Goal: Task Accomplishment & Management: Manage account settings

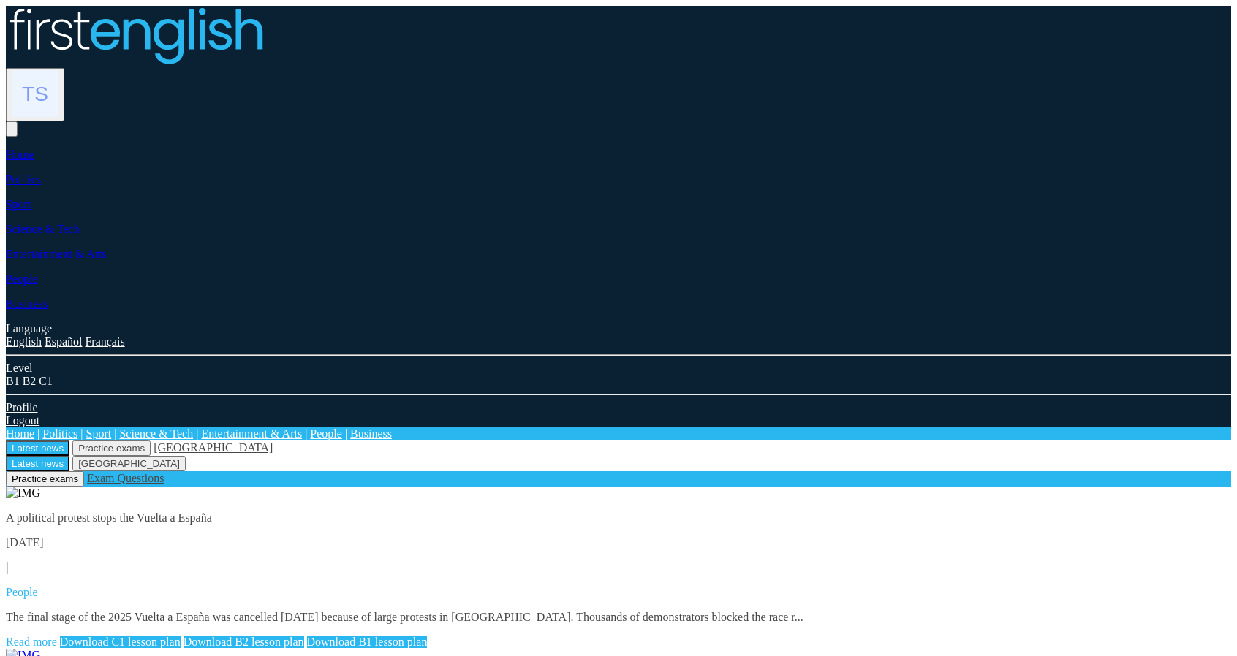
click at [58, 70] on img at bounding box center [35, 93] width 47 height 47
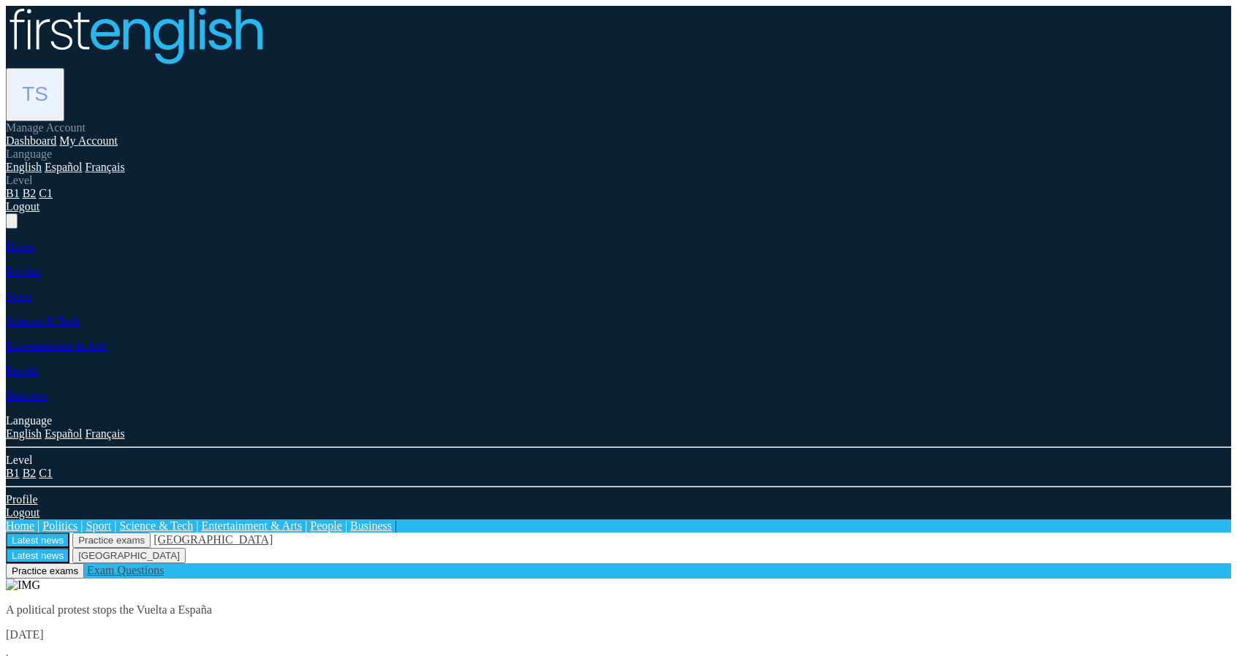
click at [118, 134] on link "My Account" at bounding box center [88, 140] width 58 height 12
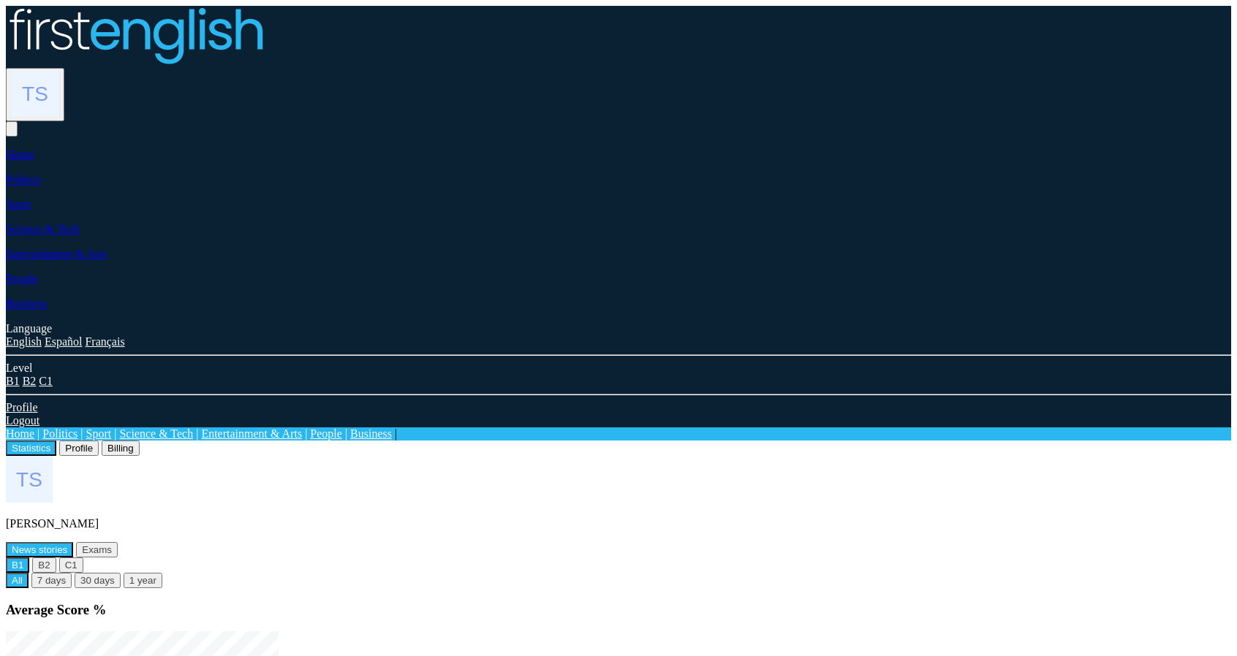
click at [99, 441] on button "Profile" at bounding box center [78, 448] width 39 height 15
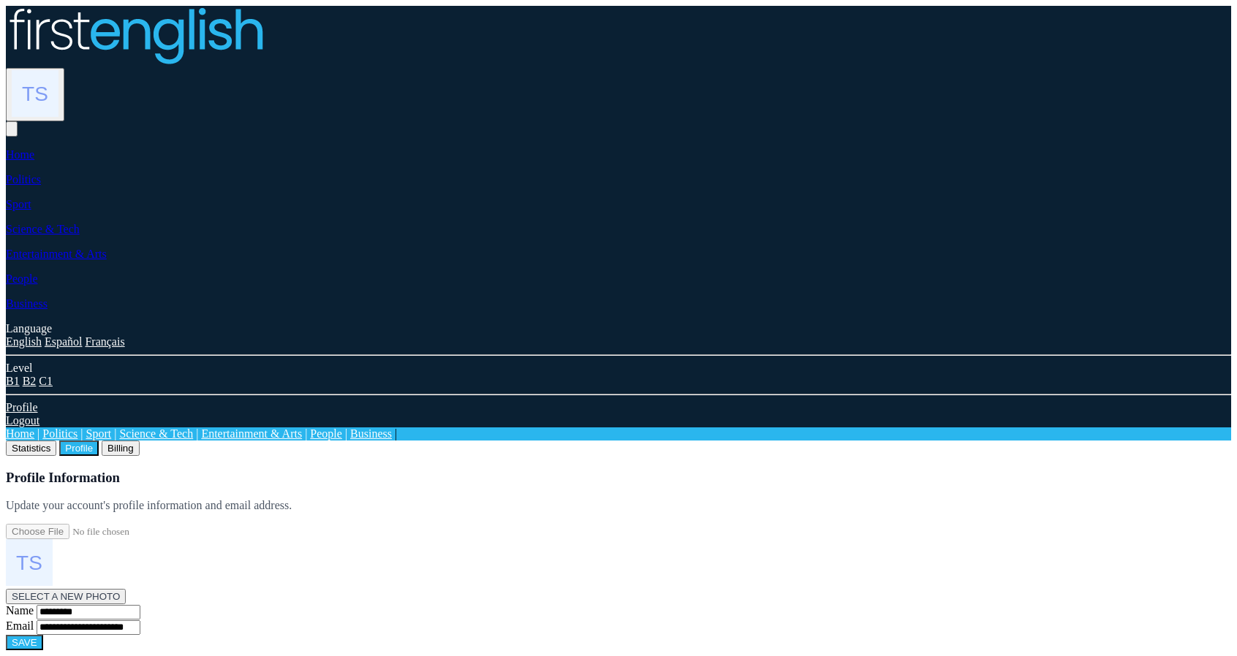
click at [56, 441] on button "Statistics" at bounding box center [31, 448] width 50 height 15
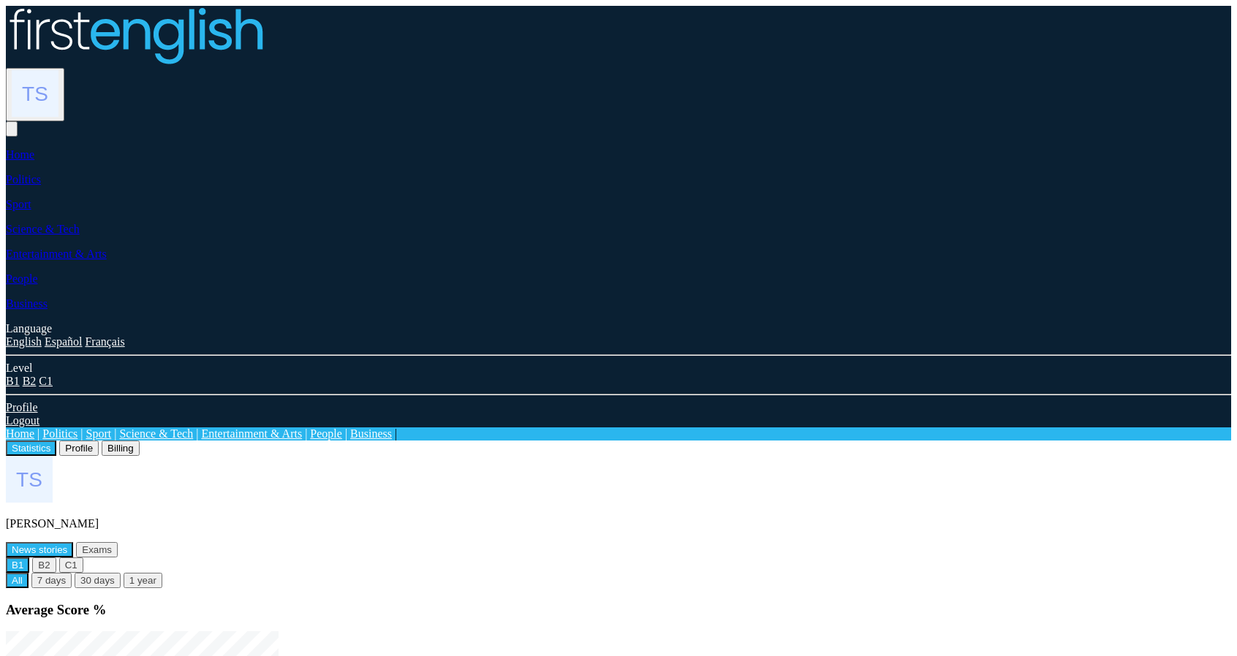
click at [58, 70] on img at bounding box center [35, 93] width 47 height 47
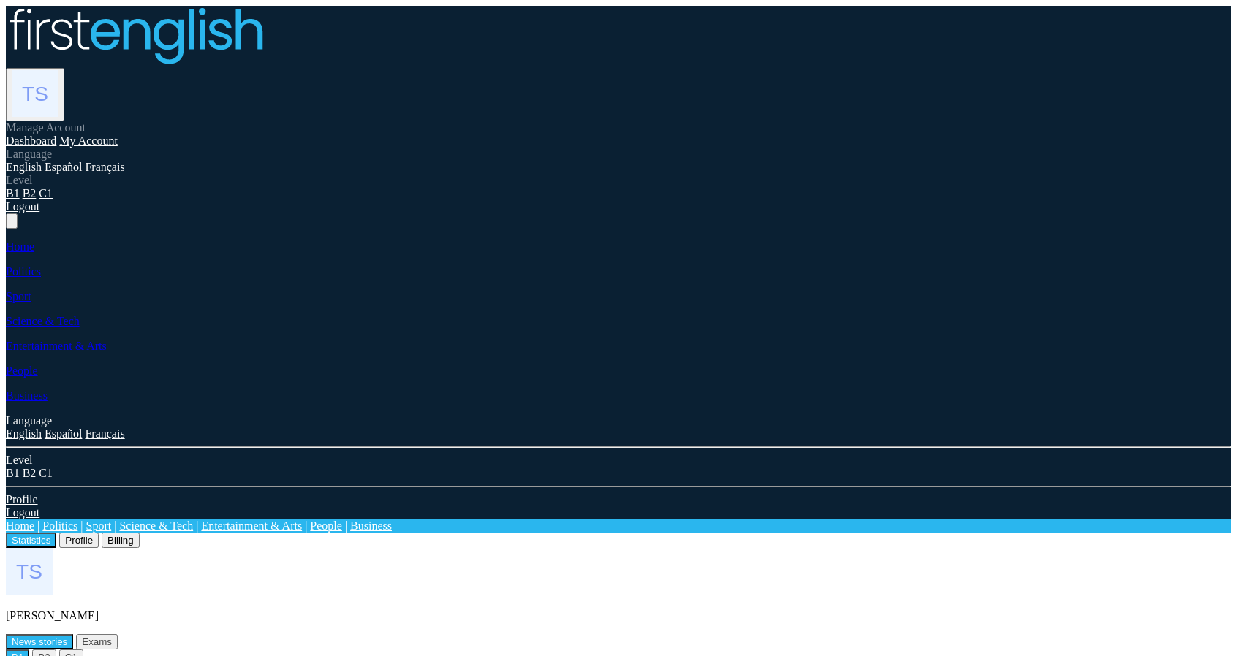
click at [39, 213] on link "Logout" at bounding box center [23, 206] width 34 height 12
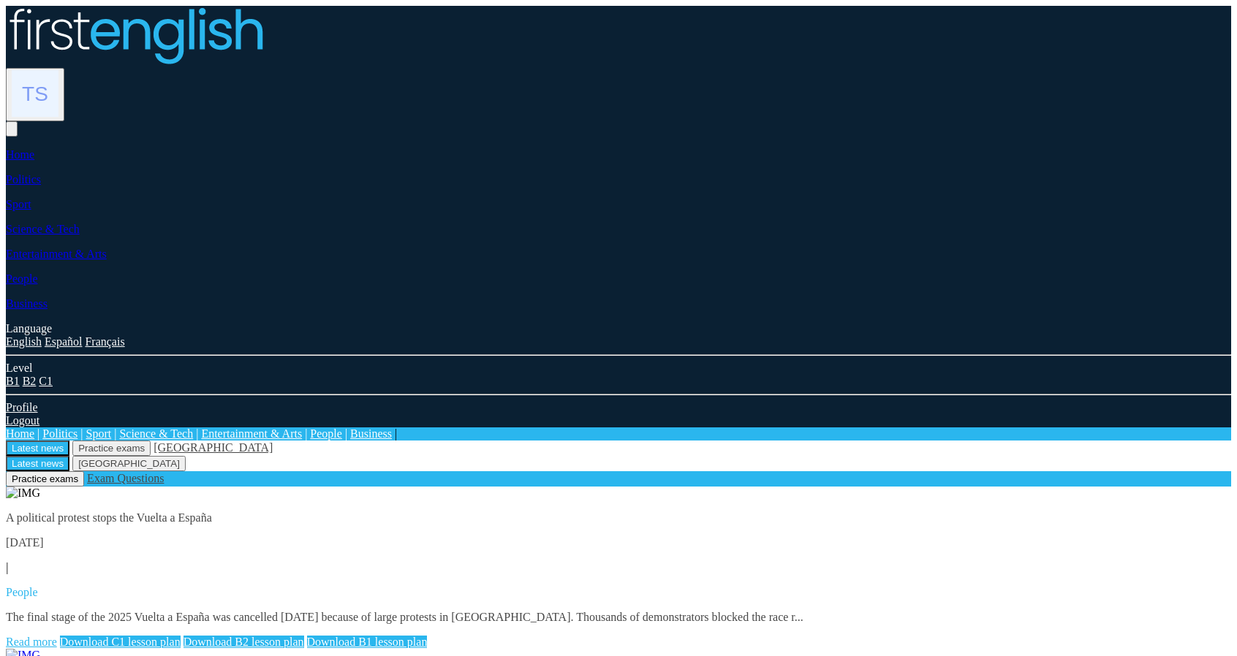
click at [58, 70] on img at bounding box center [35, 93] width 47 height 47
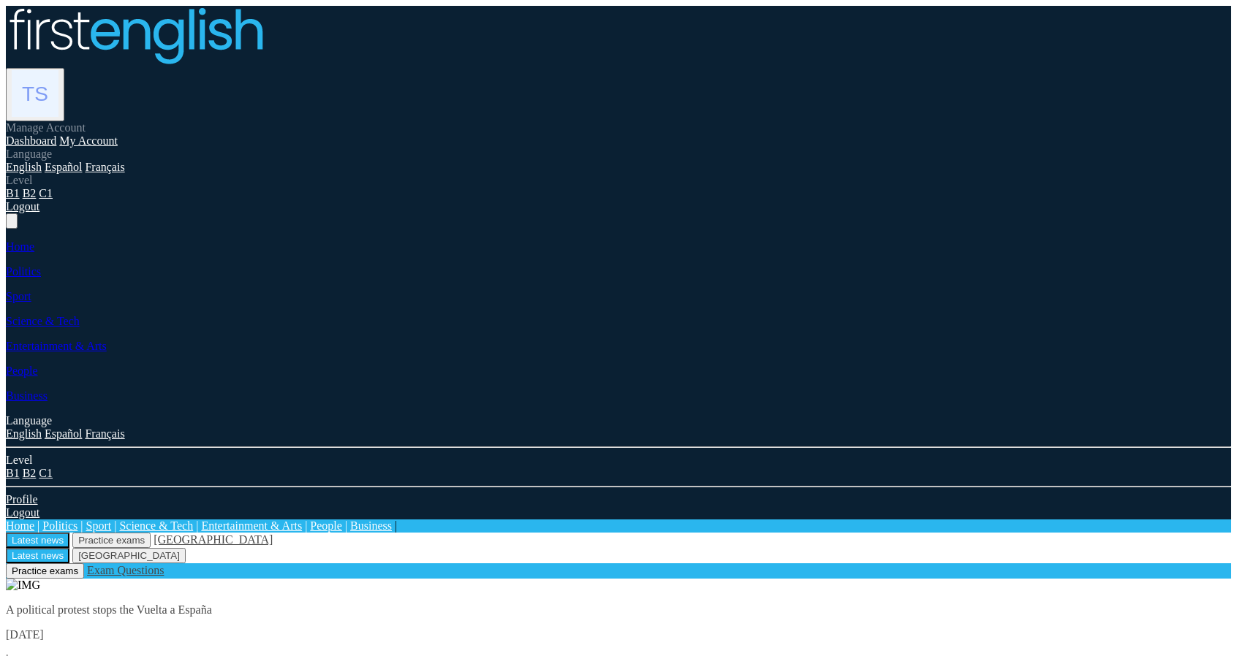
click at [118, 134] on link "My Account" at bounding box center [88, 140] width 58 height 12
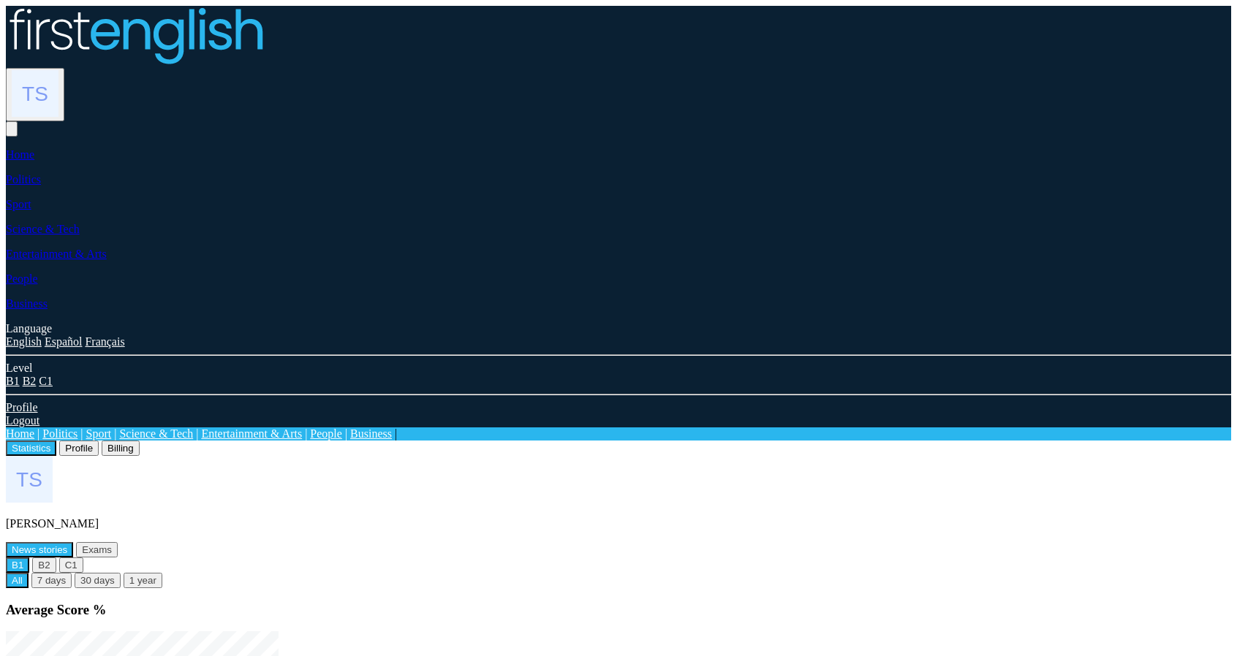
click at [58, 70] on img at bounding box center [35, 93] width 47 height 47
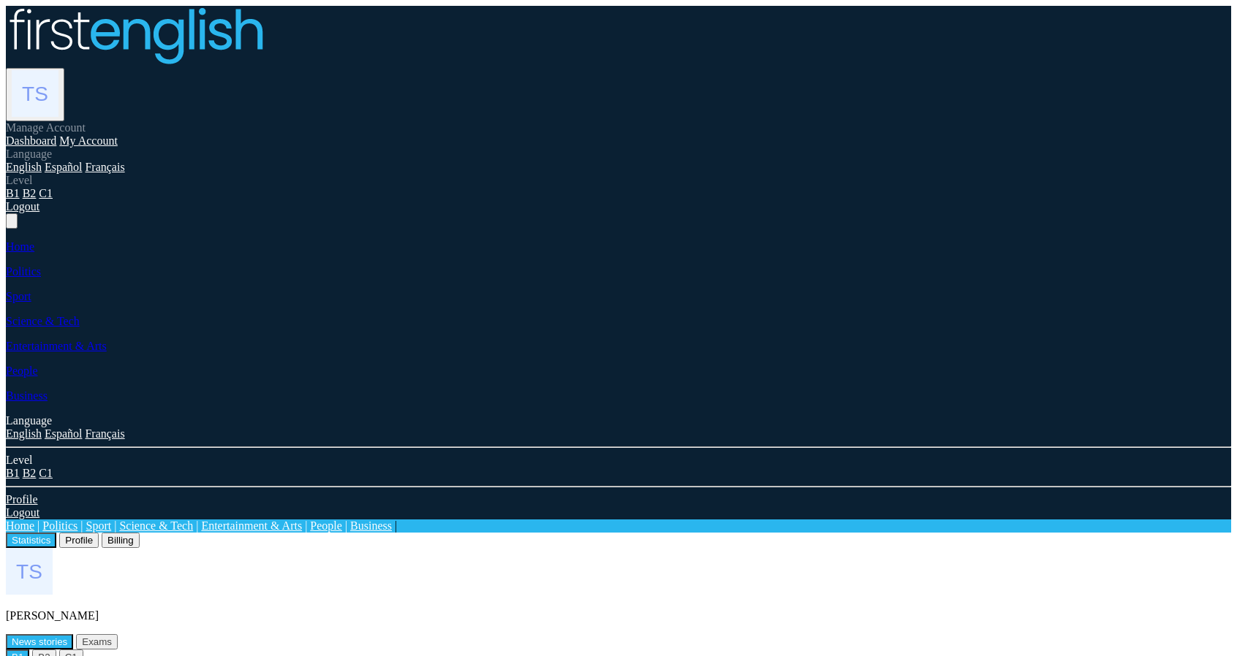
click at [99, 533] on button "Profile" at bounding box center [78, 540] width 39 height 15
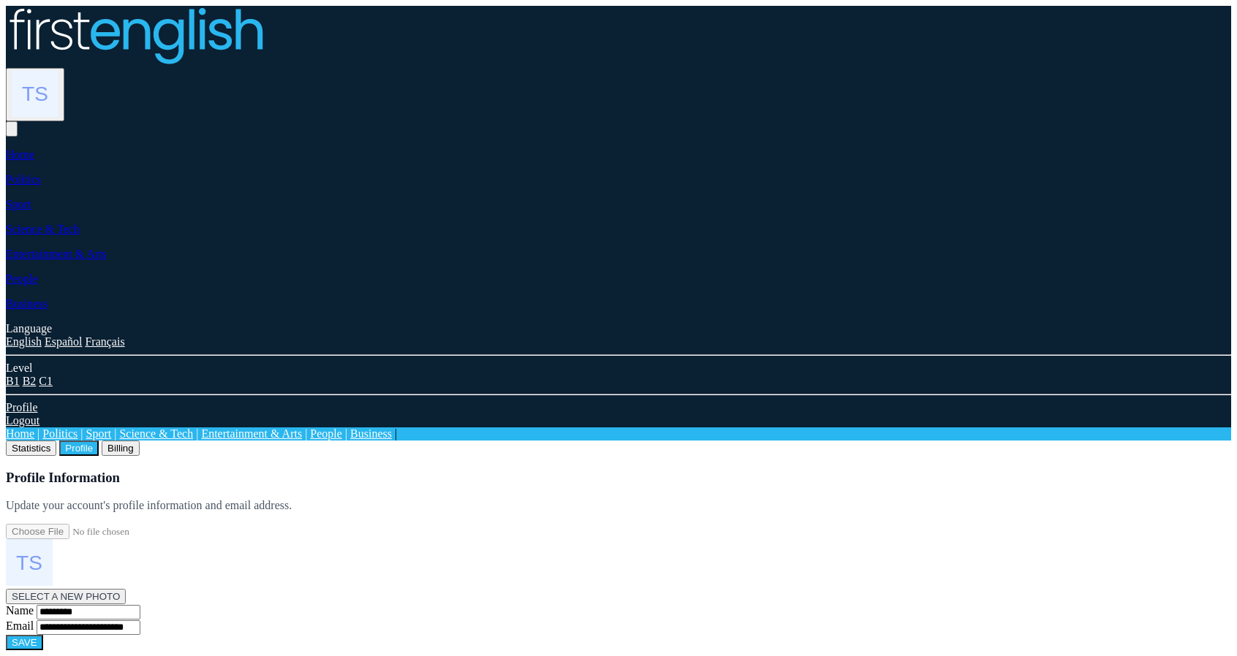
drag, startPoint x: 572, startPoint y: 151, endPoint x: 543, endPoint y: 148, distance: 28.7
click at [572, 470] on div "**********" at bounding box center [618, 560] width 1225 height 181
click at [56, 441] on button "Statistics" at bounding box center [31, 448] width 50 height 15
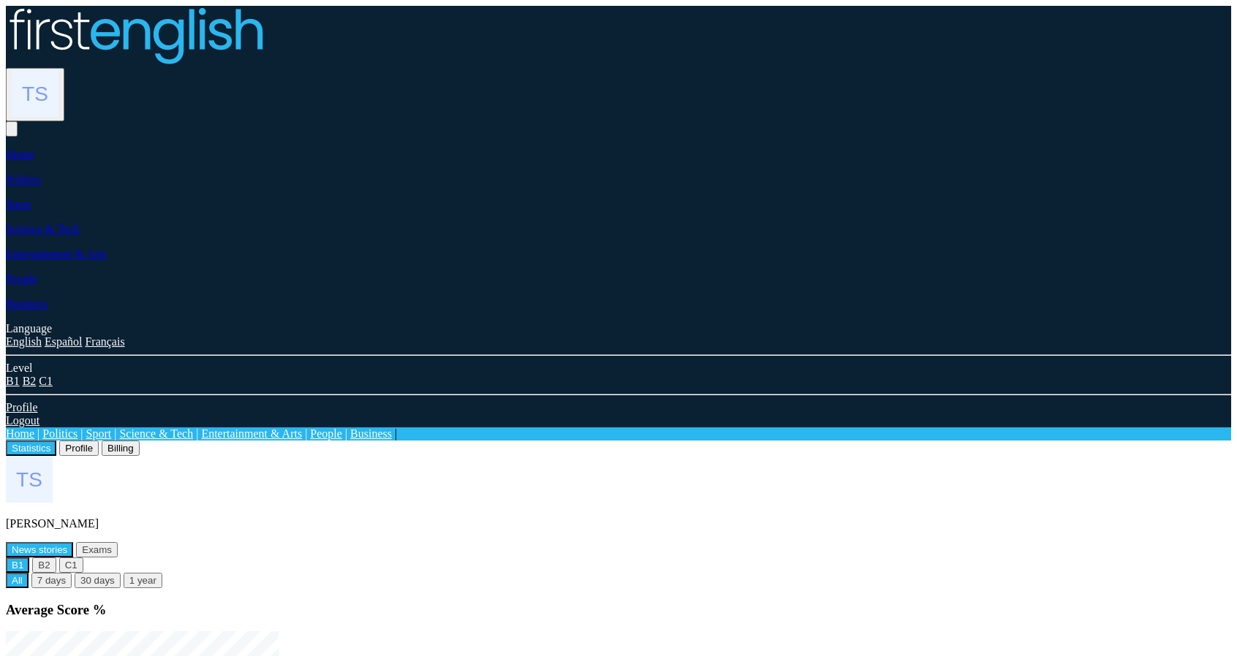
click at [58, 70] on img at bounding box center [35, 93] width 47 height 47
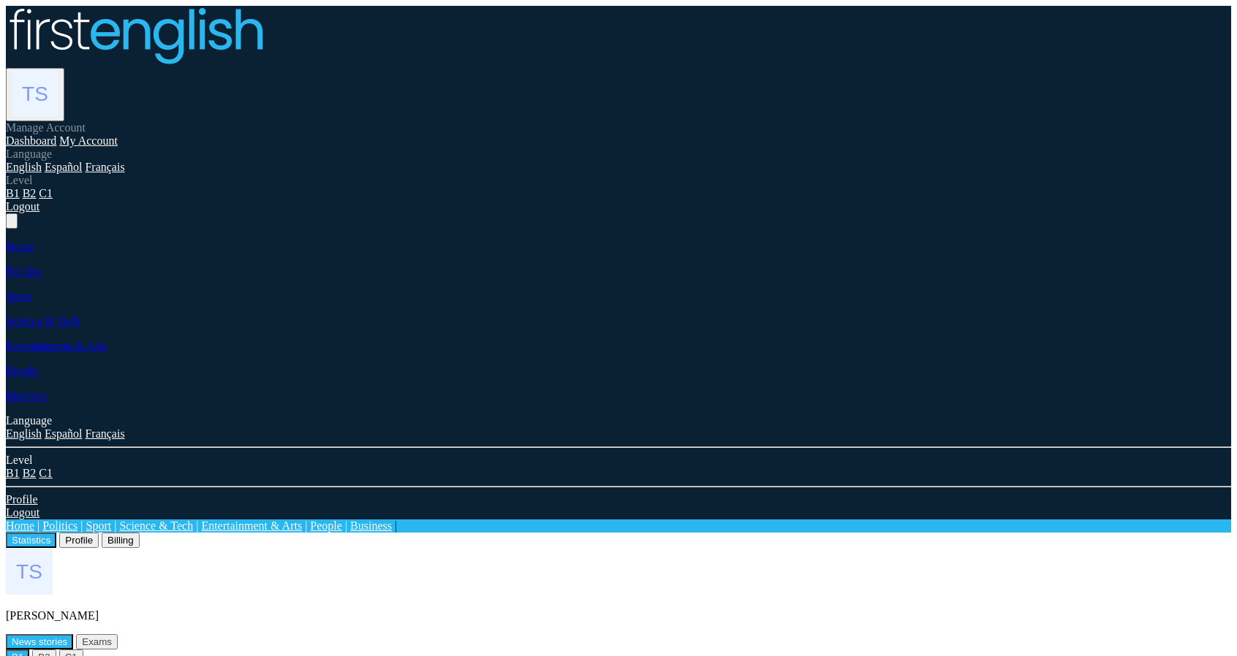
click at [39, 213] on link "Logout" at bounding box center [23, 206] width 34 height 12
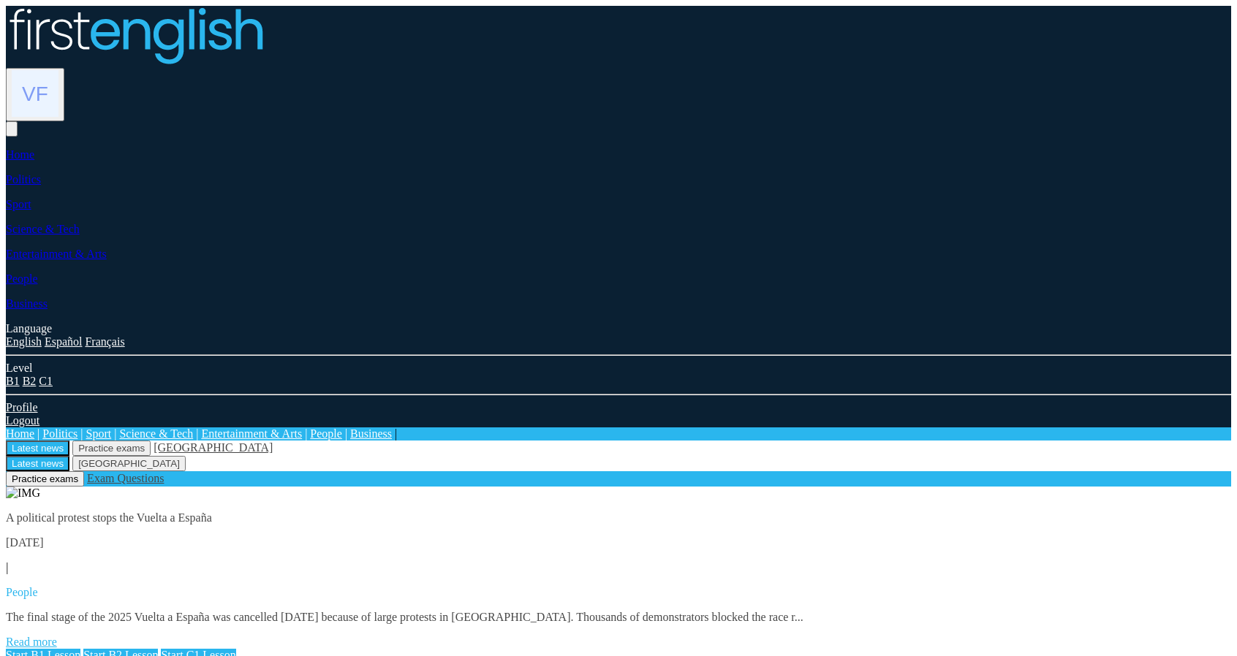
click at [58, 70] on img at bounding box center [35, 93] width 47 height 47
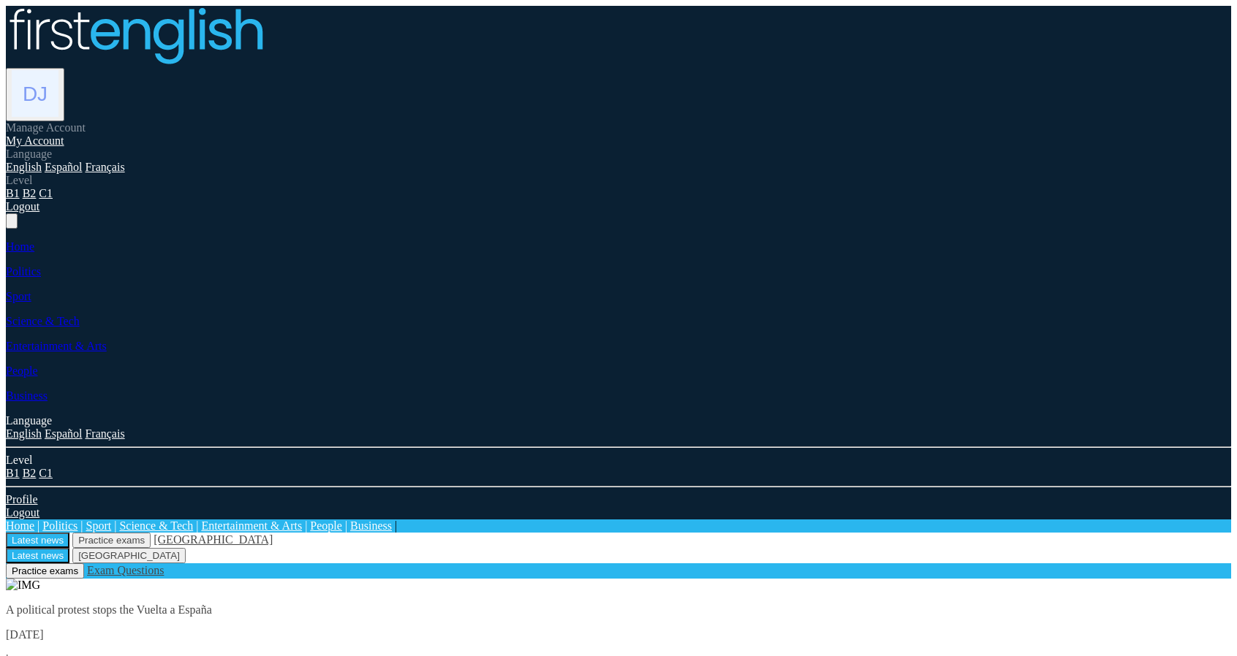
click at [64, 134] on link "My Account" at bounding box center [35, 140] width 58 height 12
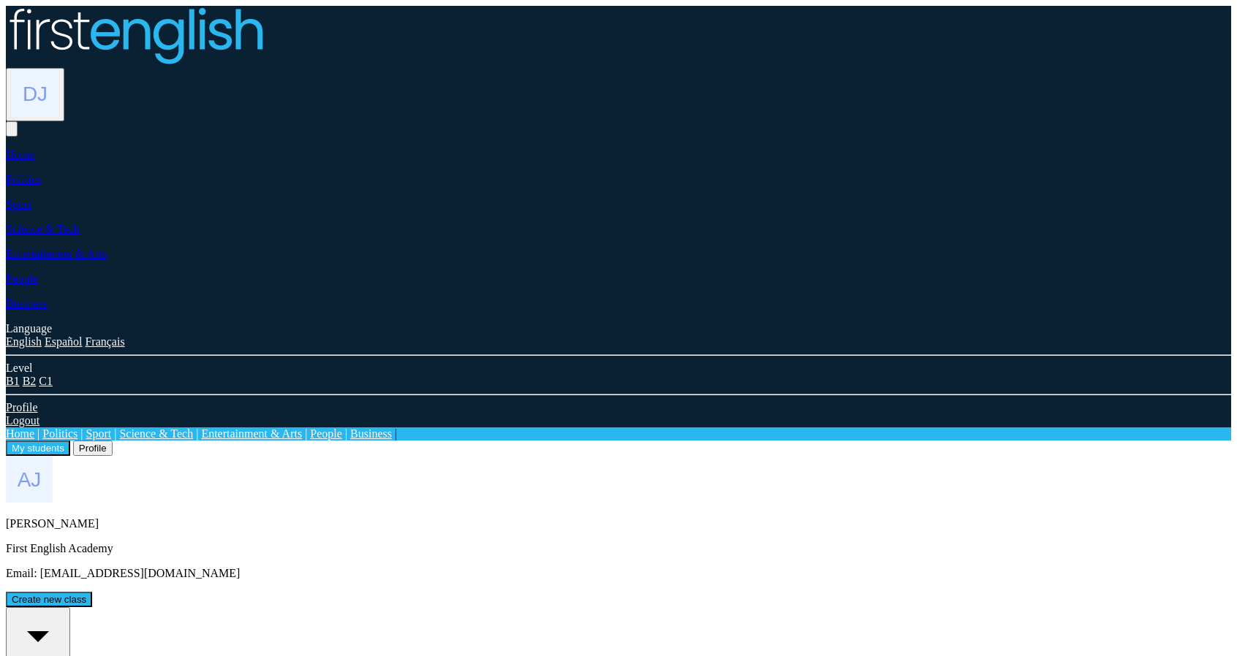
click at [64, 610] on div "All students" at bounding box center [38, 643] width 53 height 66
drag, startPoint x: 211, startPoint y: 350, endPoint x: 247, endPoint y: 353, distance: 35.9
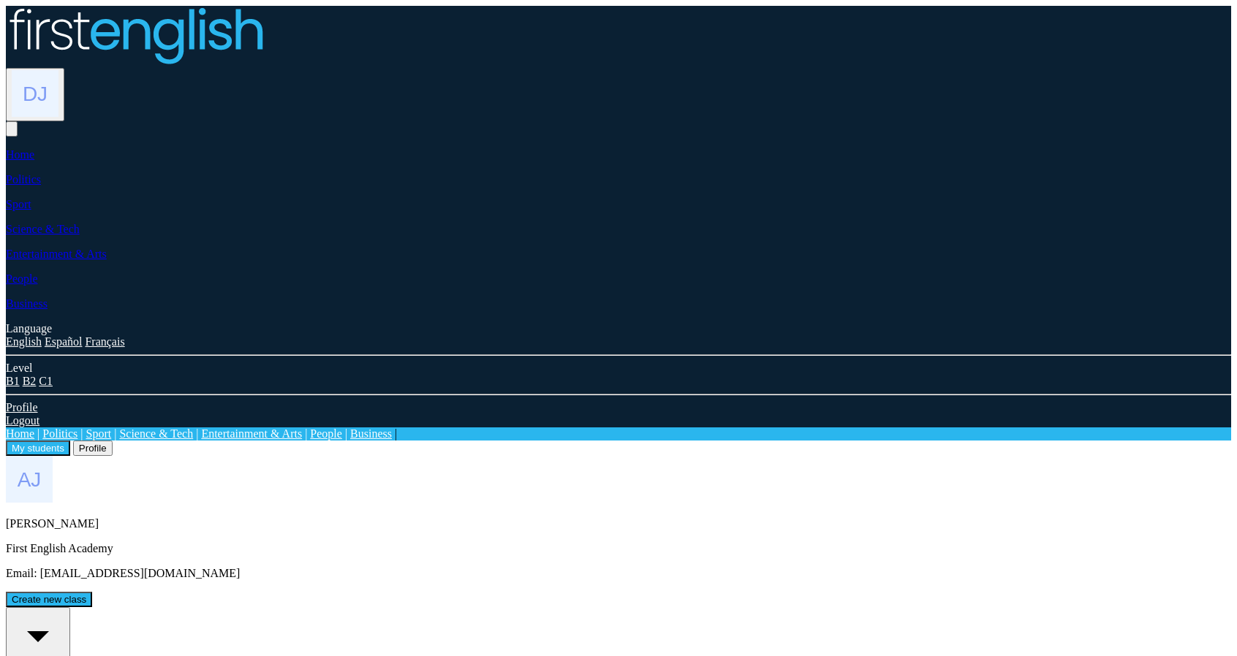
click at [58, 70] on img at bounding box center [35, 93] width 47 height 47
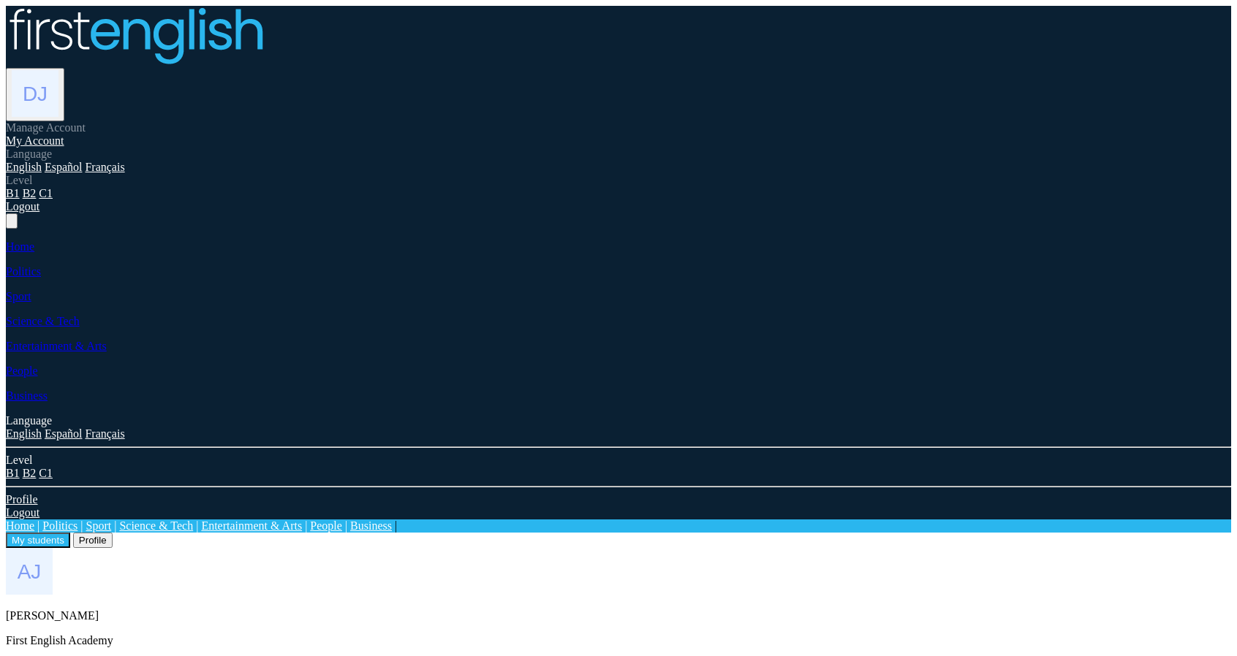
drag, startPoint x: 487, startPoint y: 205, endPoint x: 472, endPoint y: 195, distance: 18.4
click at [488, 548] on div "Anthony Jones First English Academy Email: neilstorey5+FES@gmail.com Create new…" at bounding box center [618, 623] width 1225 height 151
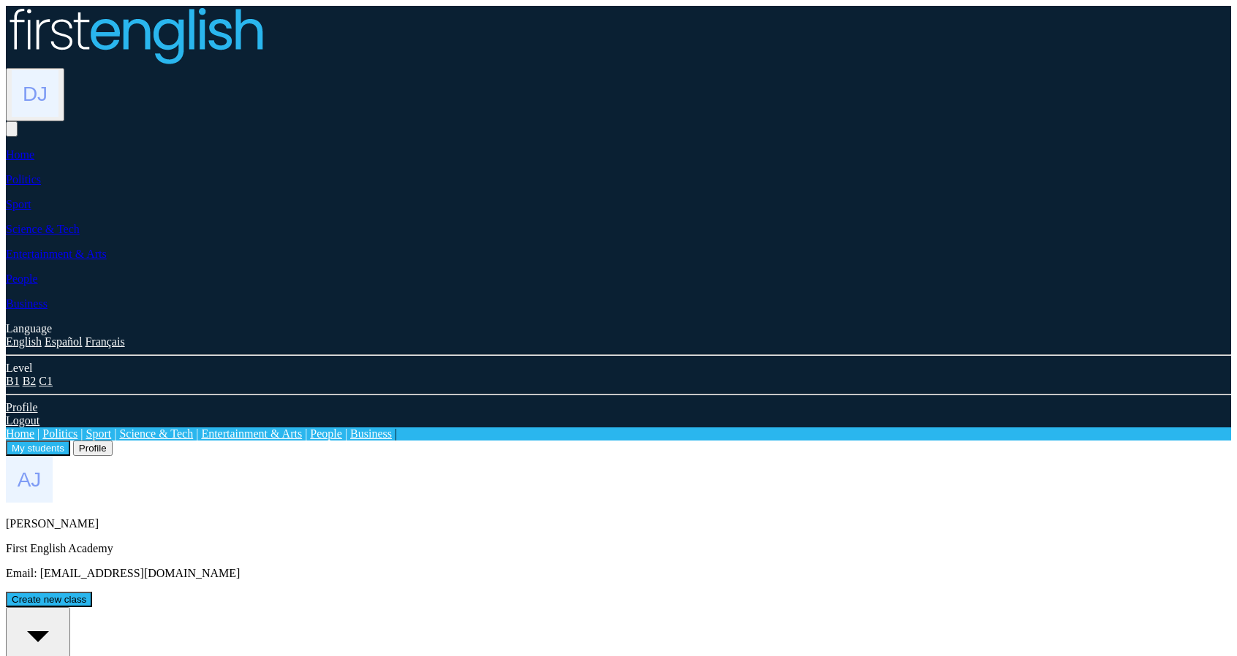
click at [373, 441] on div "My students Profile" at bounding box center [618, 448] width 1225 height 15
click at [113, 441] on button "Profile" at bounding box center [92, 448] width 39 height 15
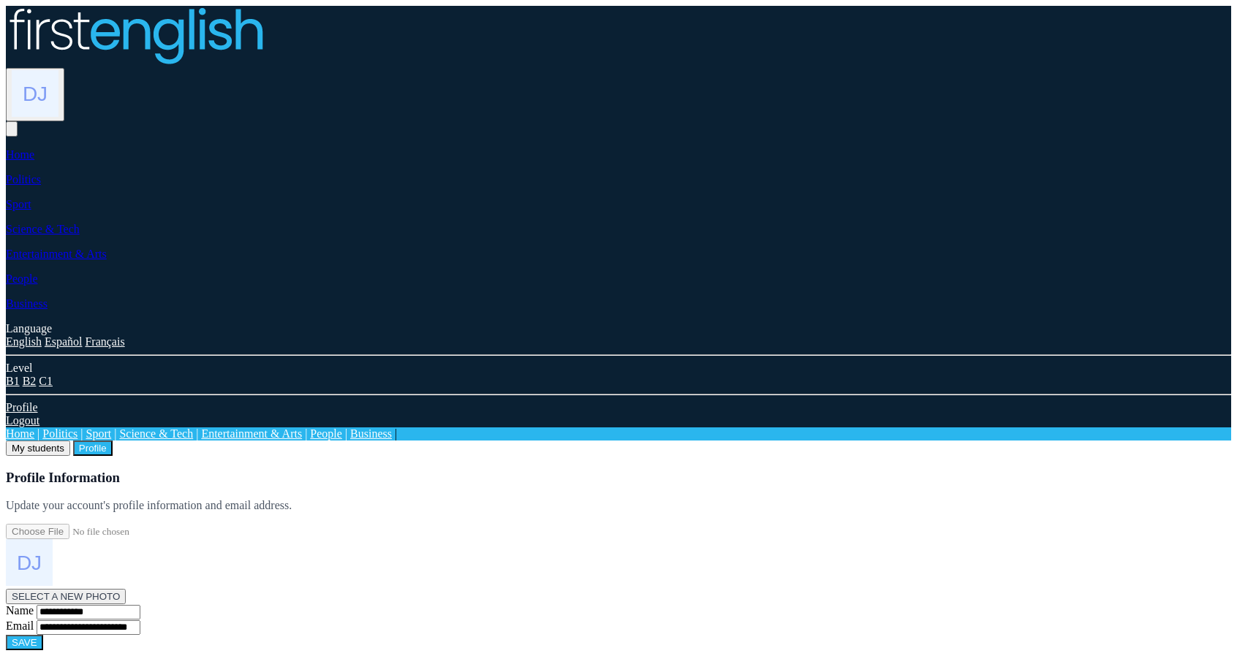
click at [70, 441] on button "My students" at bounding box center [38, 448] width 64 height 15
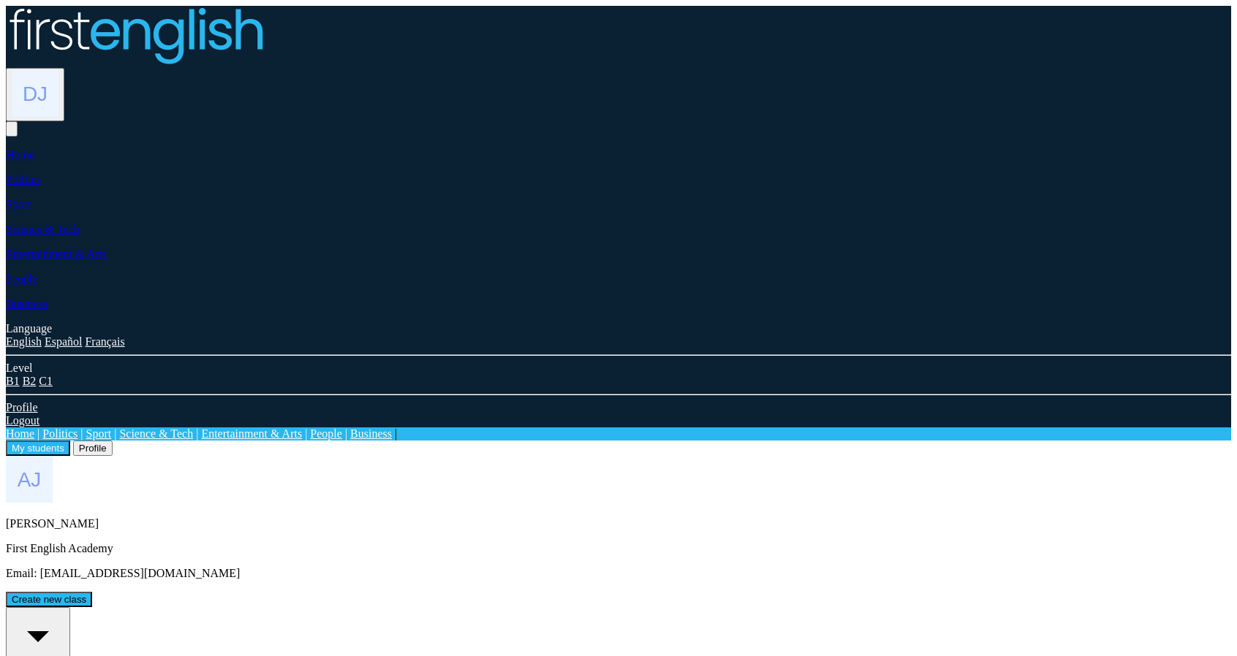
click at [113, 441] on button "Profile" at bounding box center [92, 448] width 39 height 15
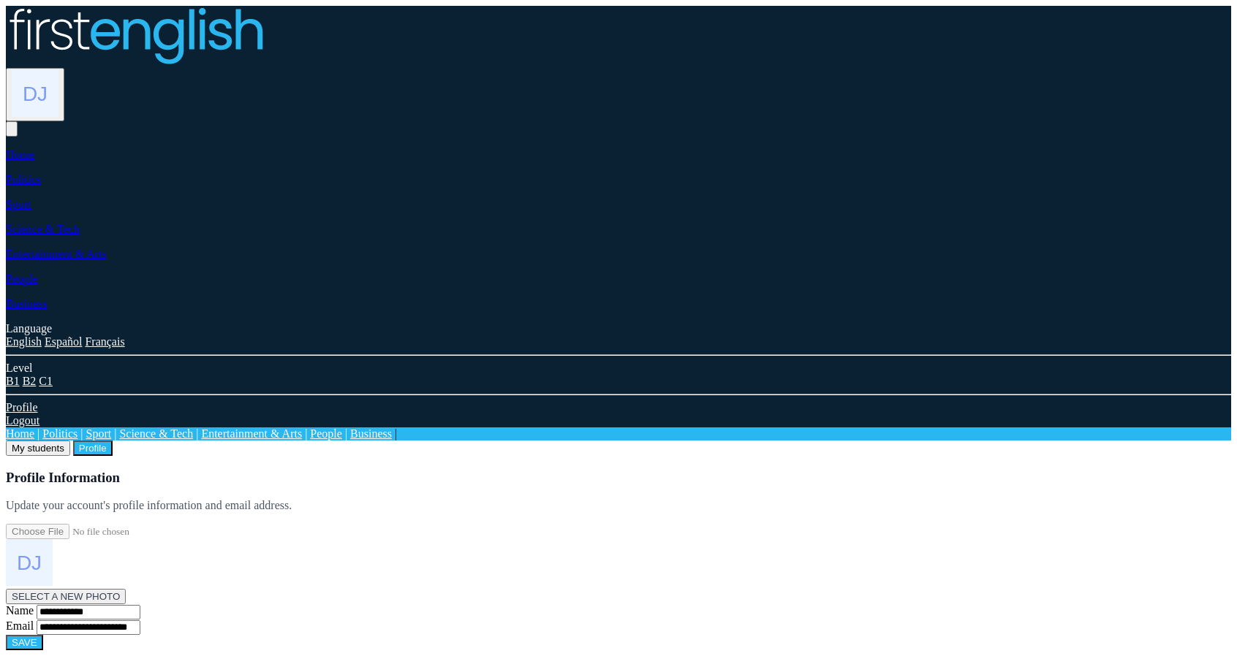
click at [70, 441] on button "My students" at bounding box center [38, 448] width 64 height 15
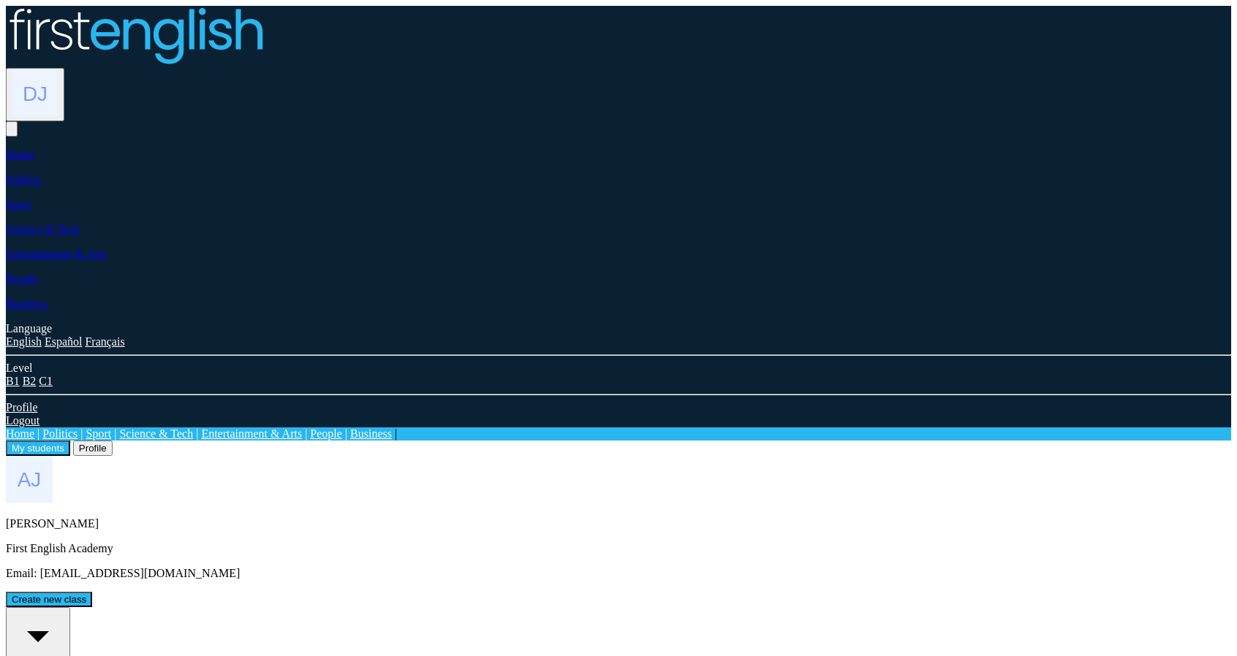
click at [113, 441] on button "Profile" at bounding box center [92, 448] width 39 height 15
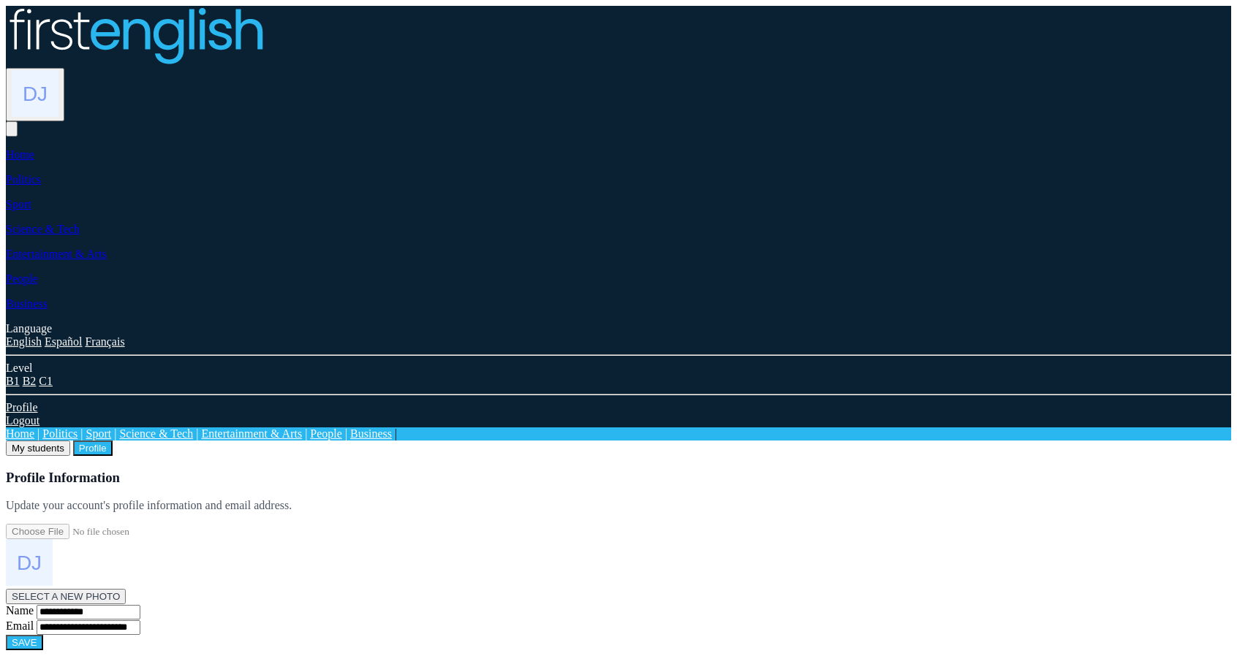
click at [70, 441] on button "My students" at bounding box center [38, 448] width 64 height 15
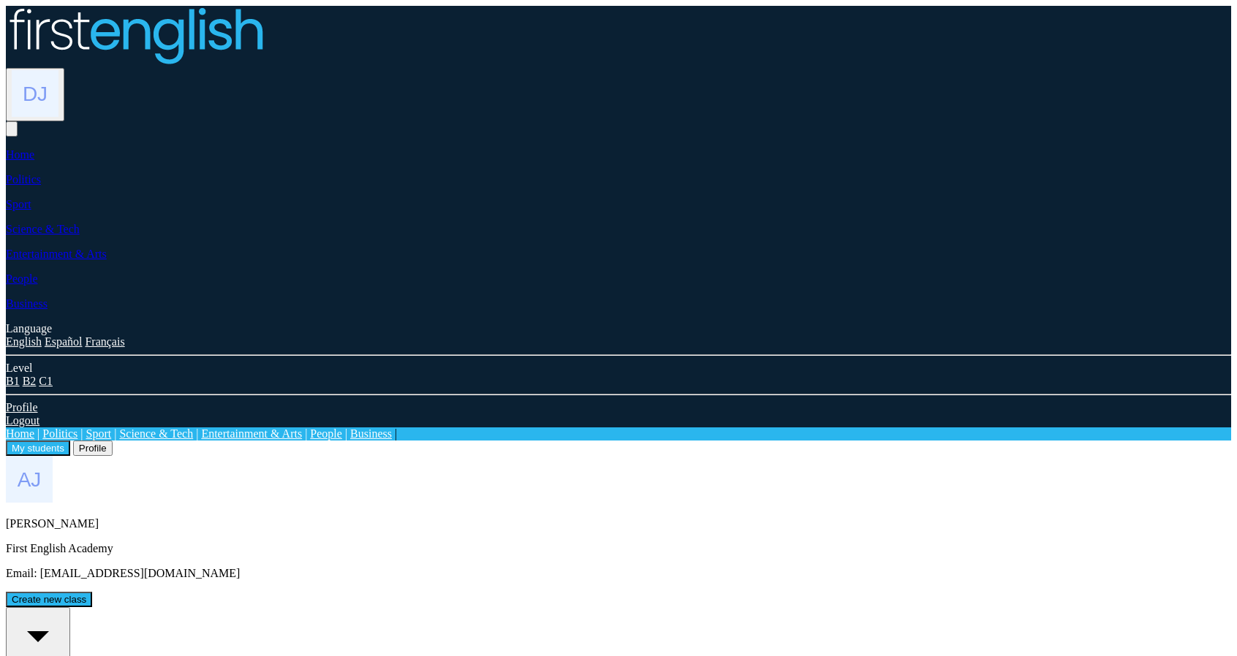
drag, startPoint x: 271, startPoint y: 349, endPoint x: 202, endPoint y: 358, distance: 69.4
click at [92, 592] on button "Create new class" at bounding box center [49, 599] width 86 height 15
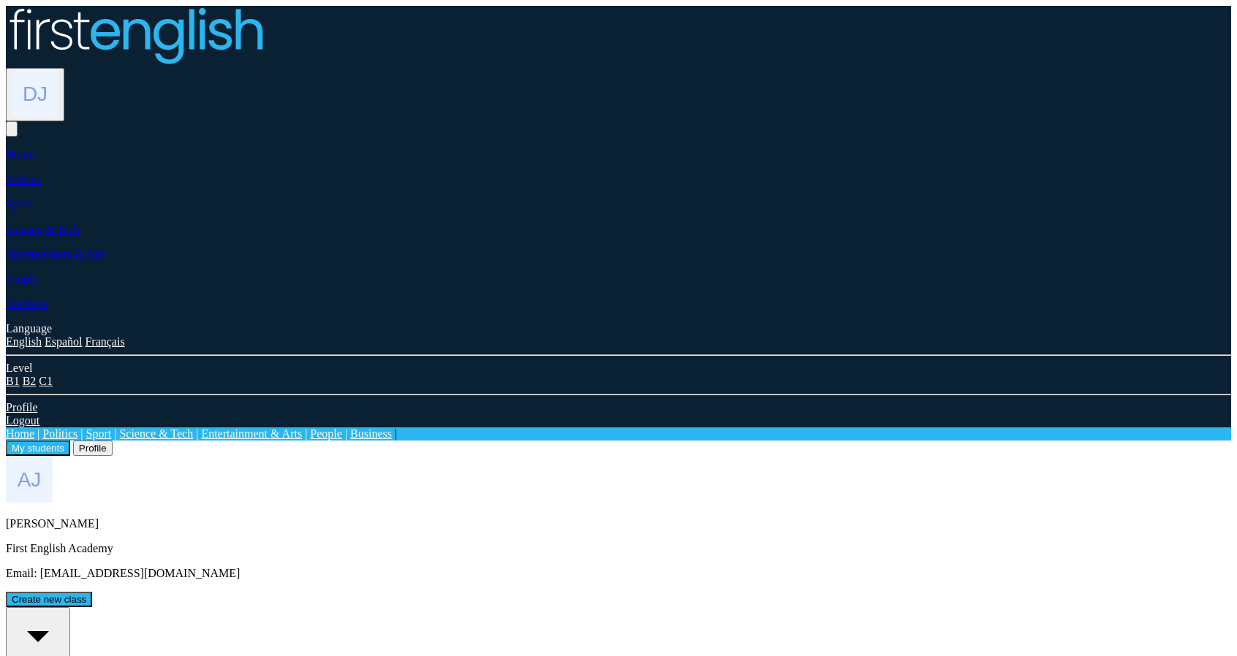
click at [64, 610] on icon "button" at bounding box center [38, 636] width 53 height 53
click at [464, 482] on div "My students Profile David Jewell First English Academy" at bounding box center [618, 653] width 1225 height 425
click at [92, 592] on button "Create new class" at bounding box center [49, 599] width 86 height 15
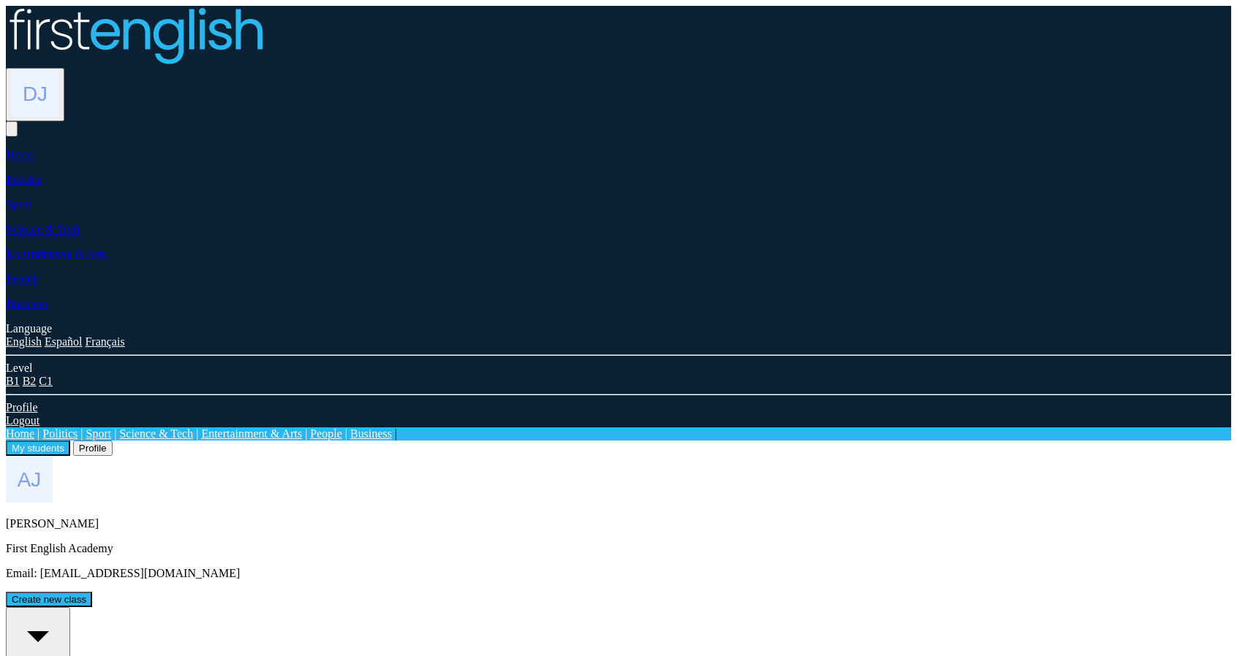
type input "*******"
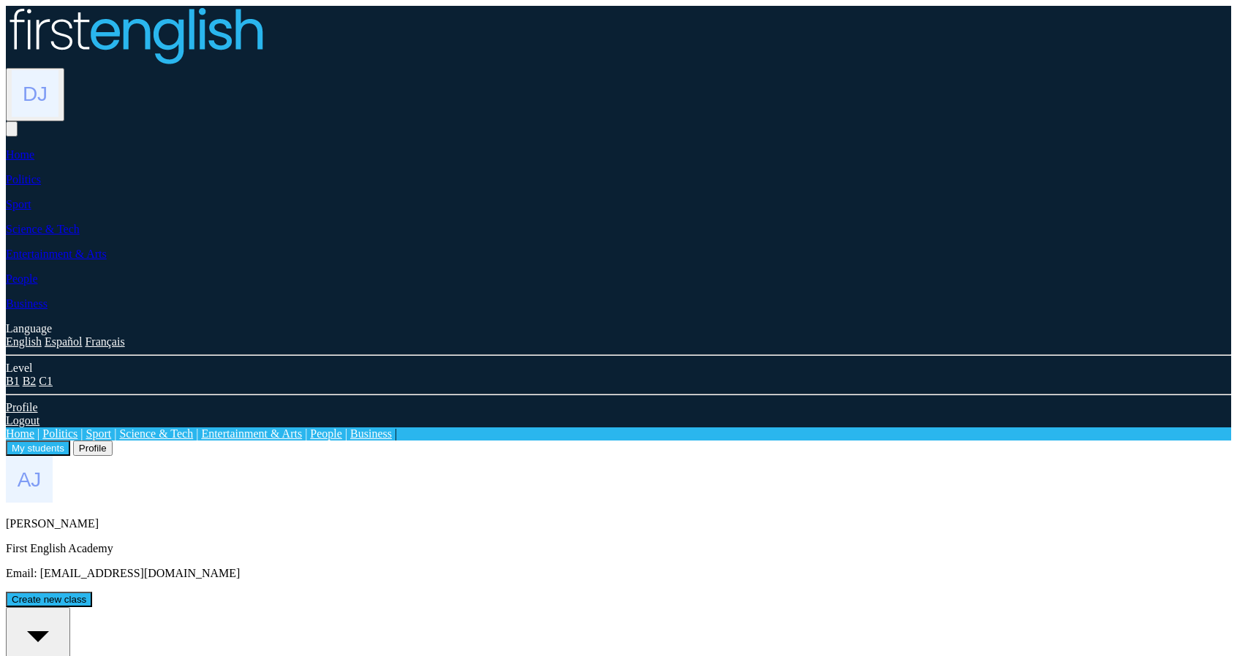
click at [64, 610] on div "All students" at bounding box center [38, 643] width 53 height 66
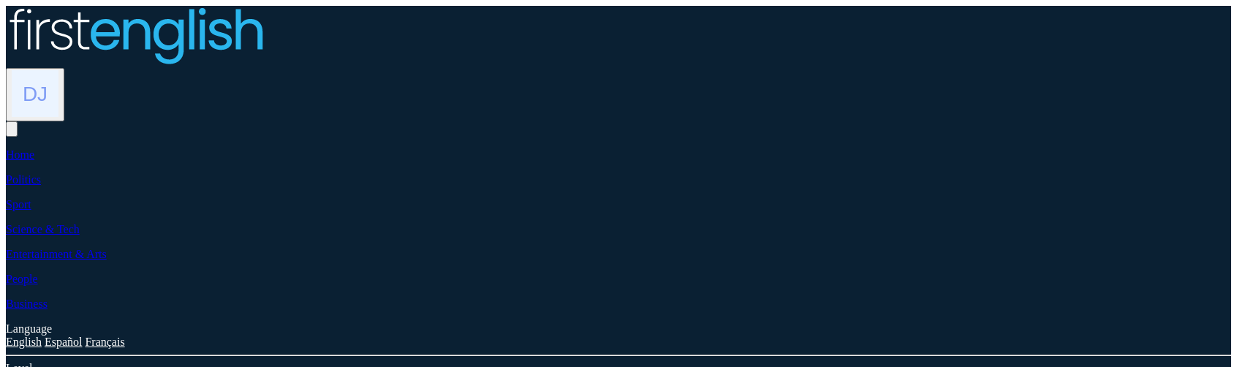
drag, startPoint x: 269, startPoint y: 181, endPoint x: 420, endPoint y: 175, distance: 150.7
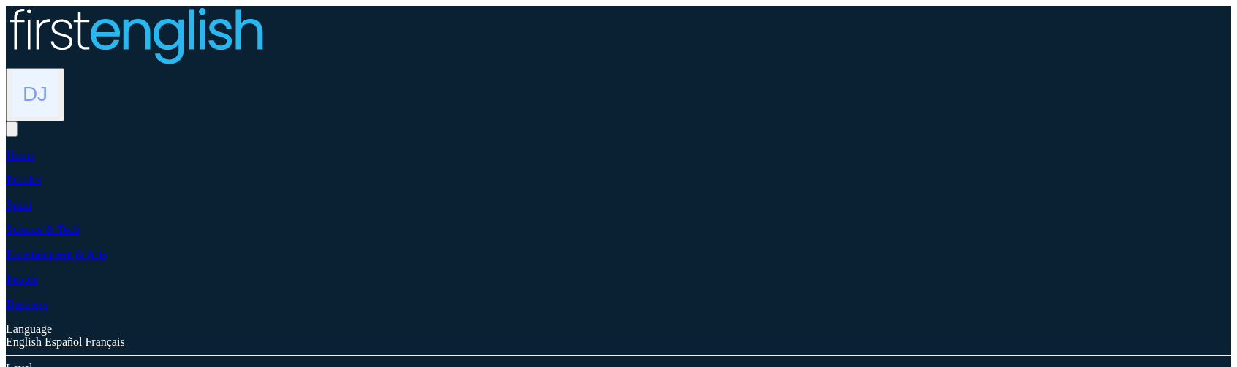
drag, startPoint x: 441, startPoint y: 182, endPoint x: 266, endPoint y: 194, distance: 175.8
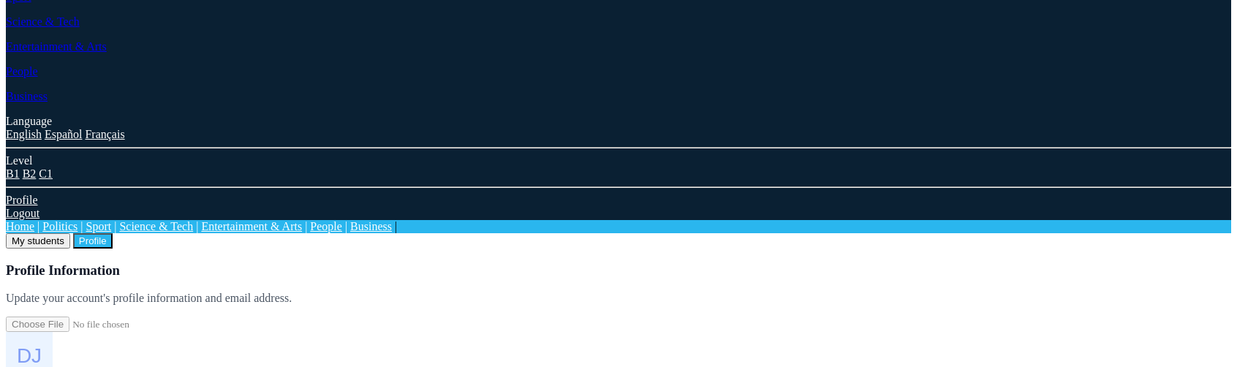
scroll to position [219, 0]
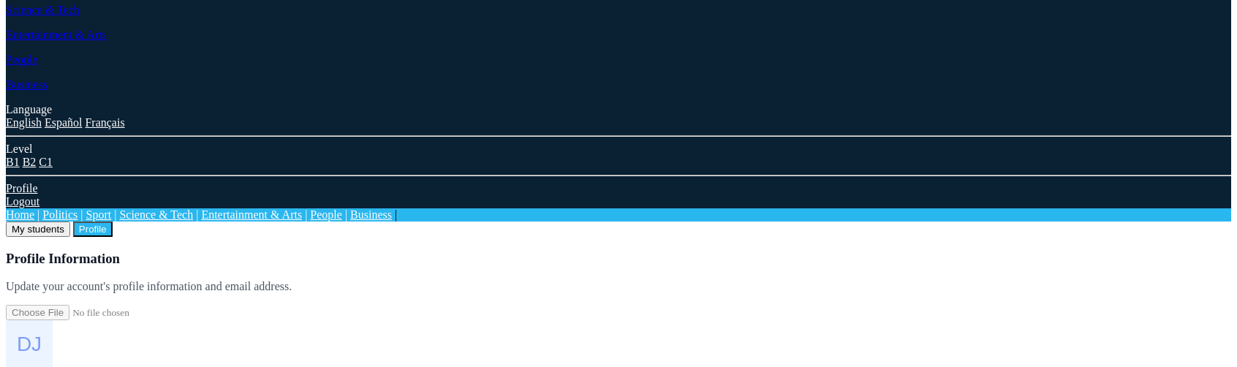
drag, startPoint x: 276, startPoint y: 135, endPoint x: 162, endPoint y: 140, distance: 114.9
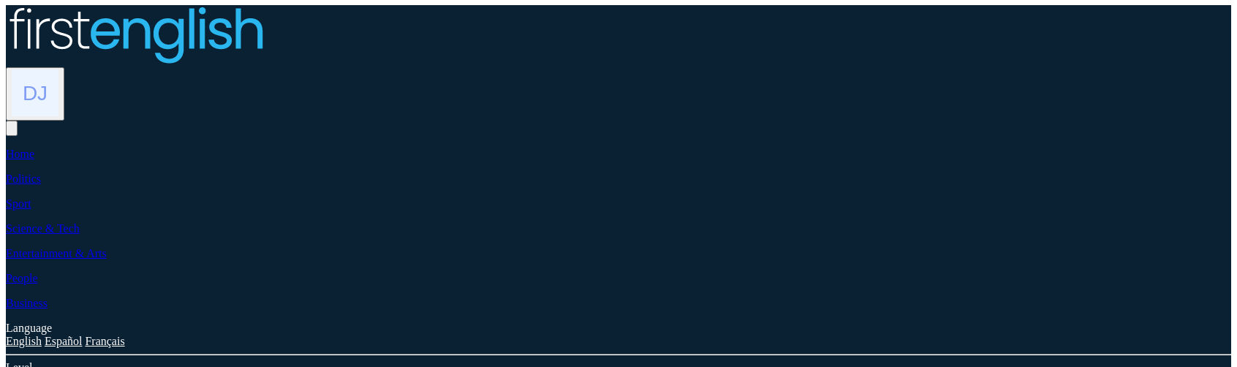
scroll to position [0, 0]
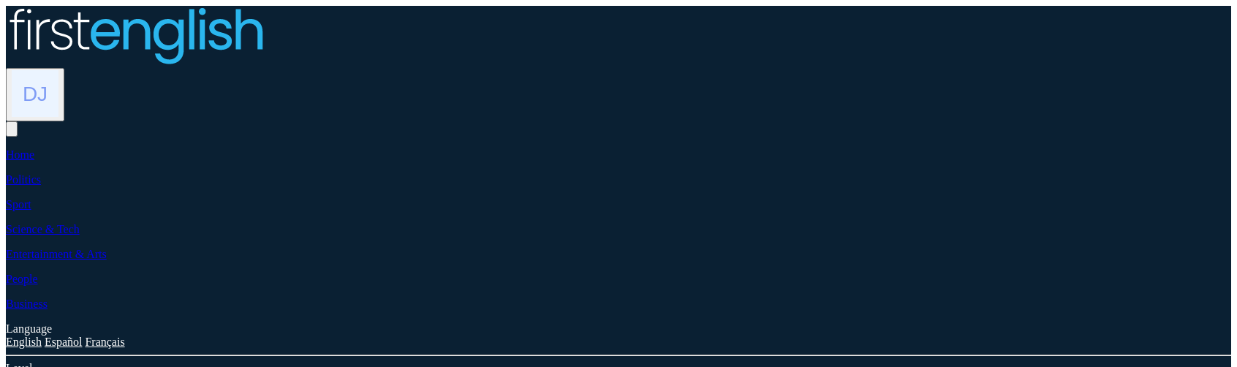
drag, startPoint x: 477, startPoint y: 175, endPoint x: 245, endPoint y: 182, distance: 231.8
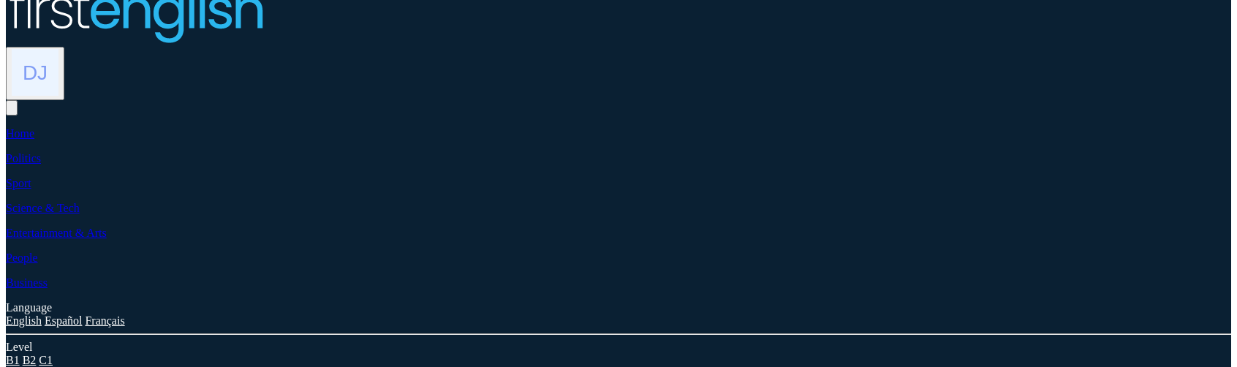
scroll to position [146, 0]
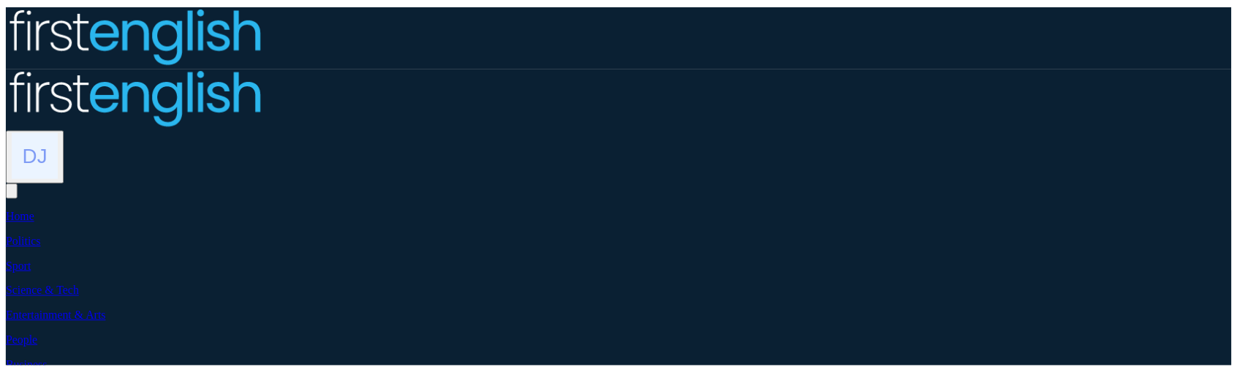
scroll to position [82, 0]
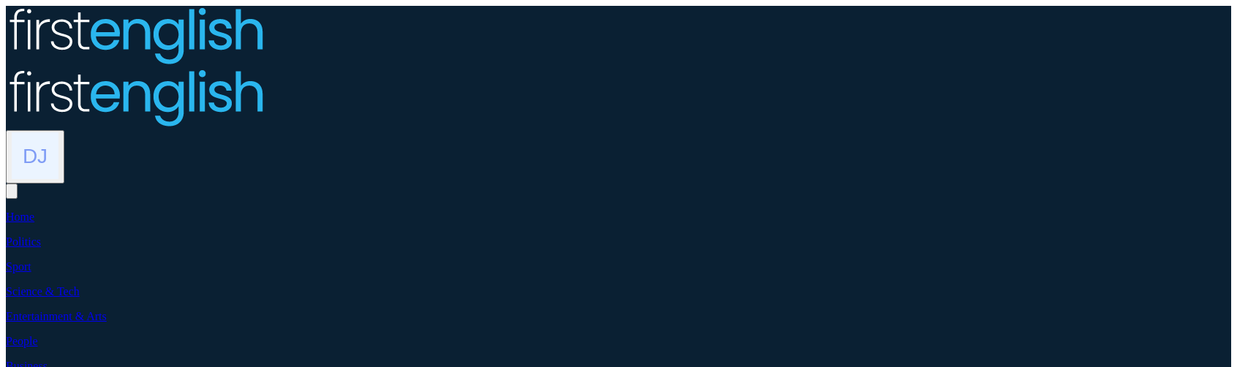
scroll to position [82, 0]
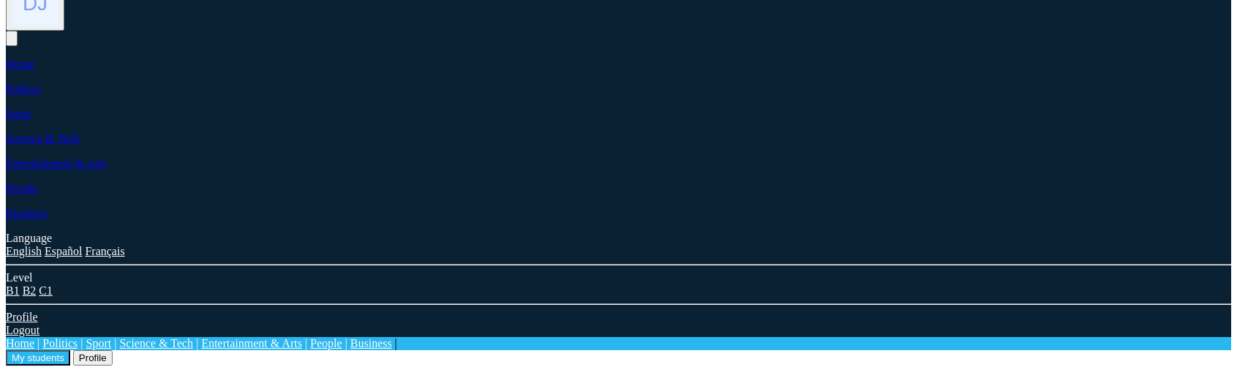
scroll to position [117, 0]
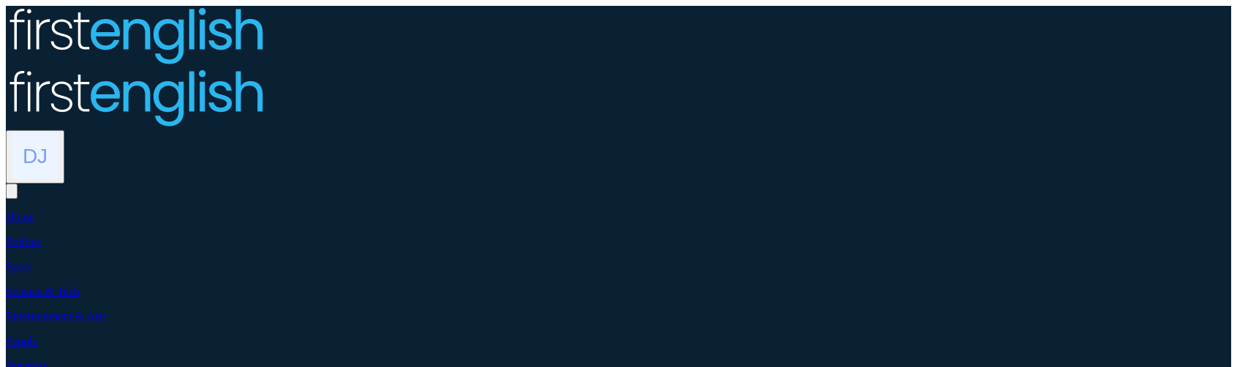
scroll to position [82, 0]
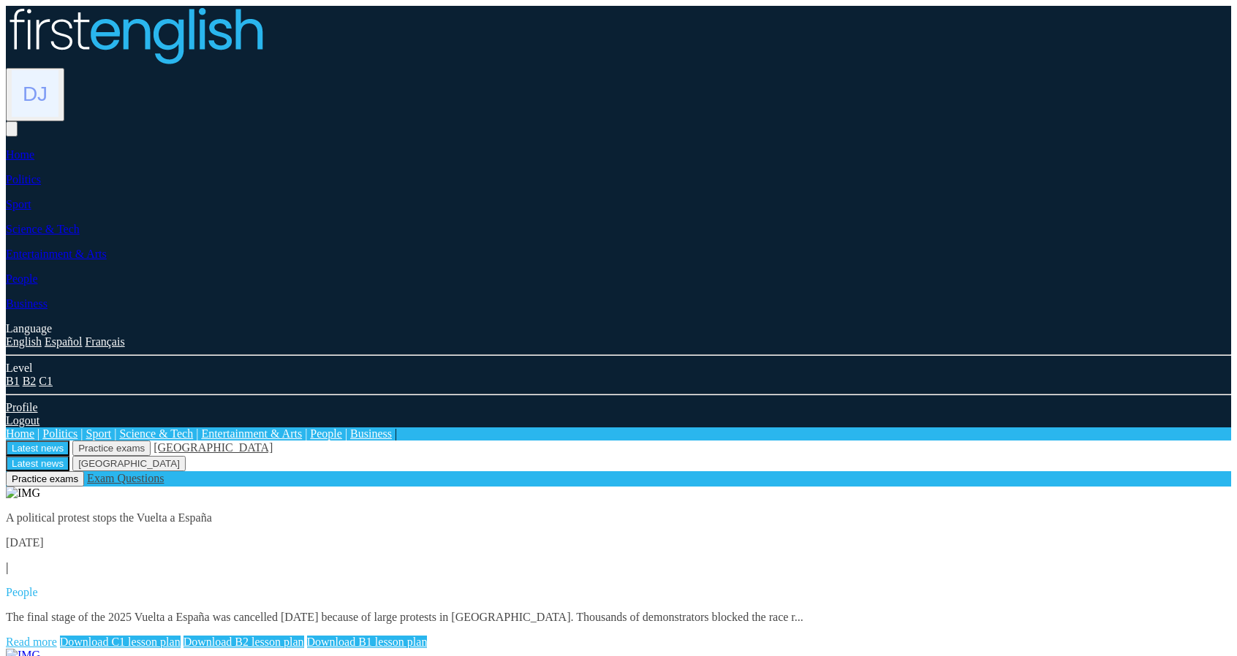
click at [58, 70] on img at bounding box center [35, 93] width 47 height 47
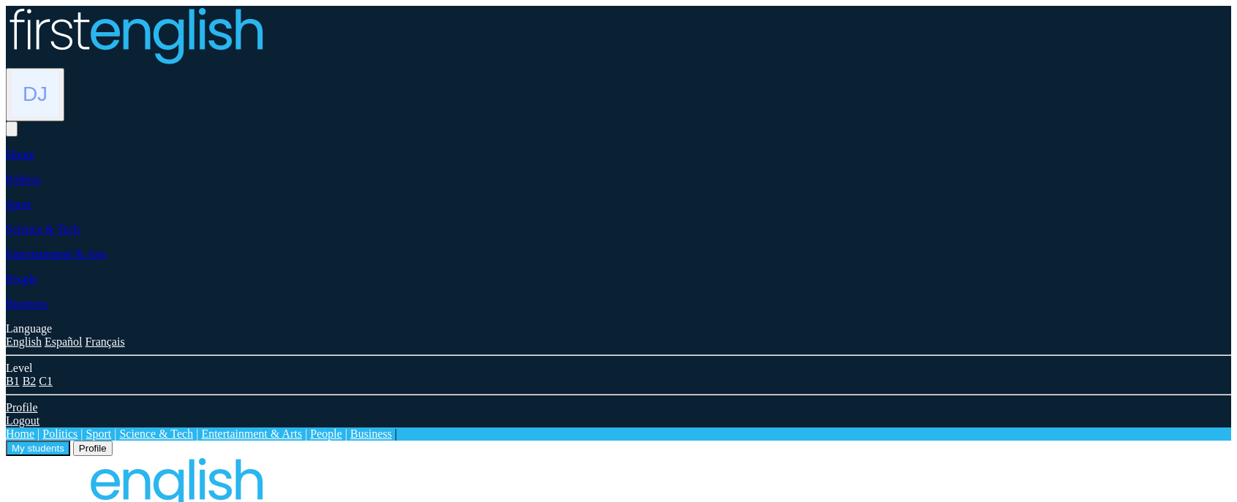
drag, startPoint x: 417, startPoint y: 293, endPoint x: 620, endPoint y: 284, distance: 202.7
drag, startPoint x: 652, startPoint y: 278, endPoint x: 702, endPoint y: 276, distance: 49.7
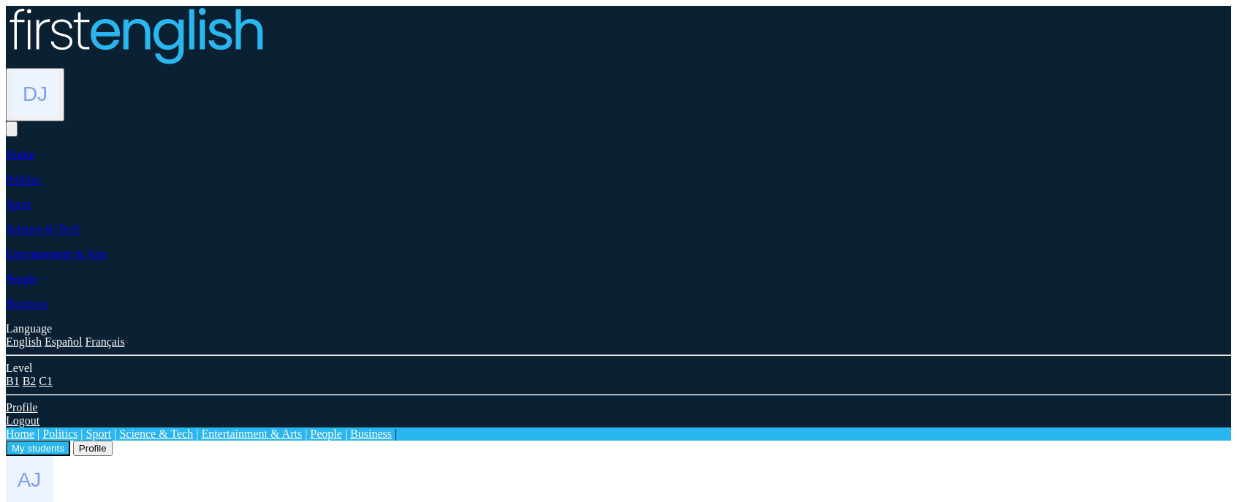
click at [58, 70] on img at bounding box center [35, 93] width 47 height 47
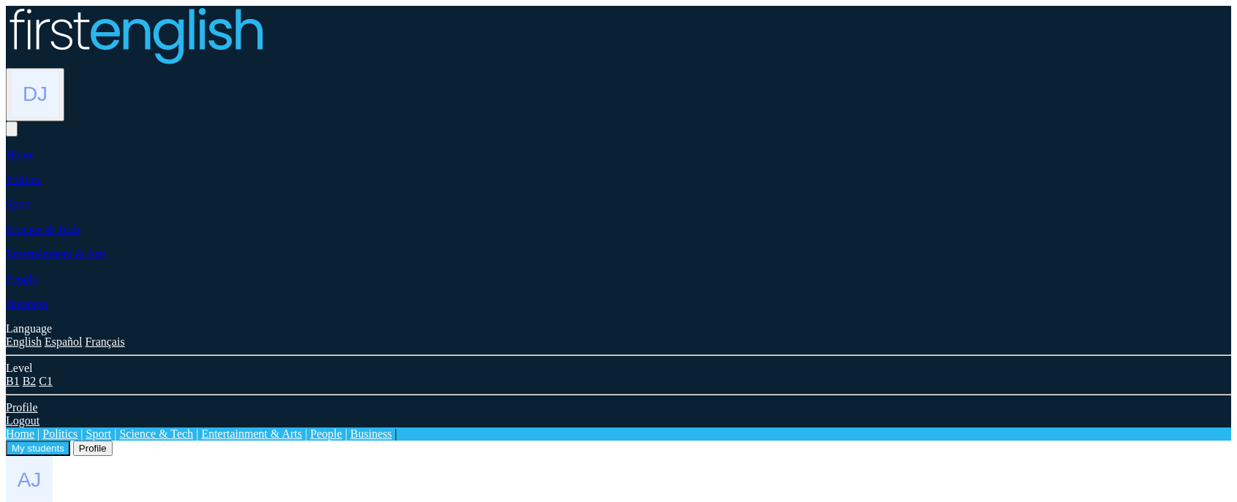
drag, startPoint x: 261, startPoint y: 344, endPoint x: 191, endPoint y: 338, distance: 69.7
drag, startPoint x: 289, startPoint y: 347, endPoint x: 178, endPoint y: 346, distance: 110.4
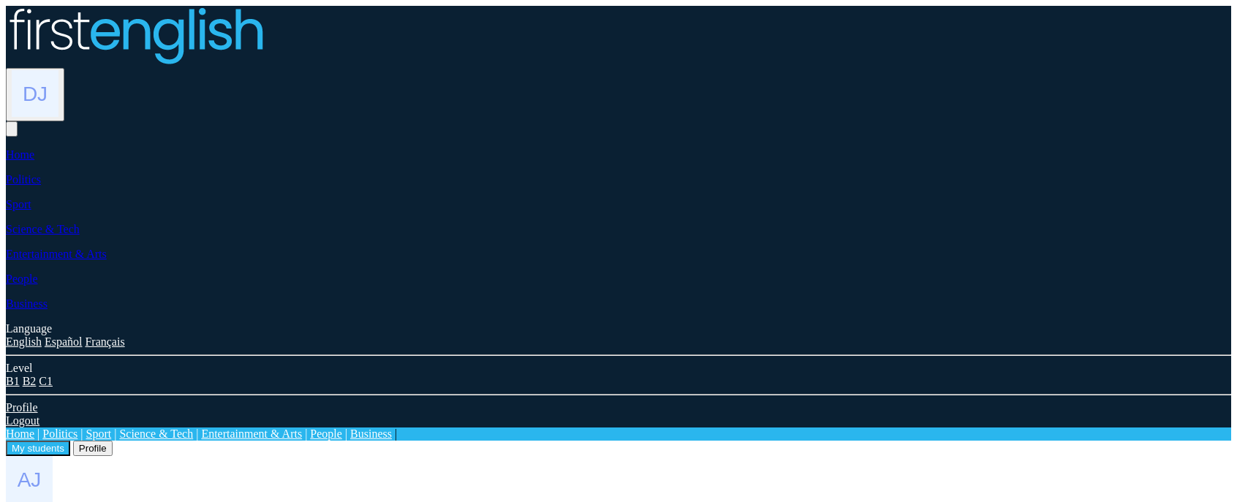
click at [58, 70] on img at bounding box center [35, 93] width 47 height 47
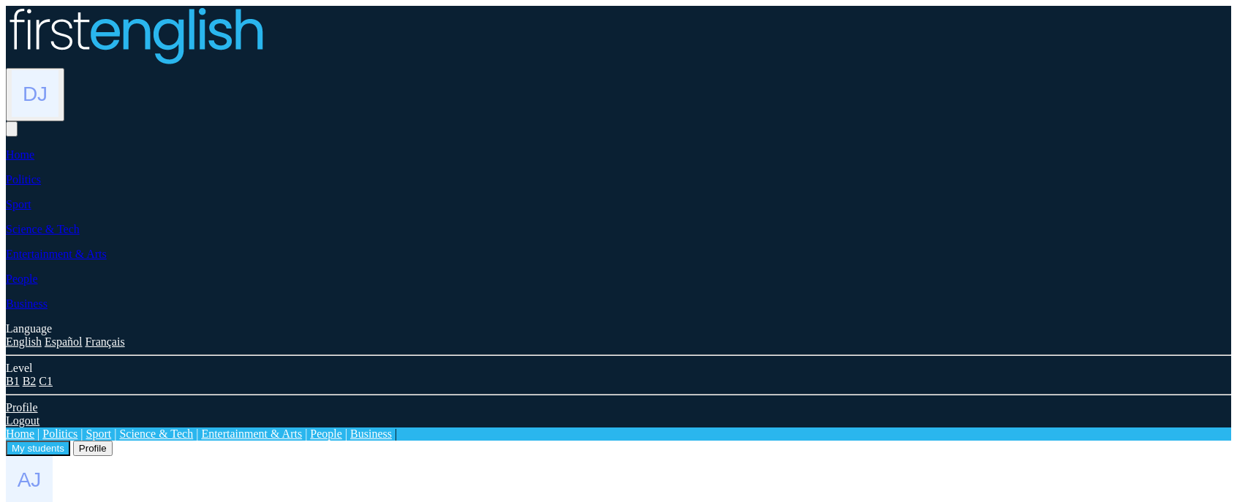
drag, startPoint x: 265, startPoint y: 344, endPoint x: 197, endPoint y: 340, distance: 68.1
drag, startPoint x: 258, startPoint y: 350, endPoint x: 203, endPoint y: 349, distance: 54.8
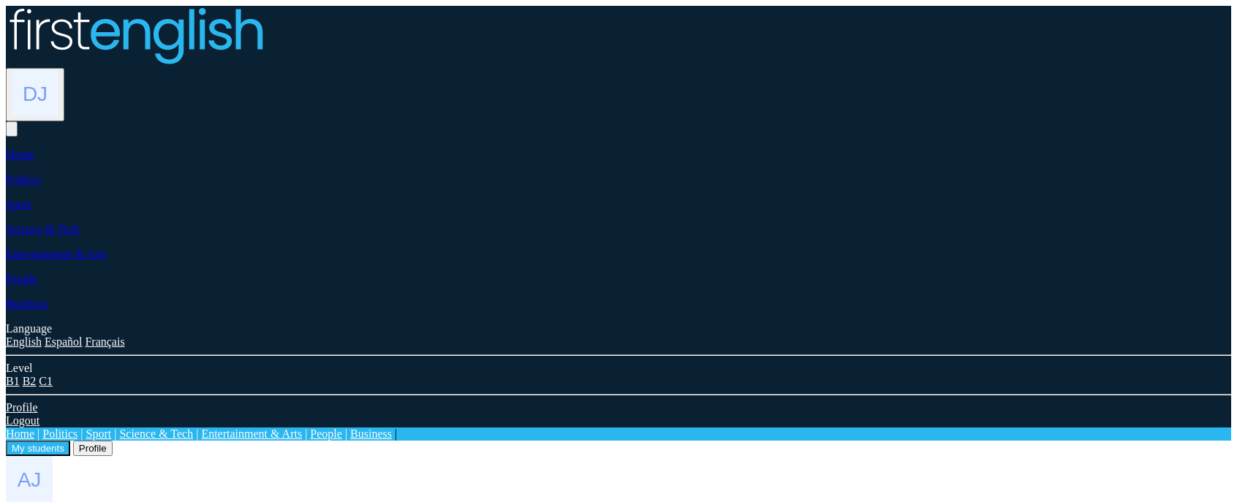
drag, startPoint x: 272, startPoint y: 349, endPoint x: 231, endPoint y: 348, distance: 41.0
drag, startPoint x: 259, startPoint y: 345, endPoint x: 197, endPoint y: 352, distance: 62.6
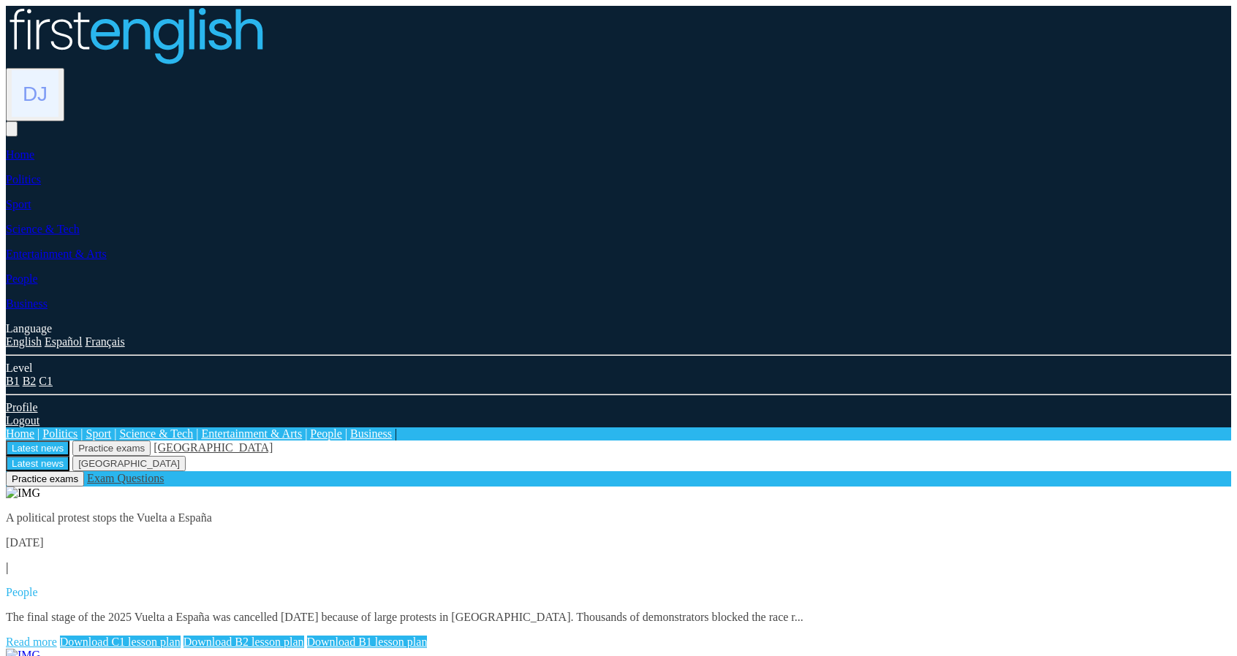
click at [1045, 68] on div at bounding box center [618, 94] width 1225 height 53
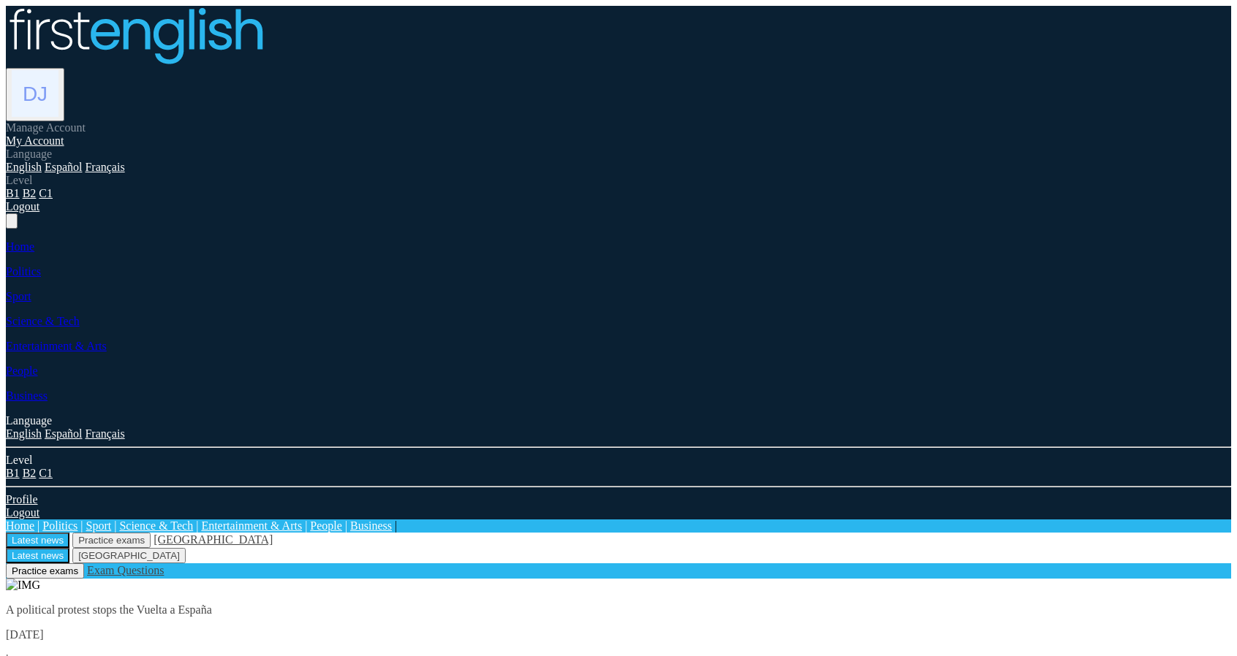
click at [39, 213] on link "Logout" at bounding box center [23, 206] width 34 height 12
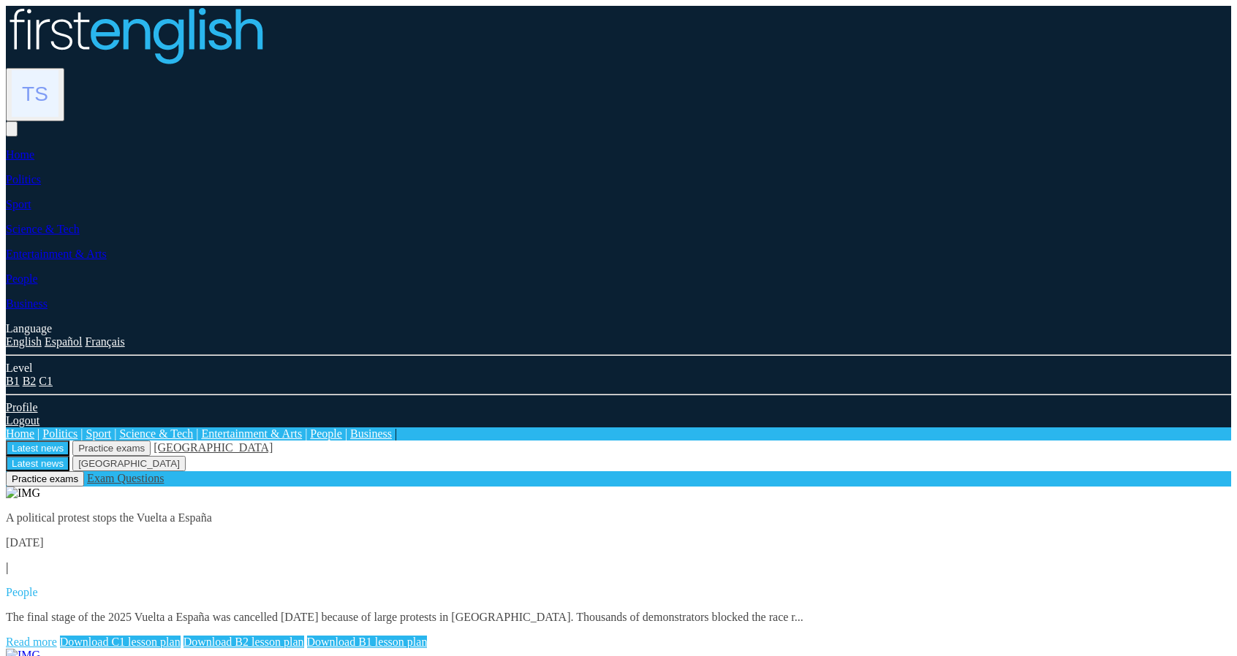
click at [58, 70] on img at bounding box center [35, 93] width 47 height 47
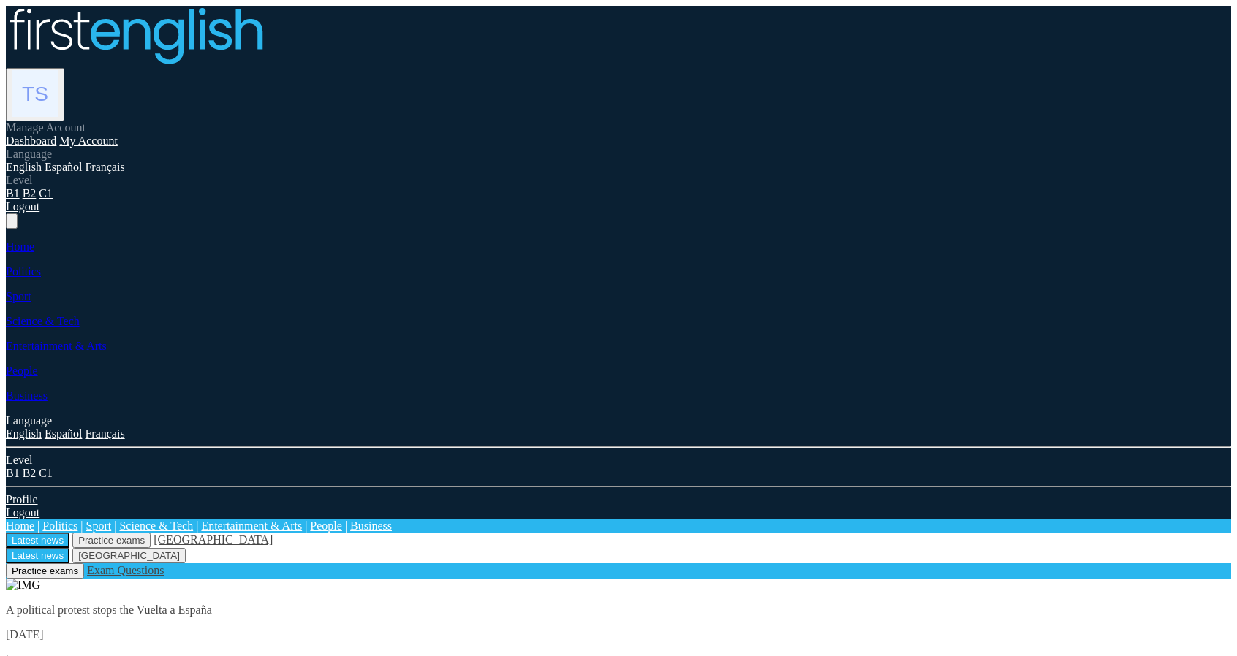
click at [118, 134] on link "My Account" at bounding box center [88, 140] width 58 height 12
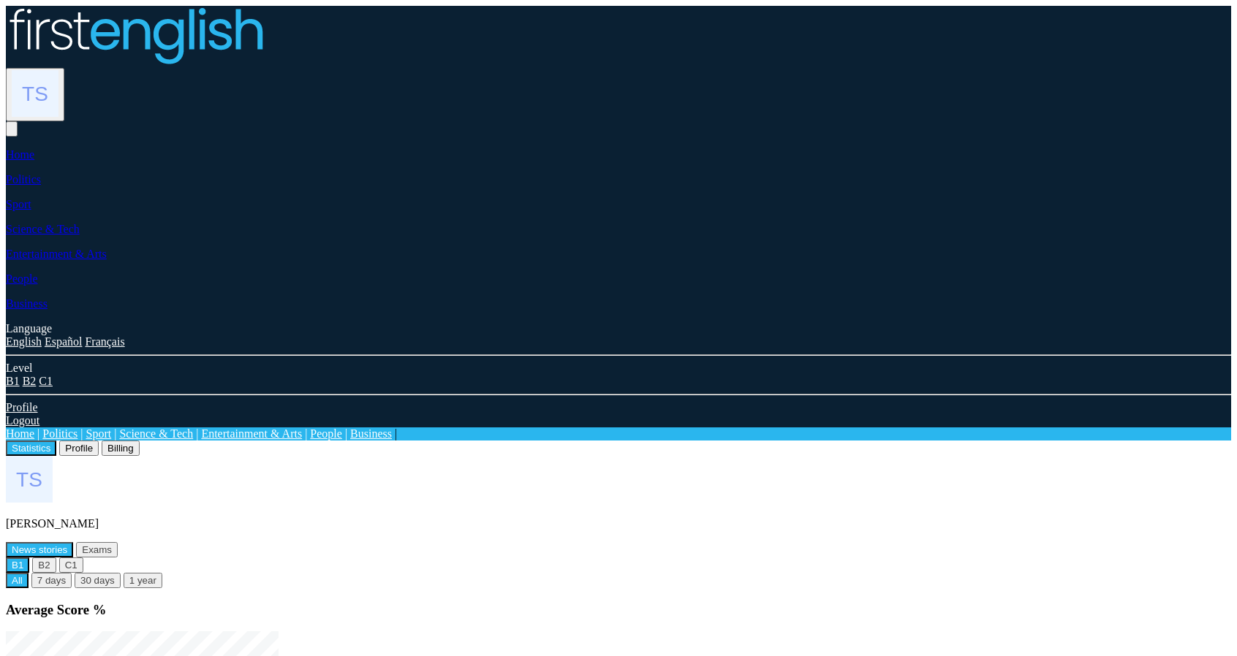
click at [58, 70] on img at bounding box center [35, 93] width 47 height 47
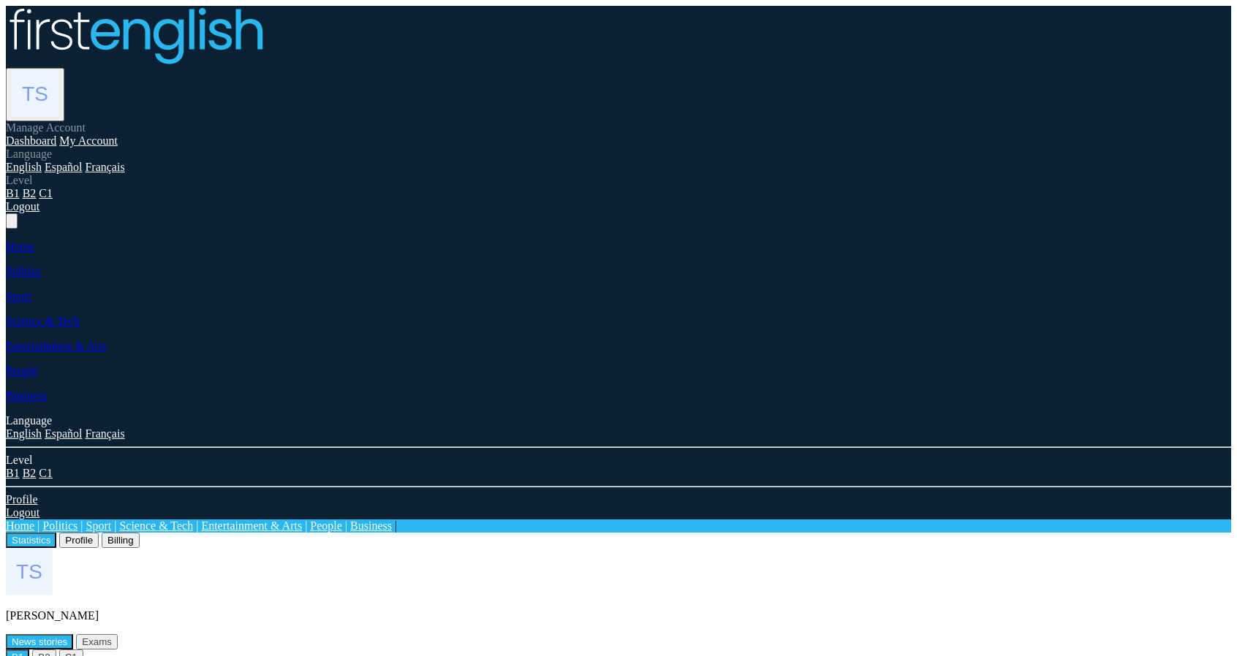
click at [39, 213] on link "Logout" at bounding box center [23, 206] width 34 height 12
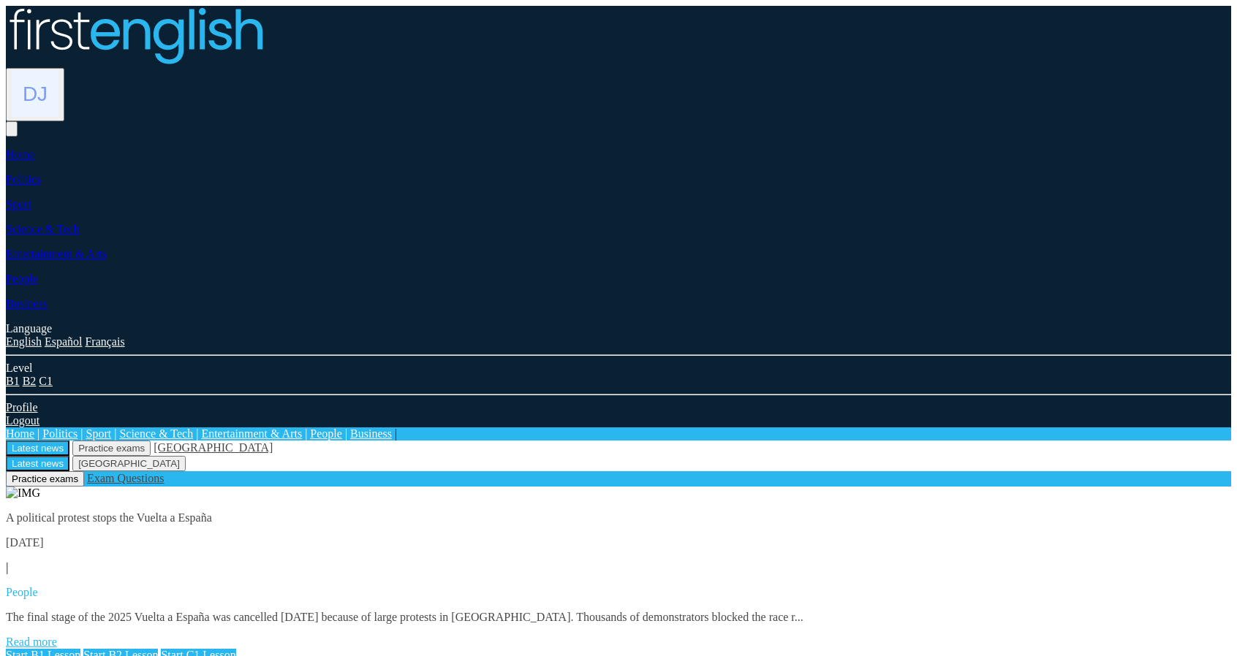
click at [1055, 68] on div "Manage Account My Account Language English Español Français Level B1 B2 C1 Logo…" at bounding box center [618, 94] width 1225 height 53
click at [58, 70] on img at bounding box center [35, 93] width 47 height 47
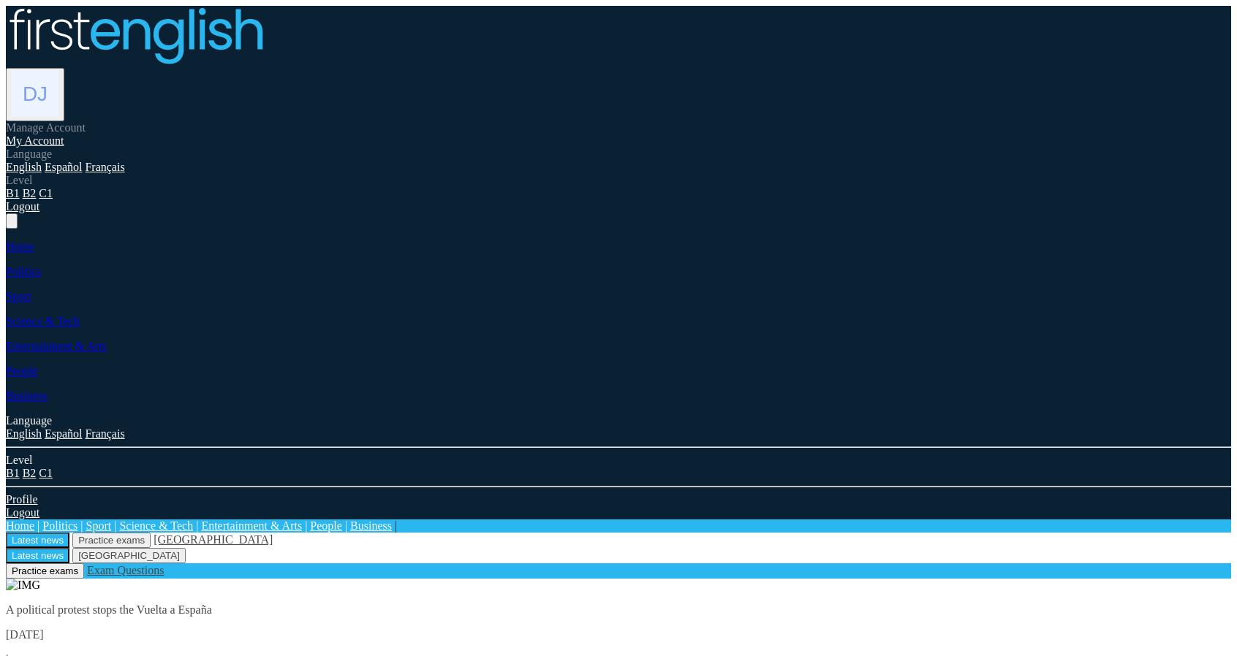
click at [64, 134] on link "My Account" at bounding box center [35, 140] width 58 height 12
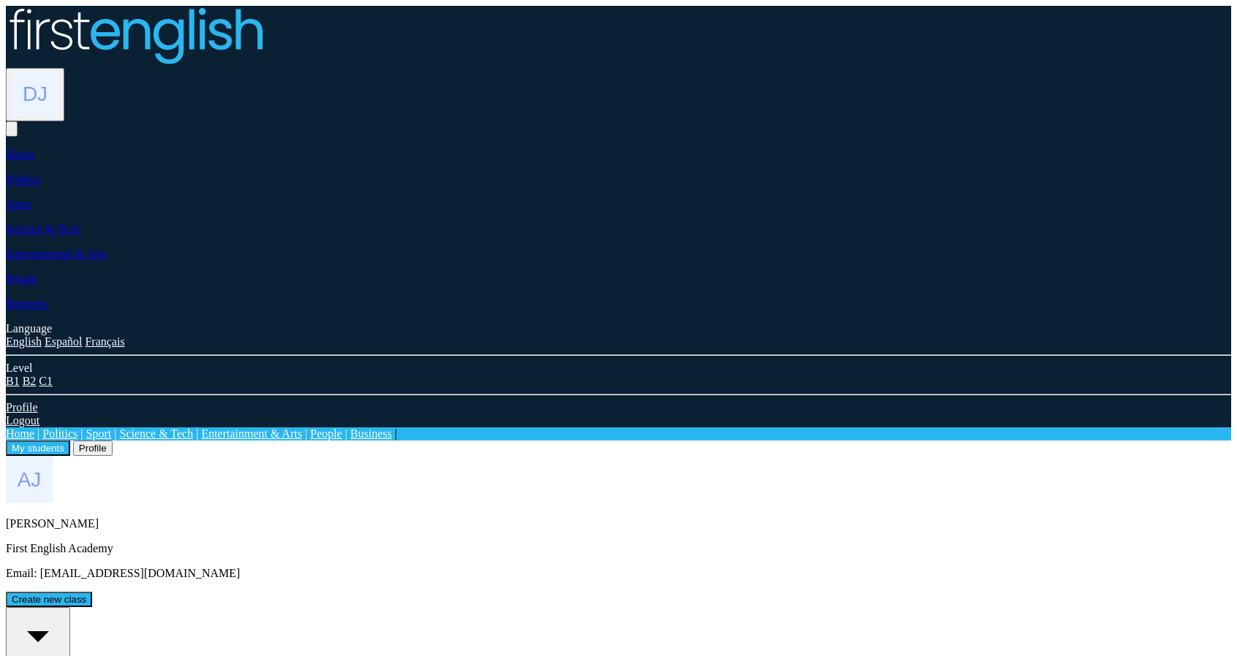
click at [113, 441] on button "Profile" at bounding box center [92, 448] width 39 height 15
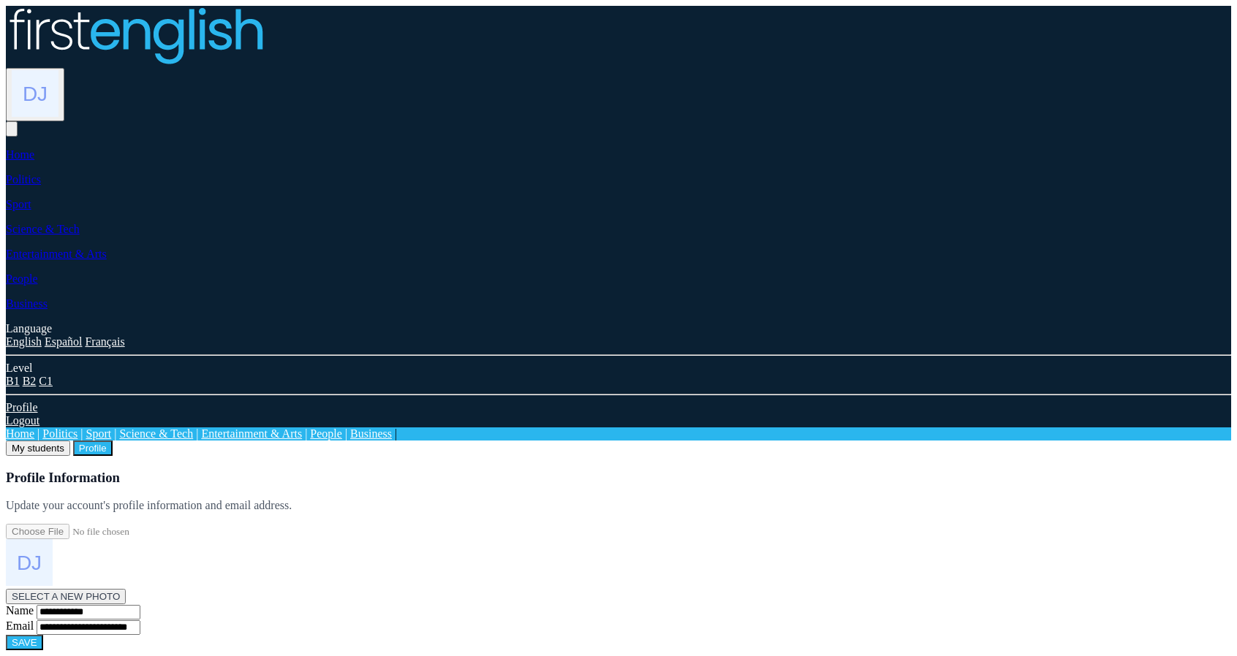
click at [70, 441] on button "My students" at bounding box center [38, 448] width 64 height 15
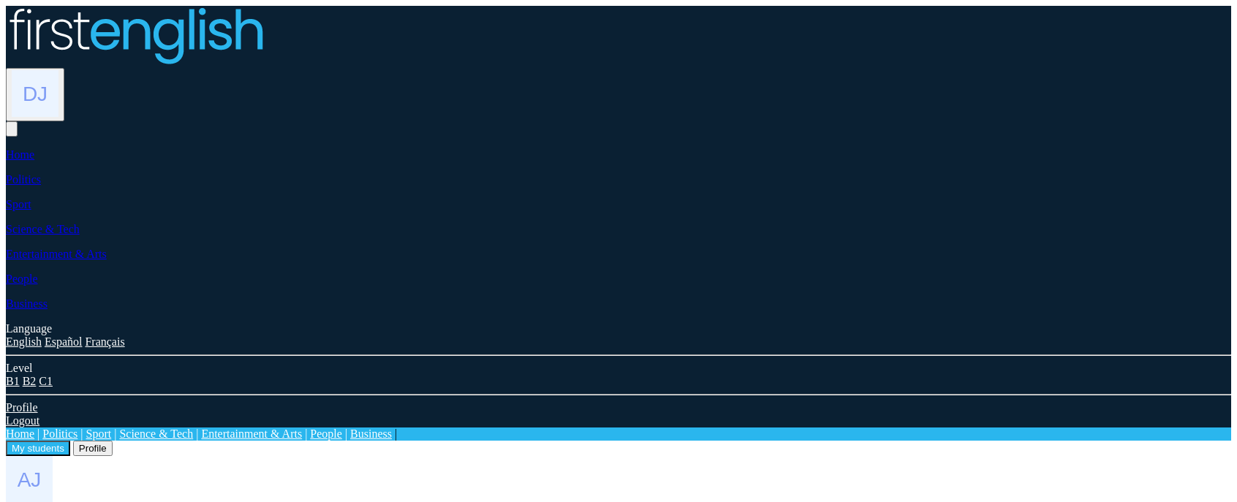
click at [113, 441] on button "Profile" at bounding box center [92, 448] width 39 height 15
click at [70, 441] on button "My students" at bounding box center [38, 448] width 64 height 15
click at [113, 441] on button "Profile" at bounding box center [92, 448] width 39 height 15
click at [70, 441] on button "My students" at bounding box center [38, 448] width 64 height 15
click at [113, 441] on button "Profile" at bounding box center [92, 448] width 39 height 15
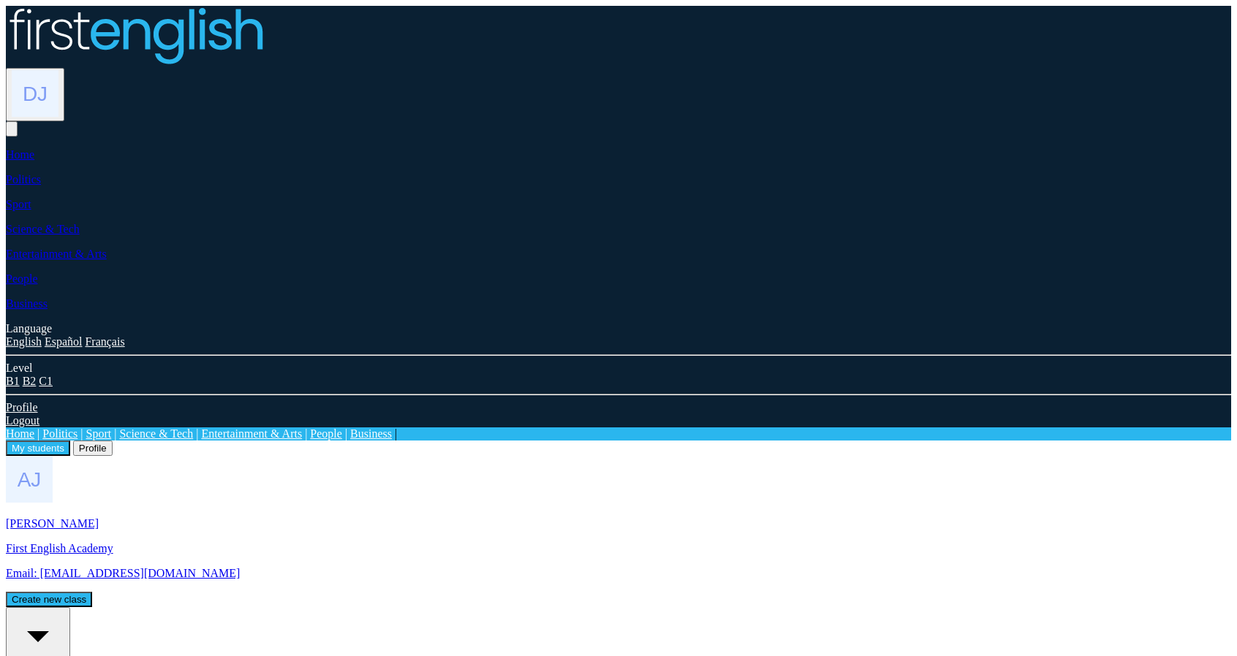
click at [64, 610] on div "All students 4" at bounding box center [38, 648] width 53 height 77
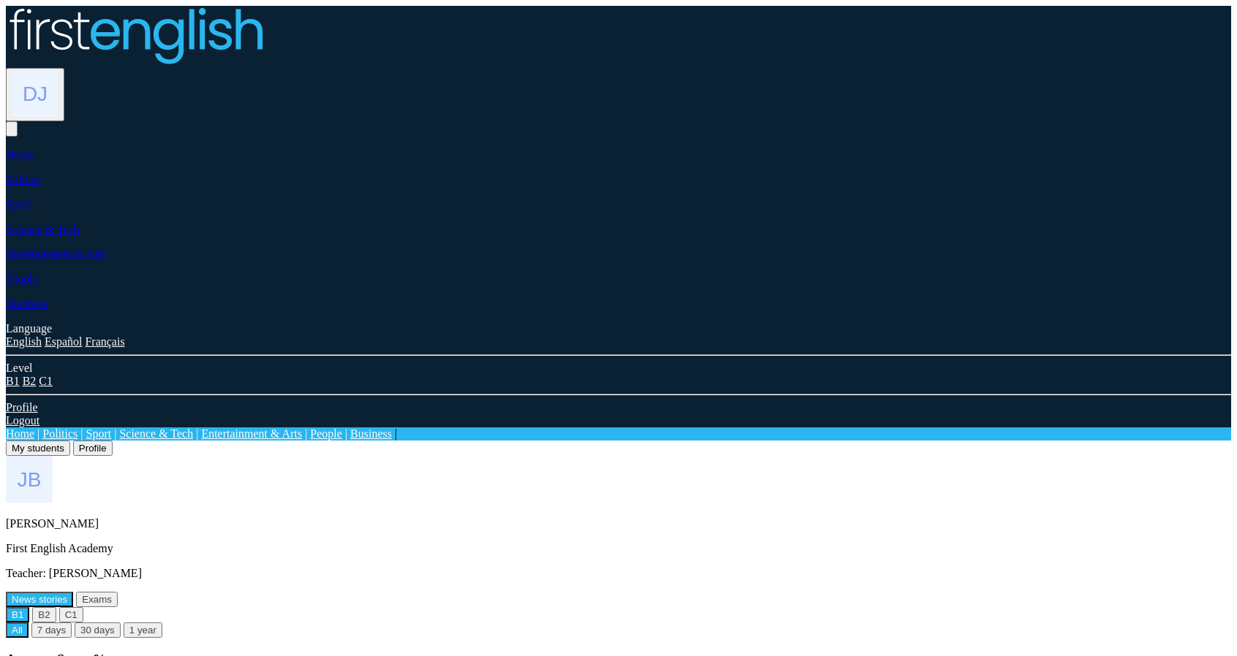
click at [70, 441] on button "My students" at bounding box center [38, 448] width 64 height 15
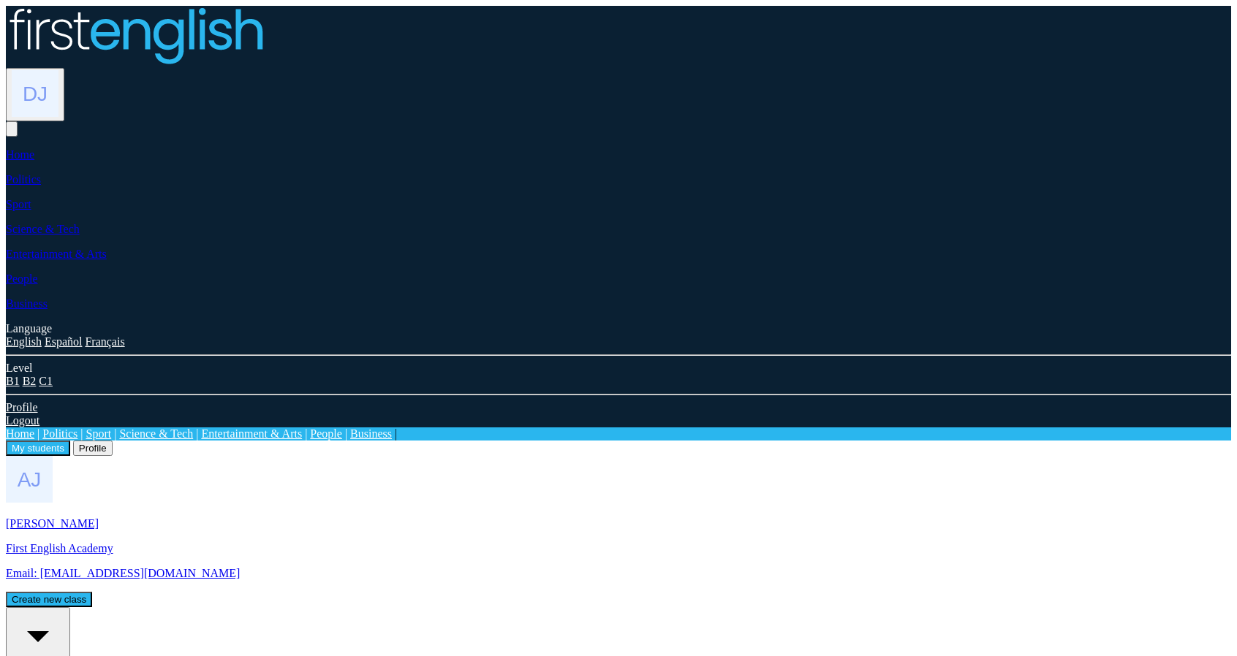
click at [113, 441] on button "Profile" at bounding box center [92, 448] width 39 height 15
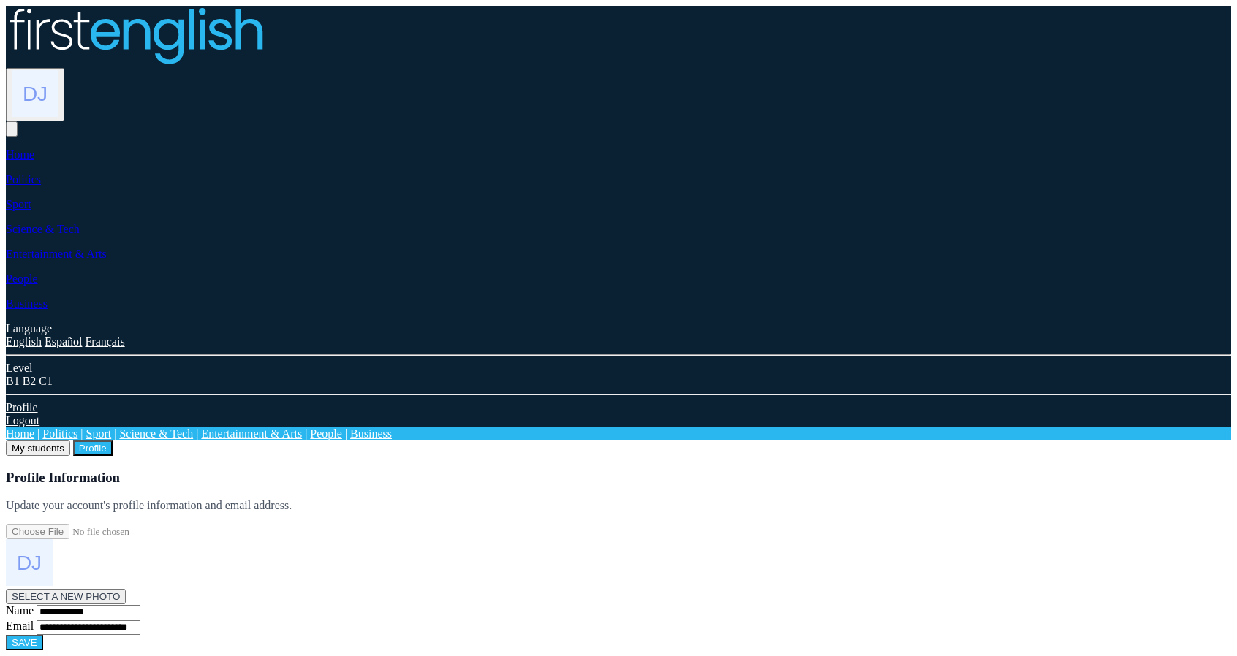
click at [70, 441] on button "My students" at bounding box center [38, 448] width 64 height 15
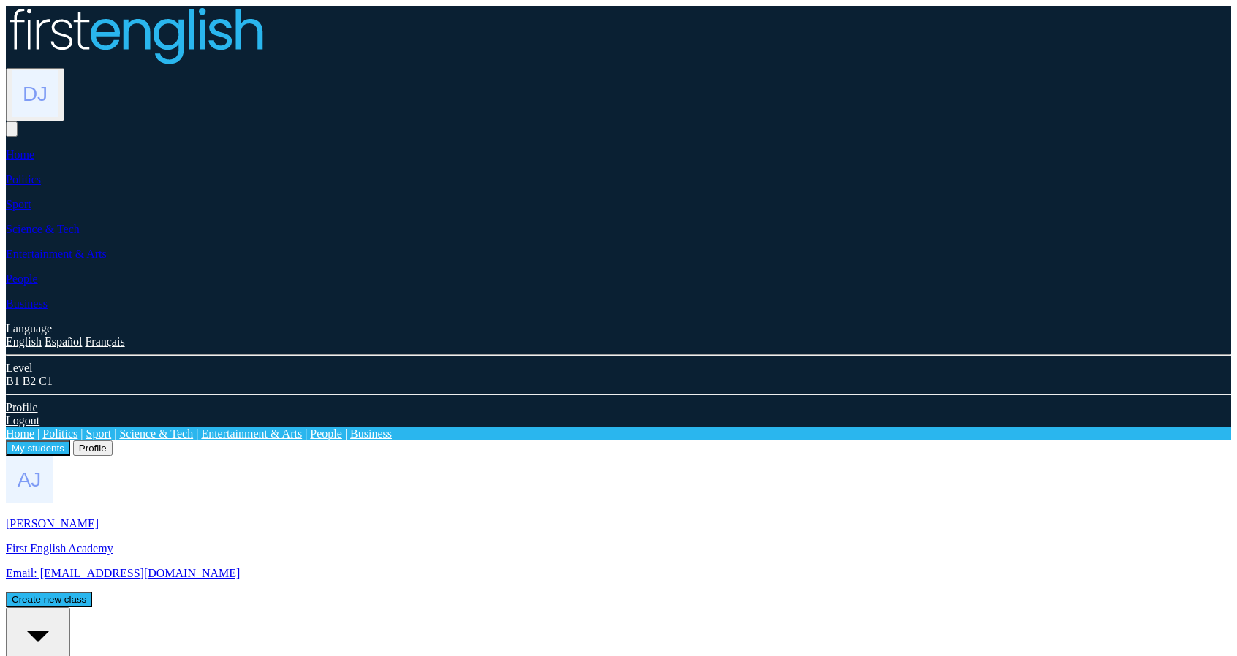
click at [64, 610] on div "All students" at bounding box center [38, 643] width 53 height 66
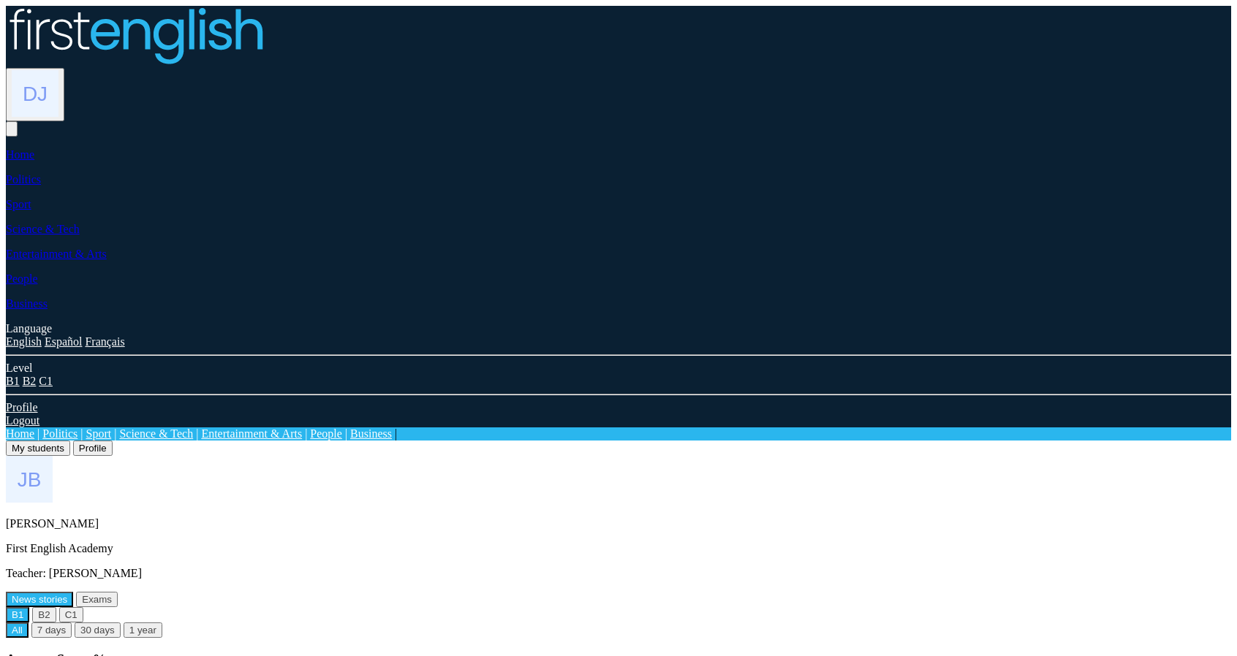
click at [70, 441] on button "My students" at bounding box center [38, 448] width 64 height 15
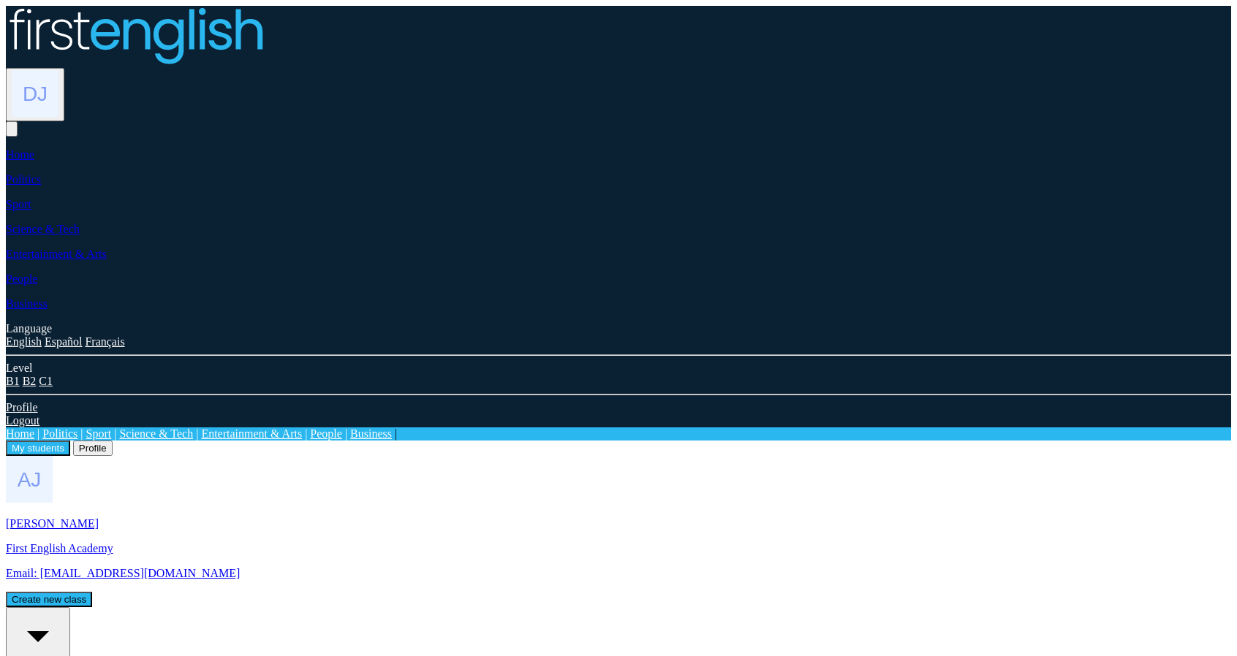
click at [70, 441] on button "My students" at bounding box center [38, 448] width 64 height 15
click at [58, 70] on img at bounding box center [35, 93] width 47 height 47
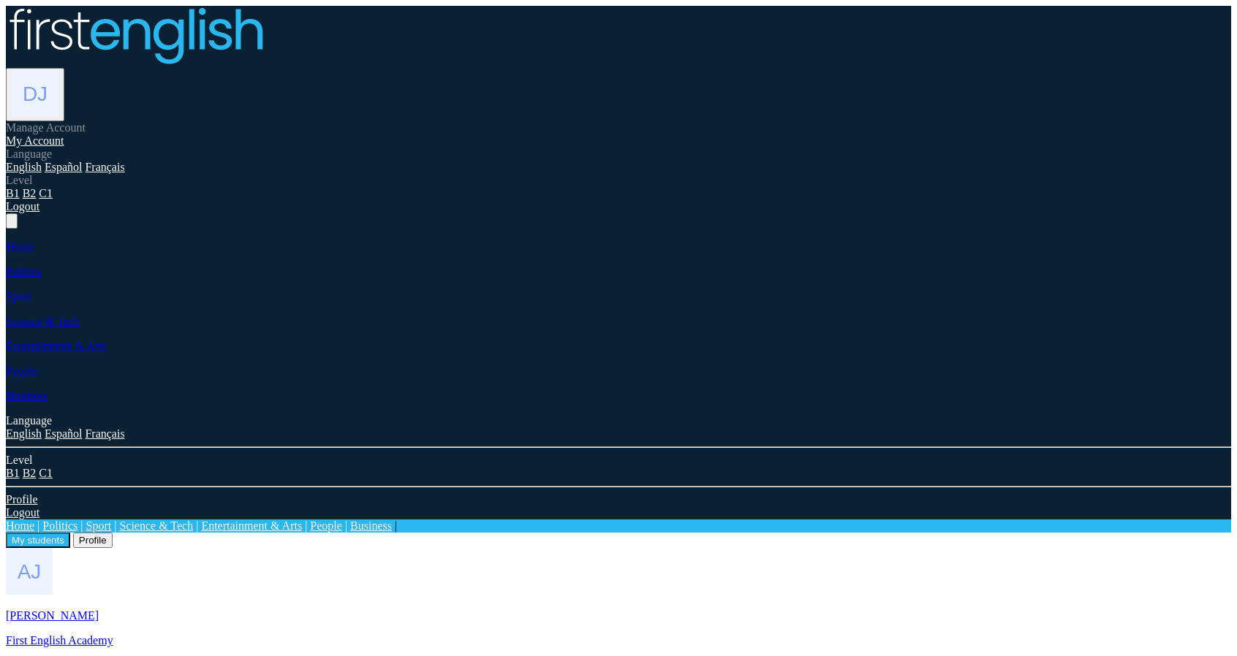
click at [64, 134] on link "My Account" at bounding box center [35, 140] width 58 height 12
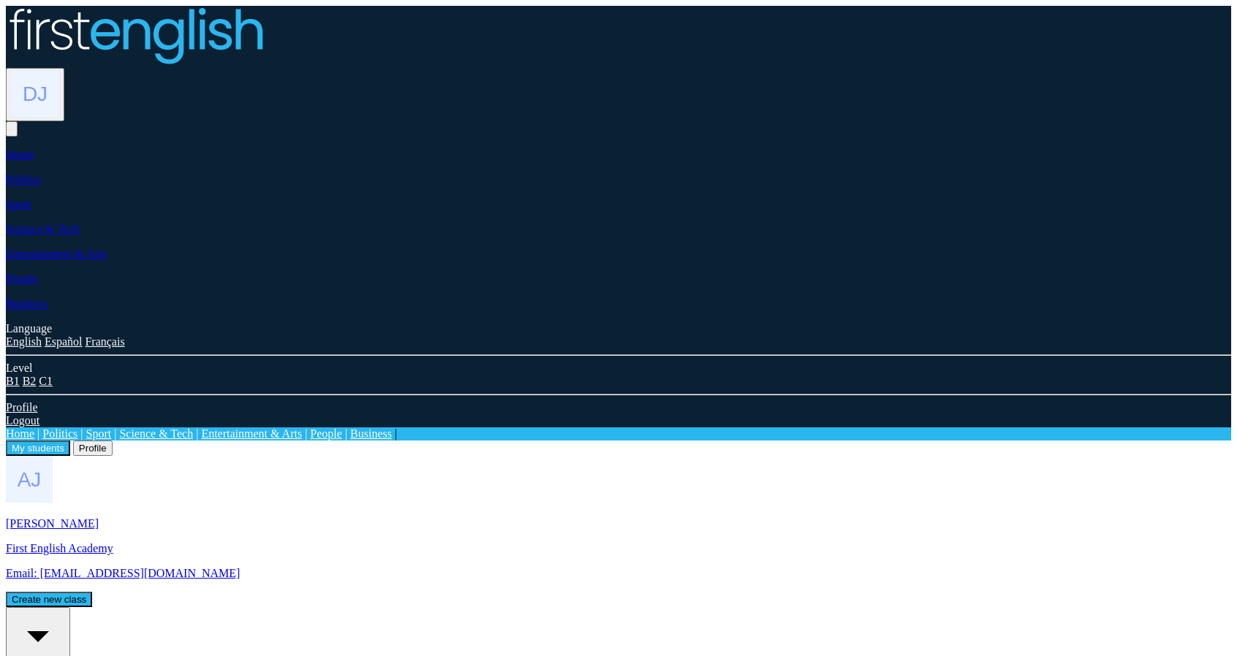
click at [64, 610] on div "All students 4" at bounding box center [38, 648] width 53 height 77
click at [64, 610] on div "All students" at bounding box center [38, 643] width 53 height 66
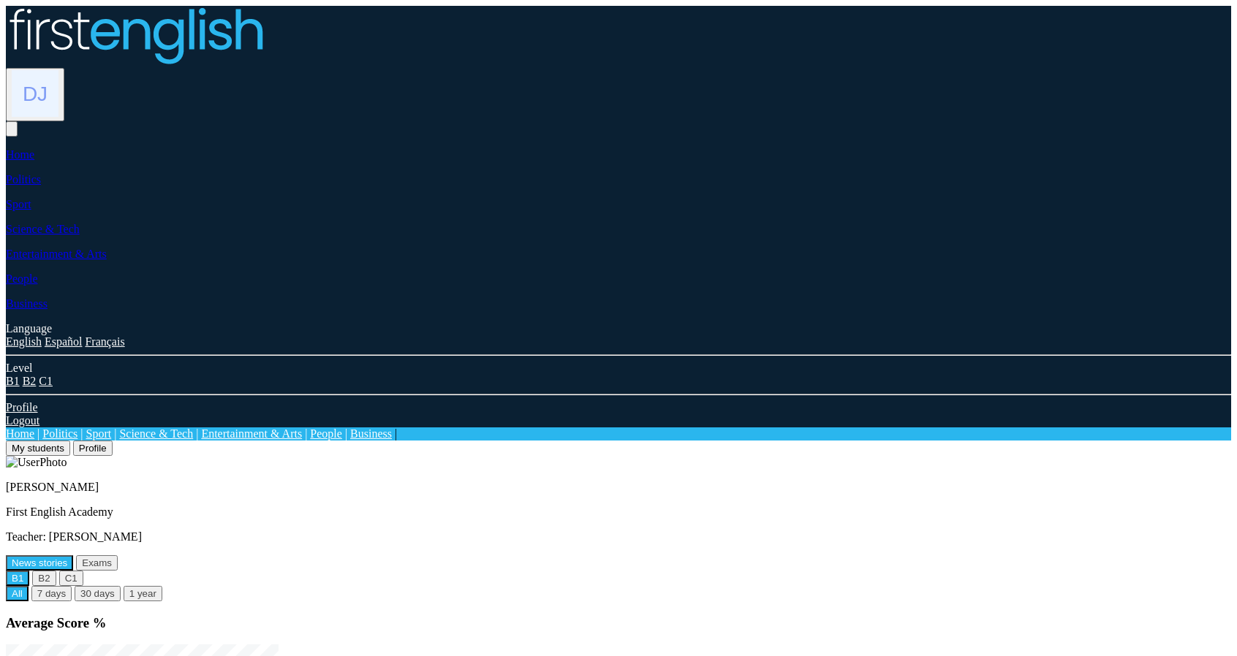
click at [70, 441] on button "My students" at bounding box center [38, 448] width 64 height 15
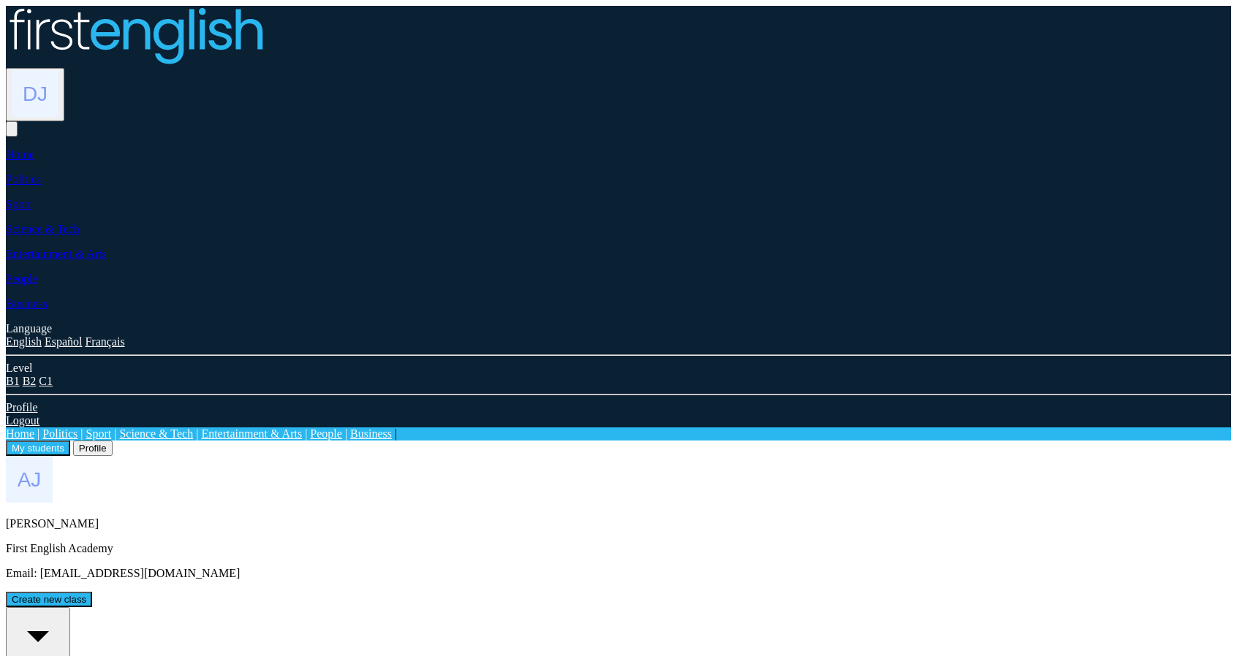
click at [64, 610] on div "All students" at bounding box center [38, 643] width 53 height 66
click at [70, 441] on button "My students" at bounding box center [38, 448] width 64 height 15
click at [113, 441] on button "Profile" at bounding box center [92, 448] width 39 height 15
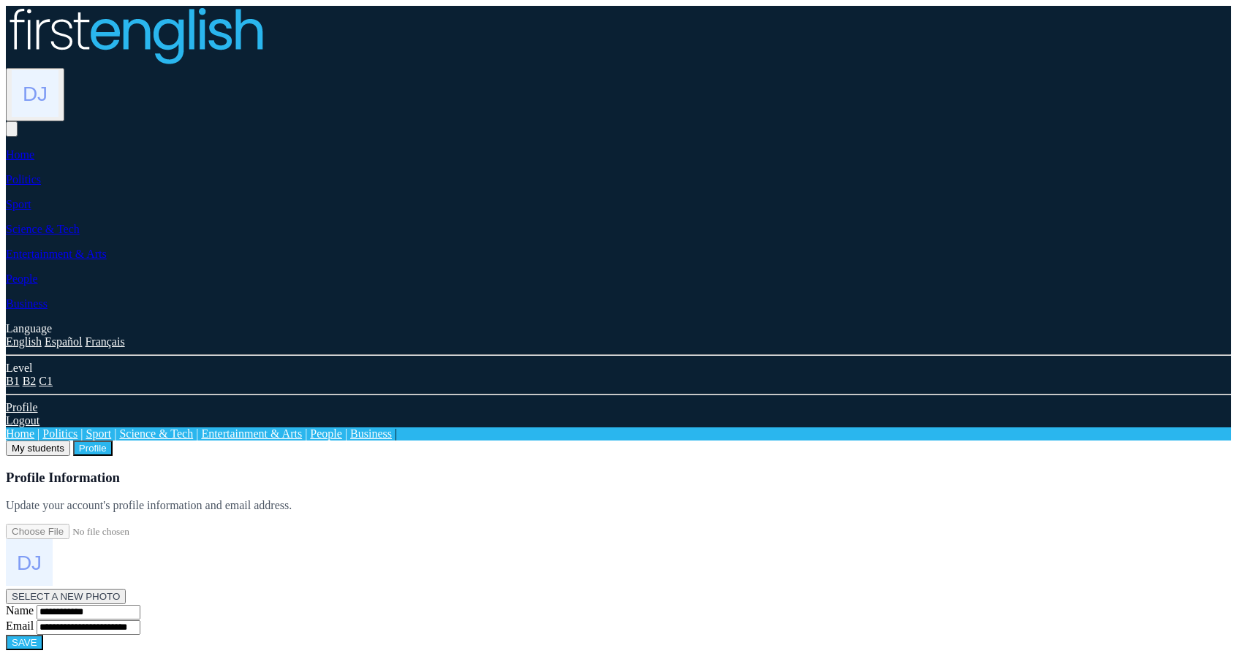
click at [70, 441] on button "My students" at bounding box center [38, 448] width 64 height 15
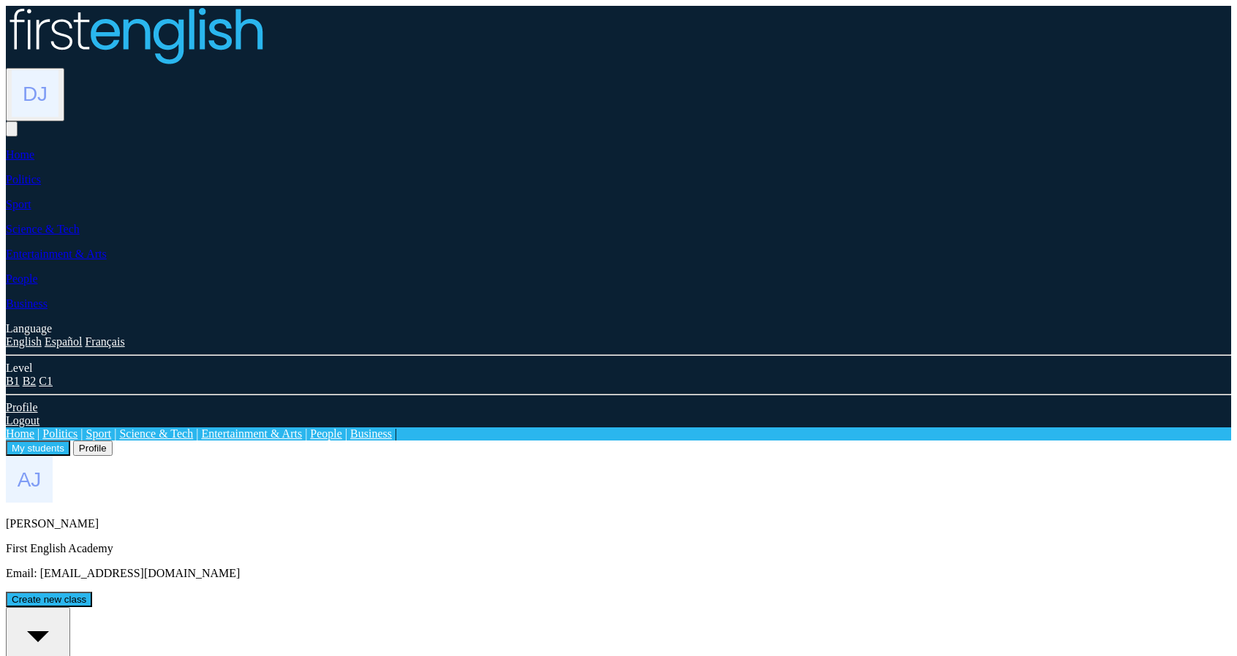
click at [64, 610] on div "All students" at bounding box center [38, 643] width 53 height 66
click at [70, 441] on button "My students" at bounding box center [38, 448] width 64 height 15
click at [64, 610] on div "All students" at bounding box center [38, 643] width 53 height 66
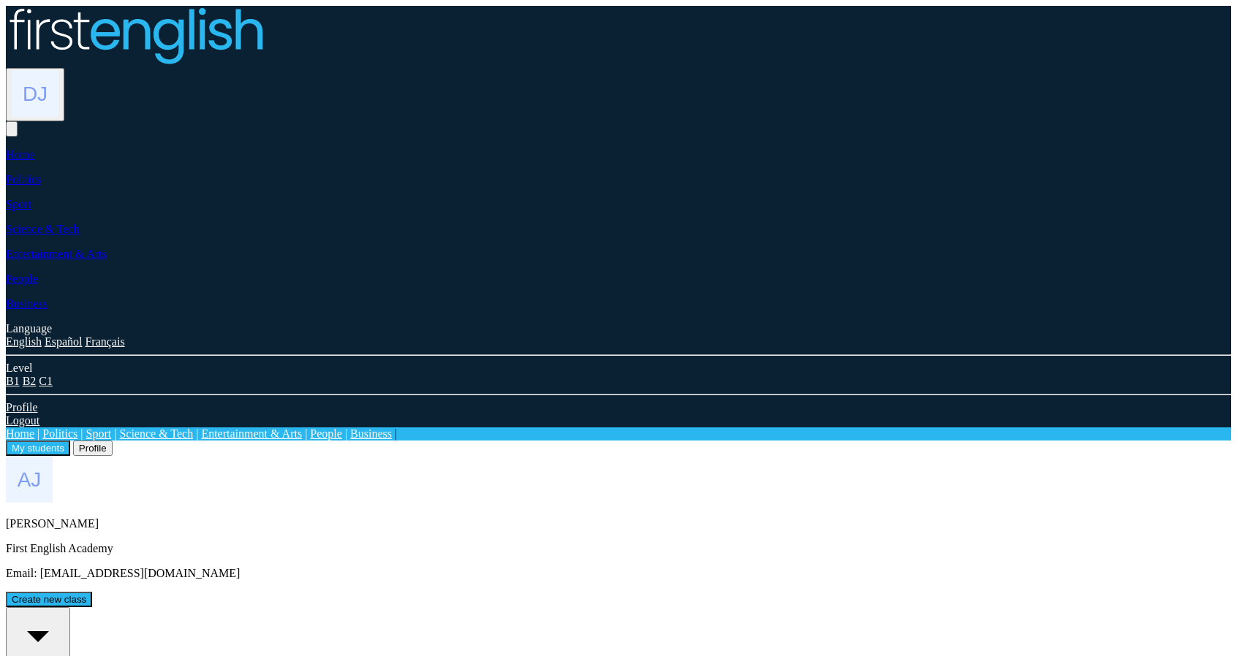
click at [113, 441] on button "Profile" at bounding box center [92, 448] width 39 height 15
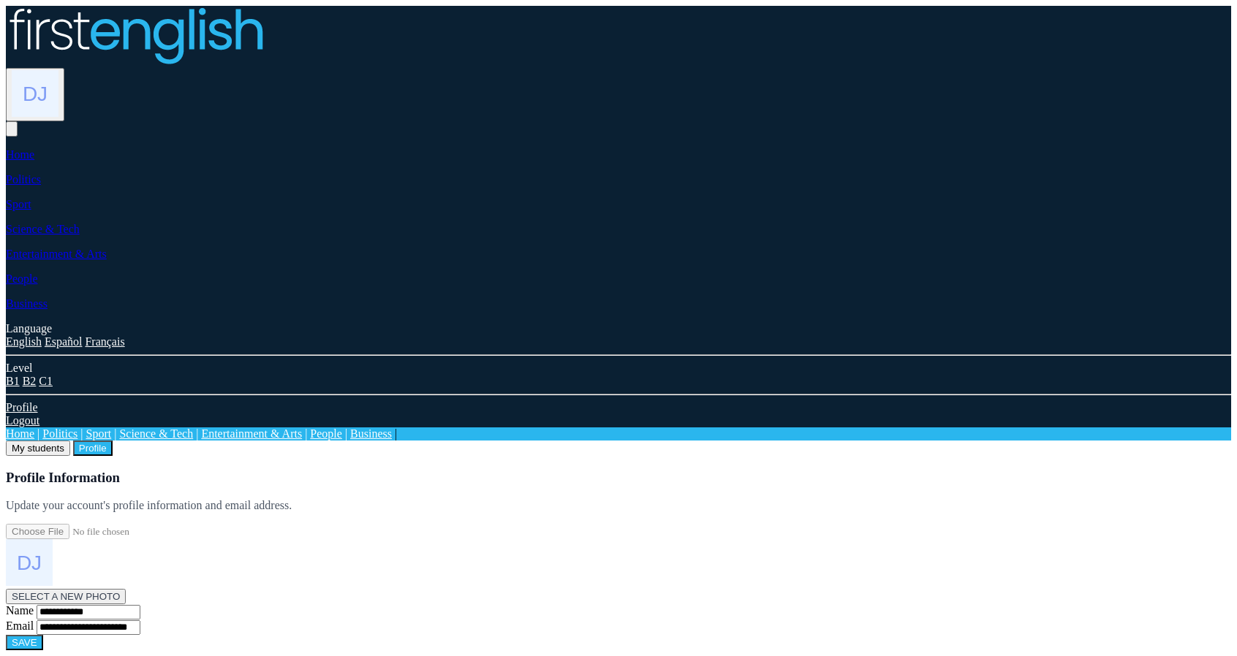
click at [70, 441] on button "My students" at bounding box center [38, 448] width 64 height 15
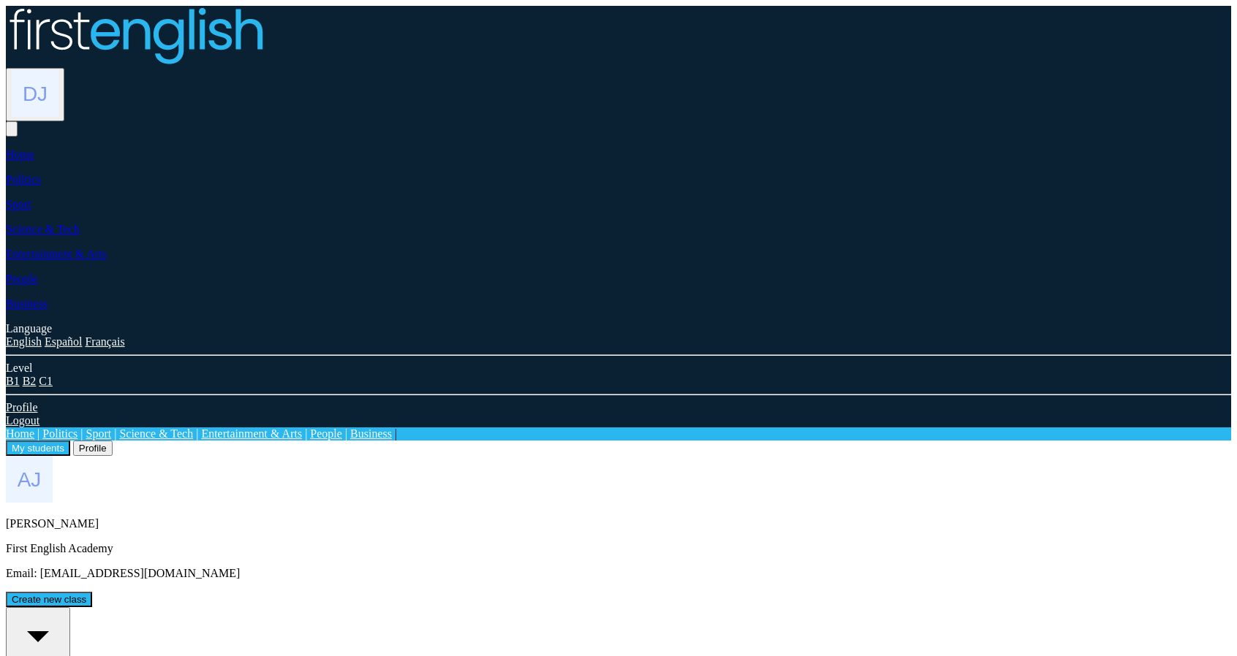
click at [64, 610] on div "All students" at bounding box center [38, 643] width 53 height 66
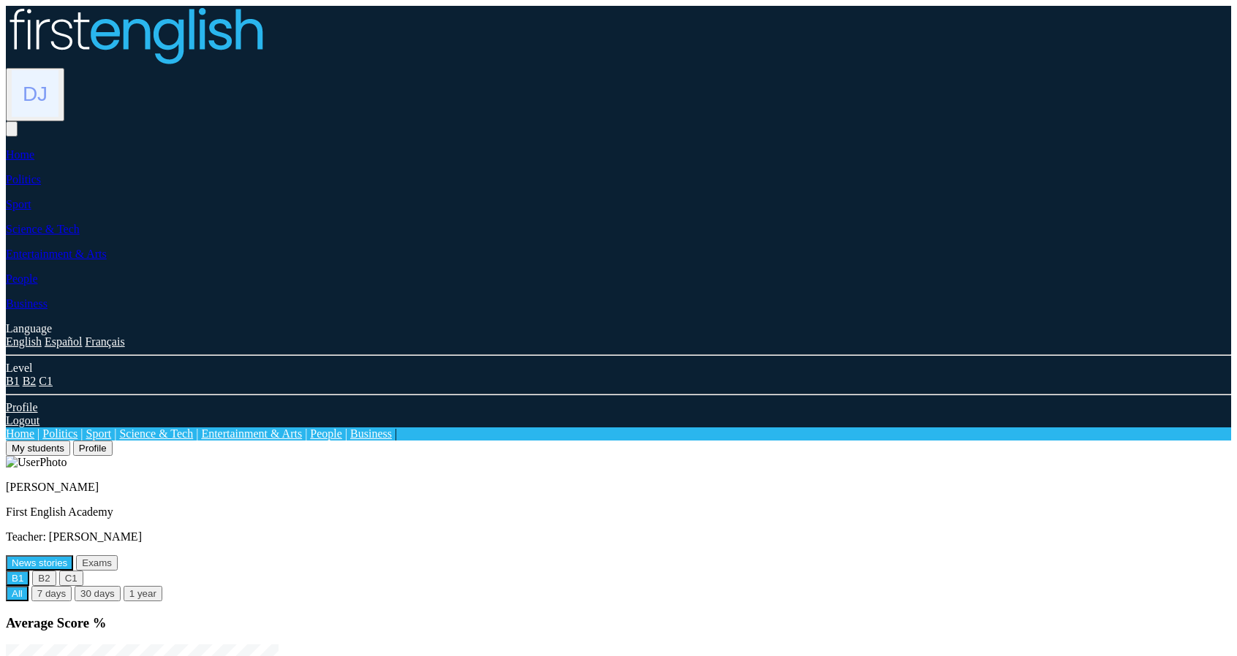
click at [70, 441] on button "My students" at bounding box center [38, 448] width 64 height 15
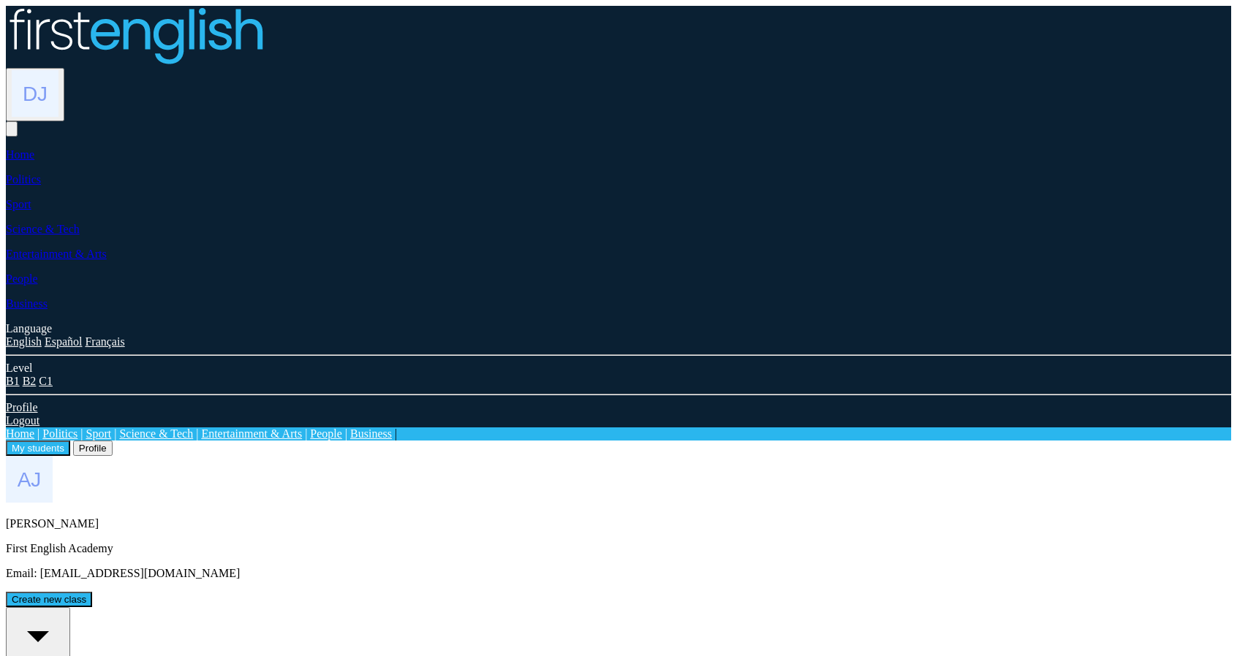
click at [113, 441] on button "Profile" at bounding box center [92, 448] width 39 height 15
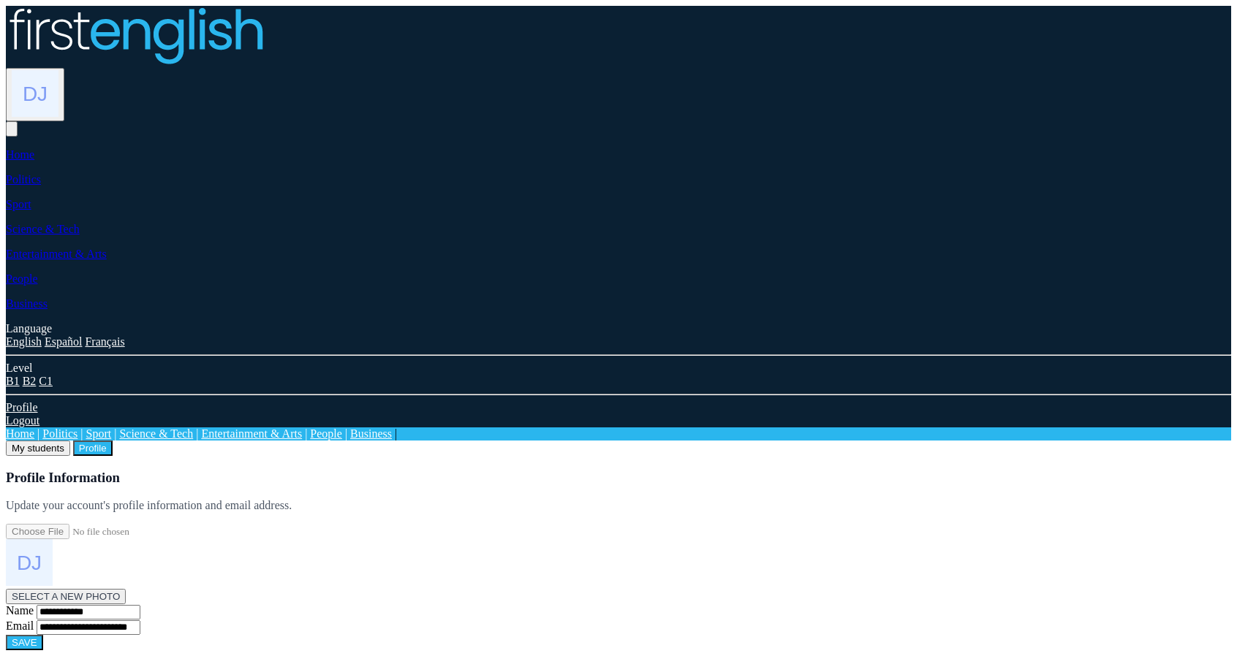
click at [70, 441] on button "My students" at bounding box center [38, 448] width 64 height 15
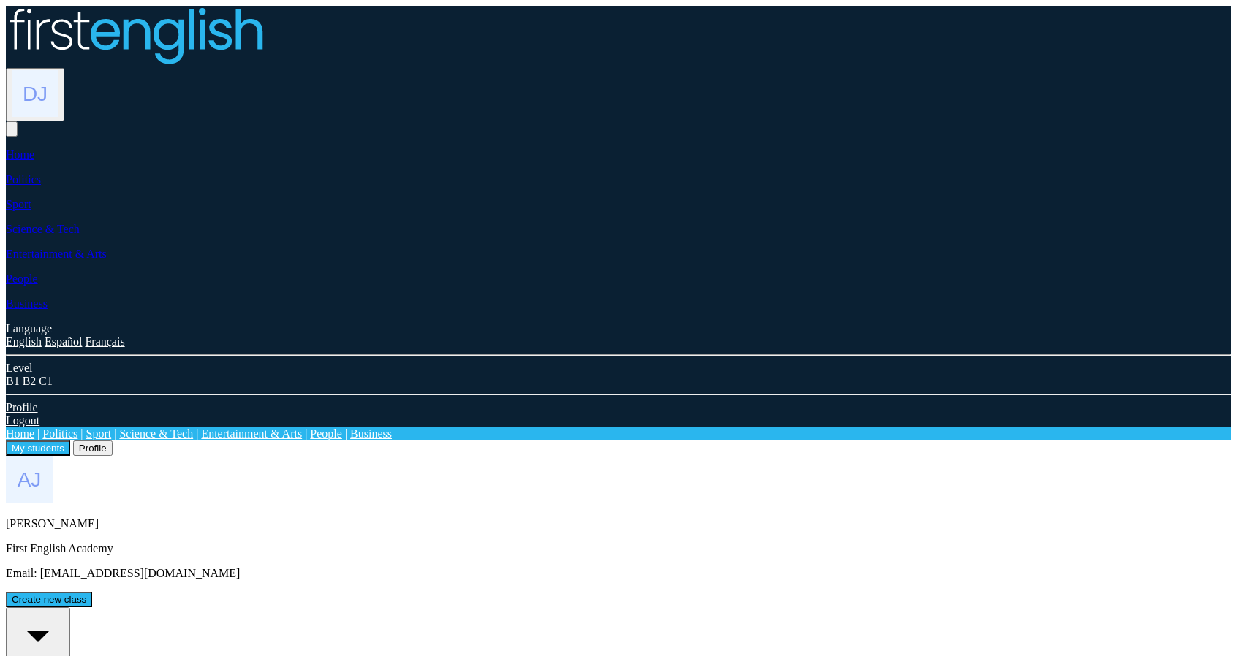
click at [70, 607] on button "All students 0" at bounding box center [38, 647] width 64 height 81
click at [64, 610] on div "All students" at bounding box center [38, 643] width 53 height 66
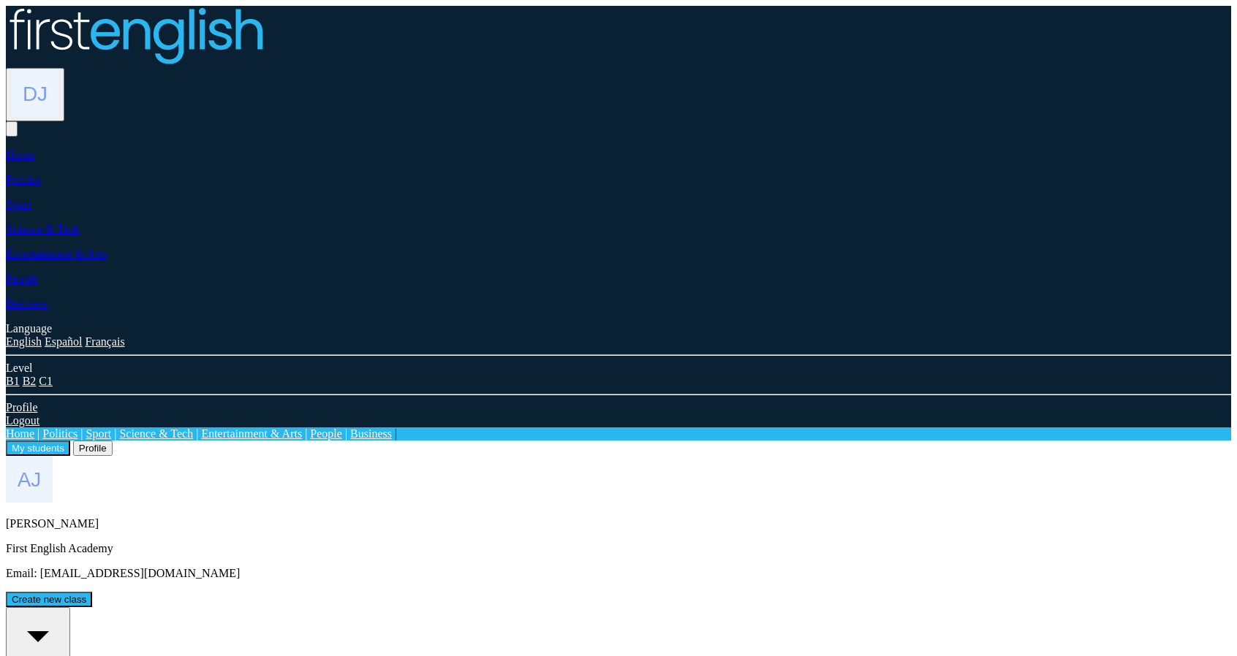
click at [70, 441] on button "My students" at bounding box center [38, 448] width 64 height 15
click at [113, 441] on button "Profile" at bounding box center [92, 448] width 39 height 15
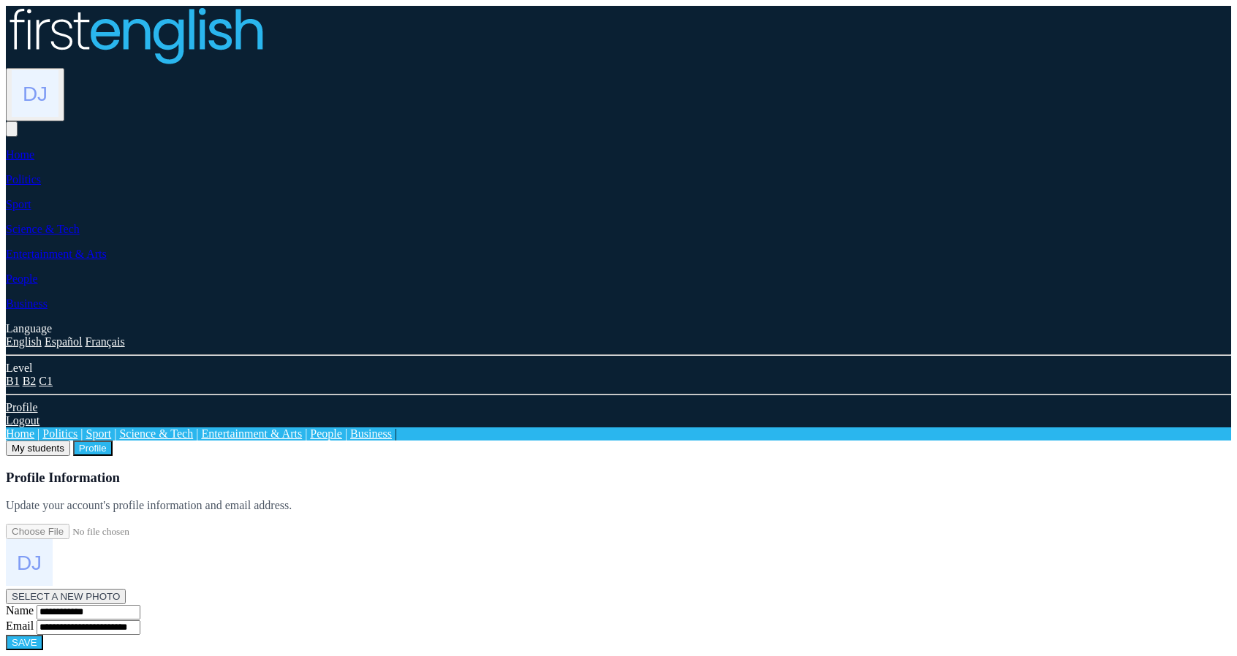
click at [70, 441] on button "My students" at bounding box center [38, 448] width 64 height 15
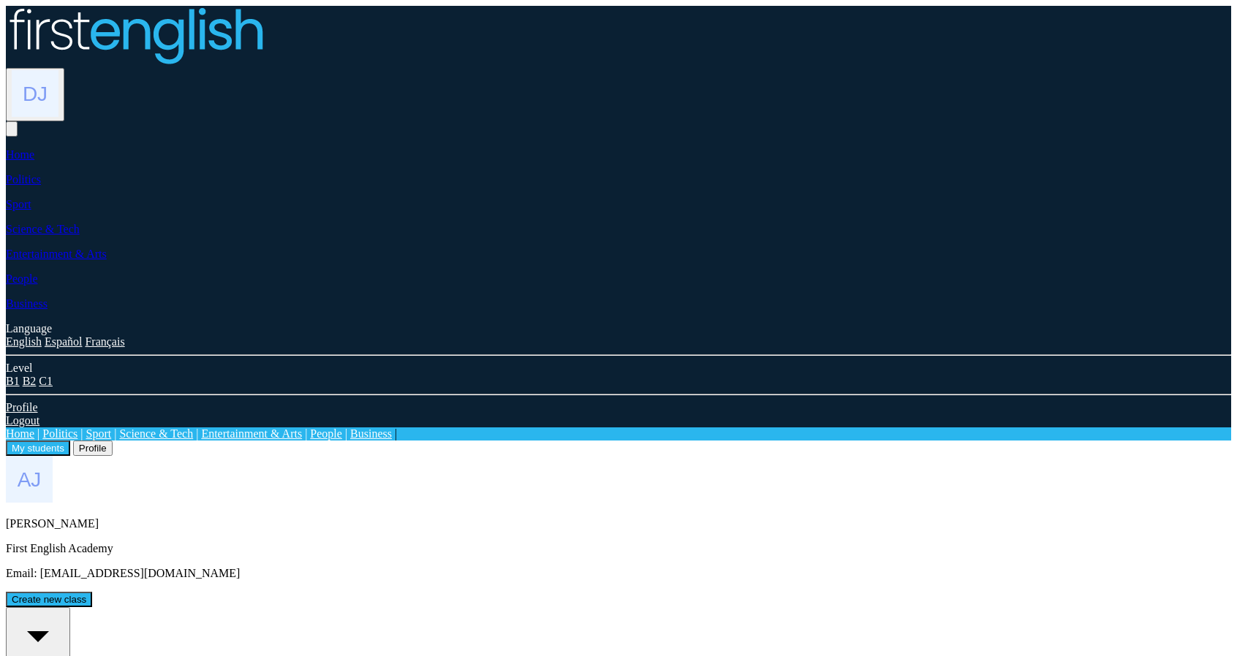
click at [262, 441] on div "My students Profile" at bounding box center [618, 448] width 1225 height 15
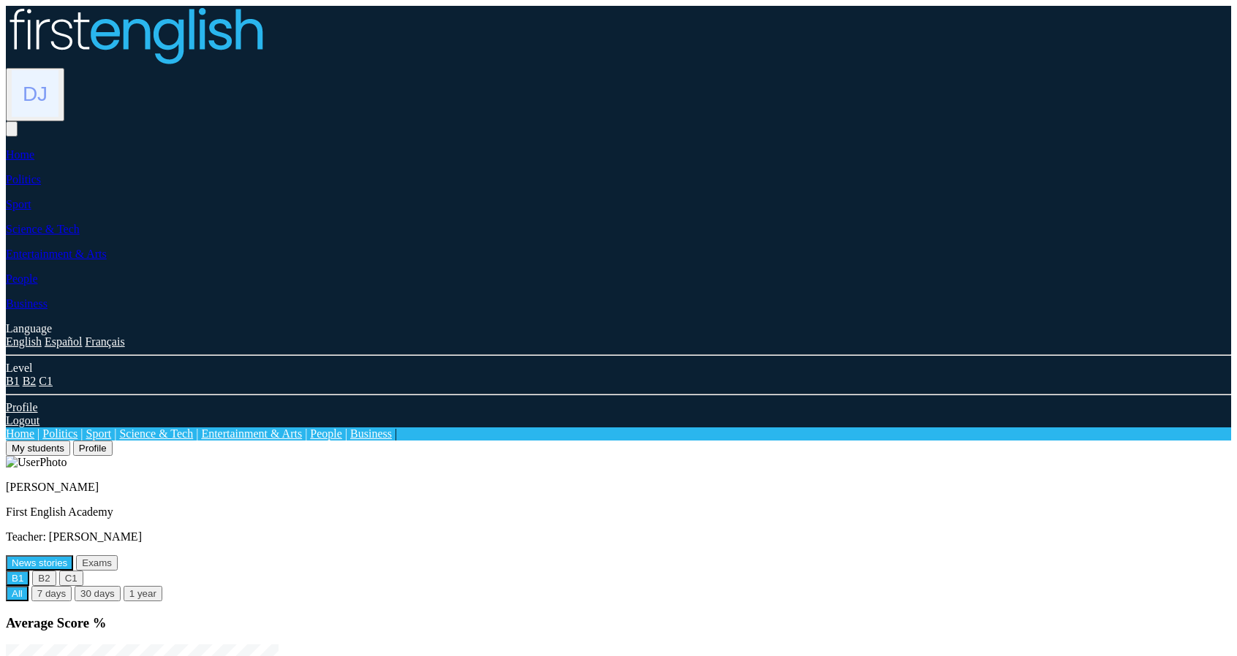
click at [113, 441] on button "Profile" at bounding box center [92, 448] width 39 height 15
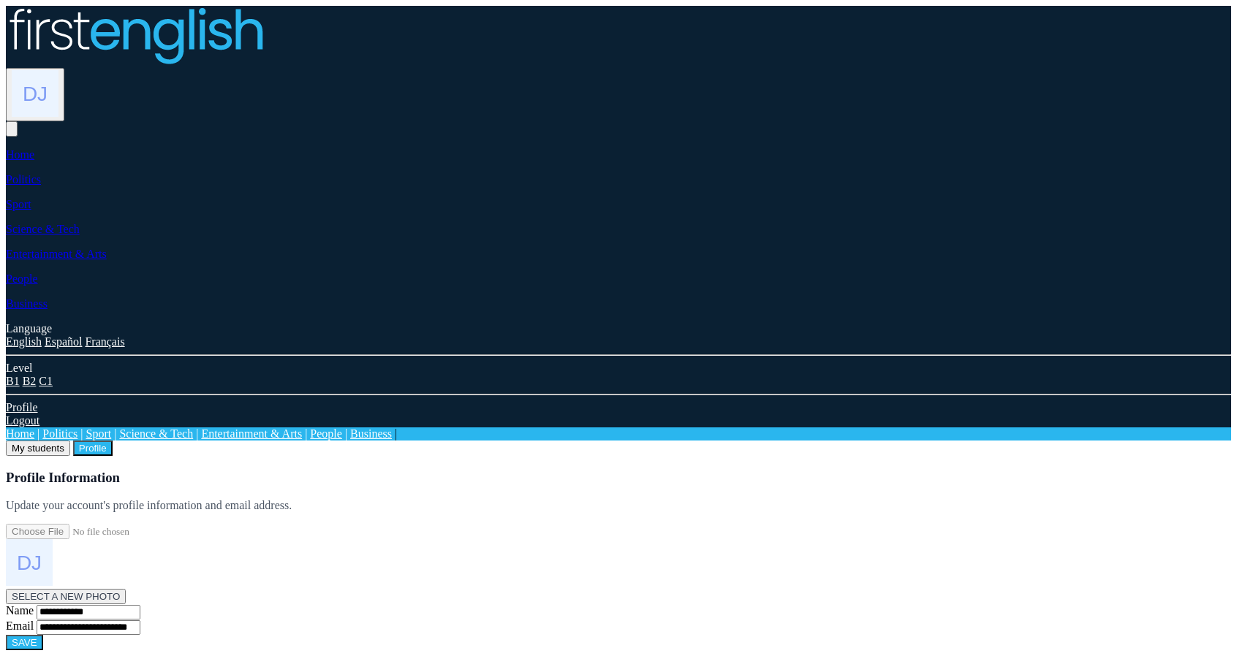
click at [70, 441] on button "My students" at bounding box center [38, 448] width 64 height 15
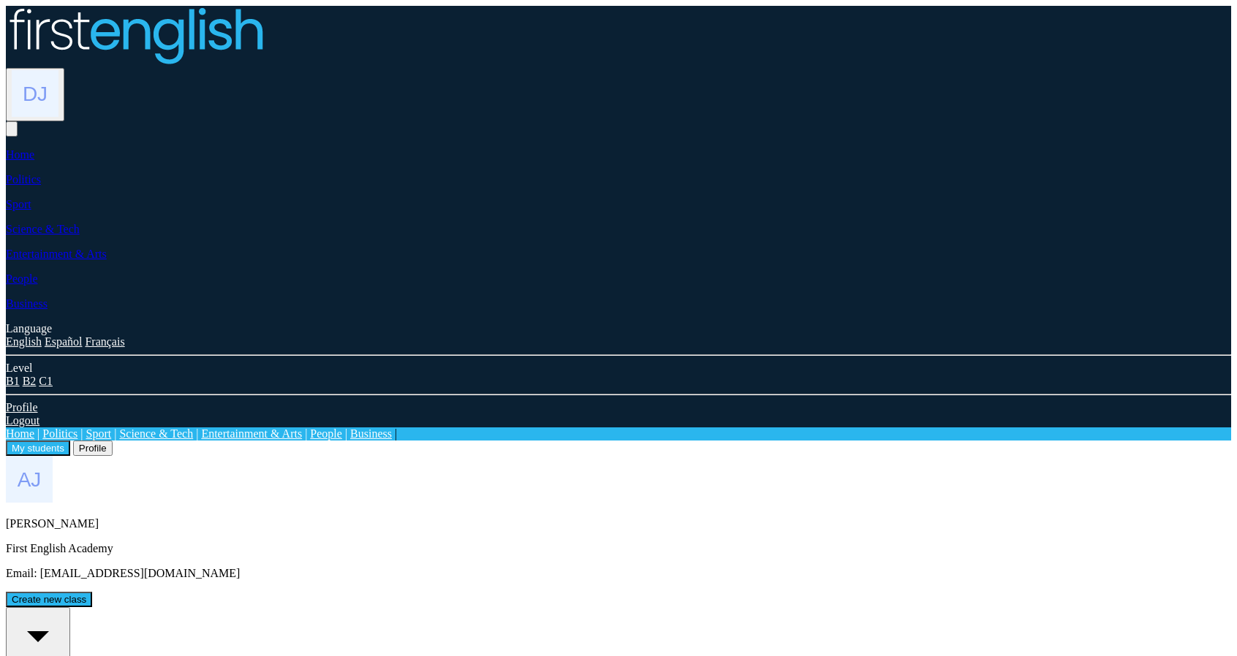
click at [113, 441] on button "Profile" at bounding box center [92, 448] width 39 height 15
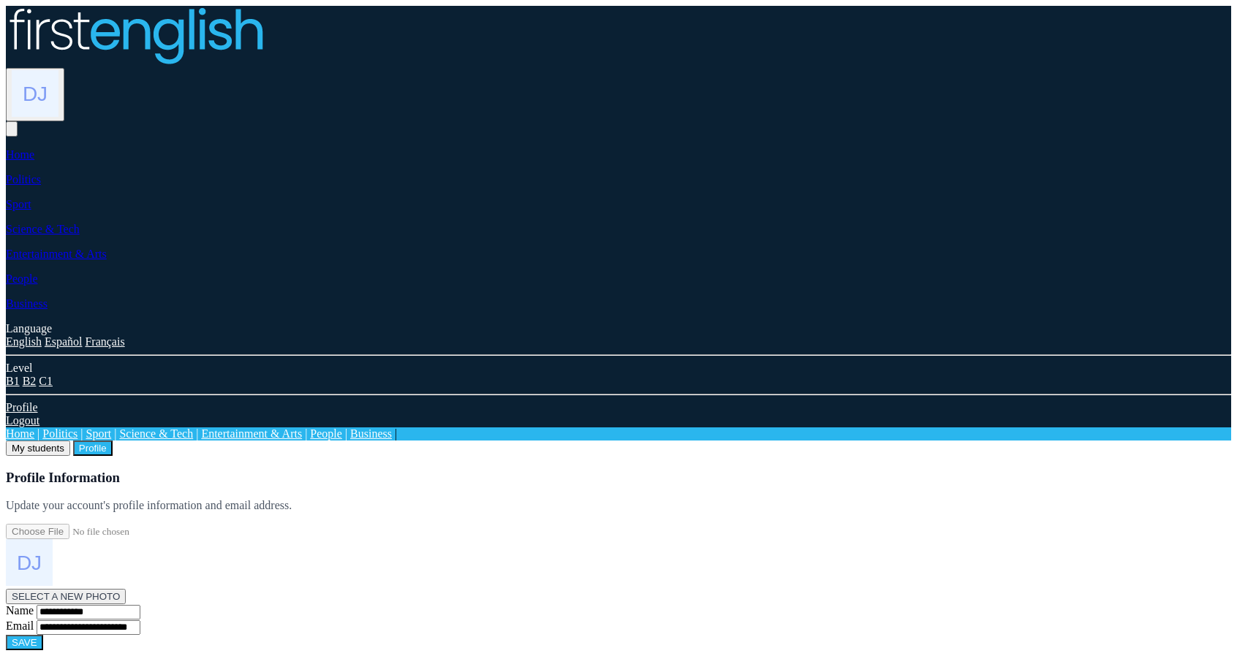
click at [70, 441] on button "My students" at bounding box center [38, 448] width 64 height 15
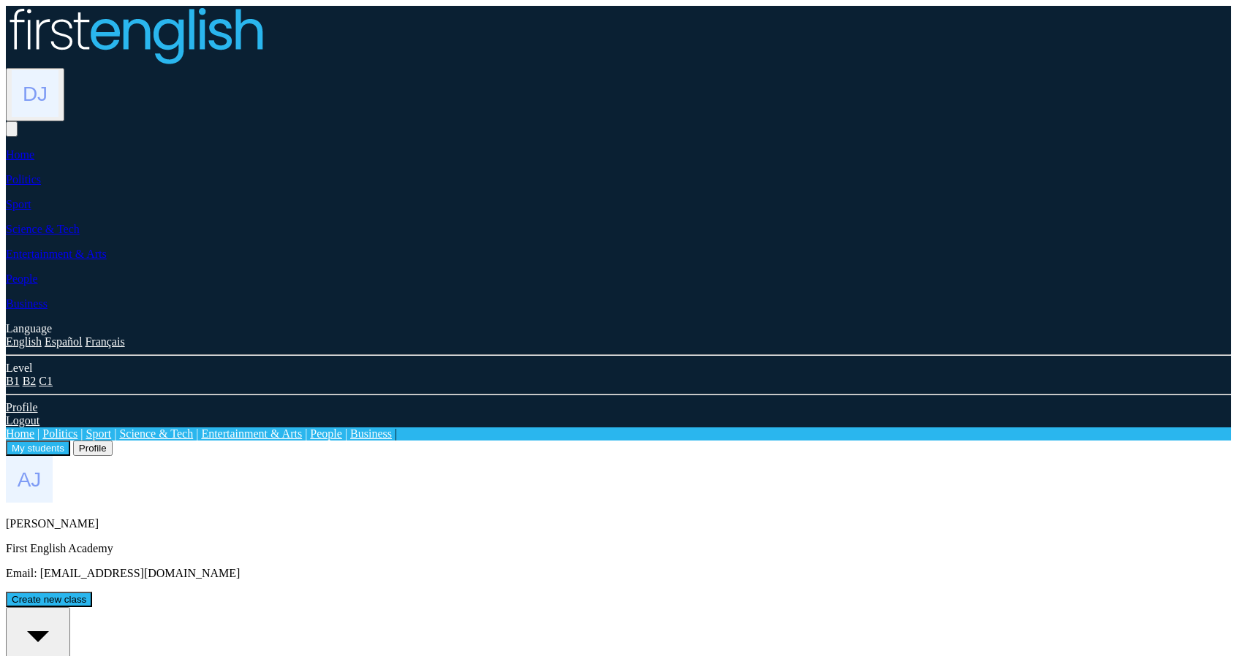
click at [70, 607] on button "All students 4" at bounding box center [38, 647] width 64 height 81
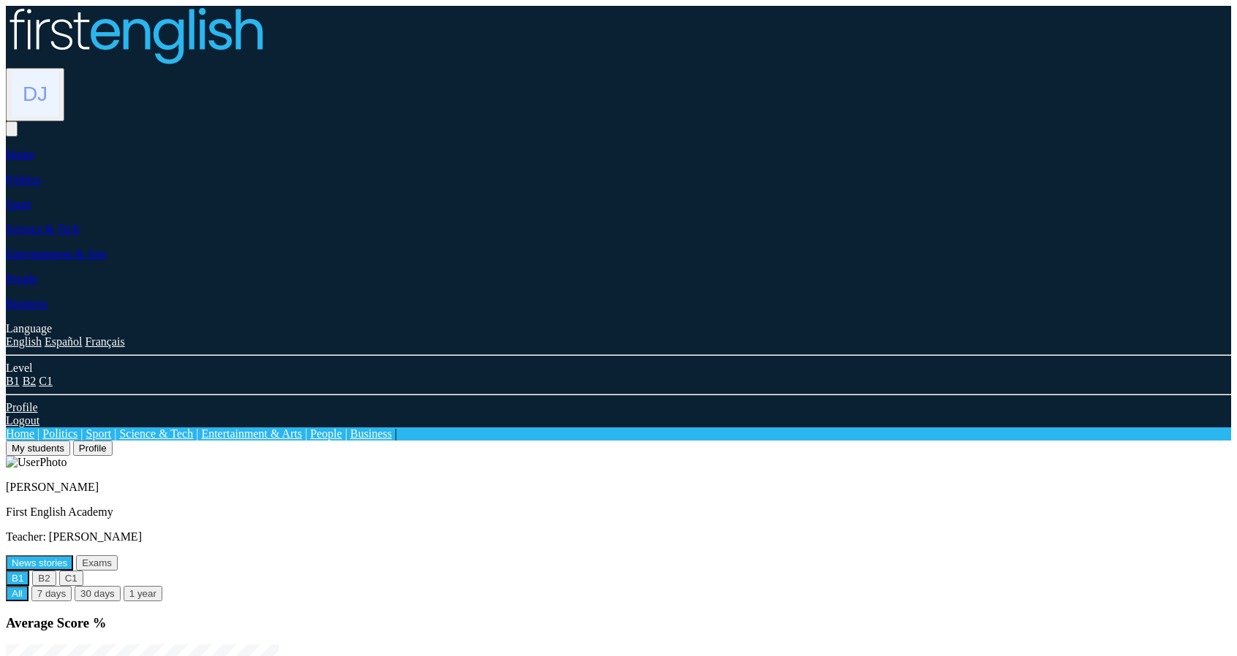
click at [70, 441] on button "My students" at bounding box center [38, 448] width 64 height 15
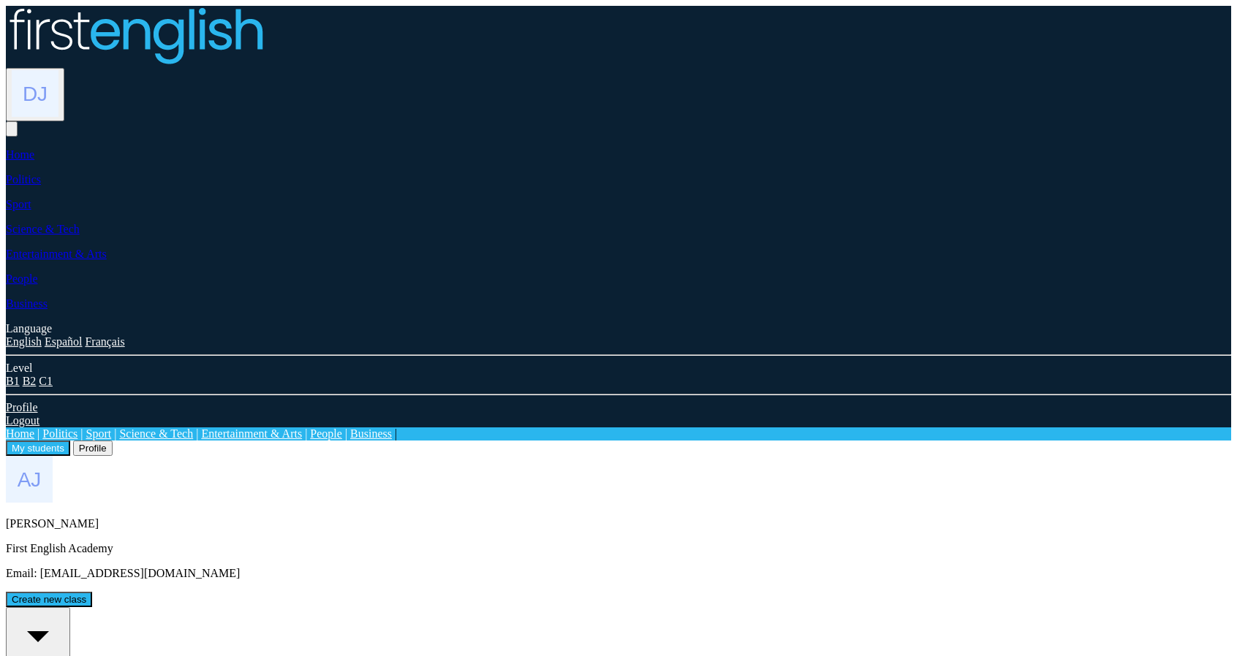
click at [113, 441] on button "Profile" at bounding box center [92, 448] width 39 height 15
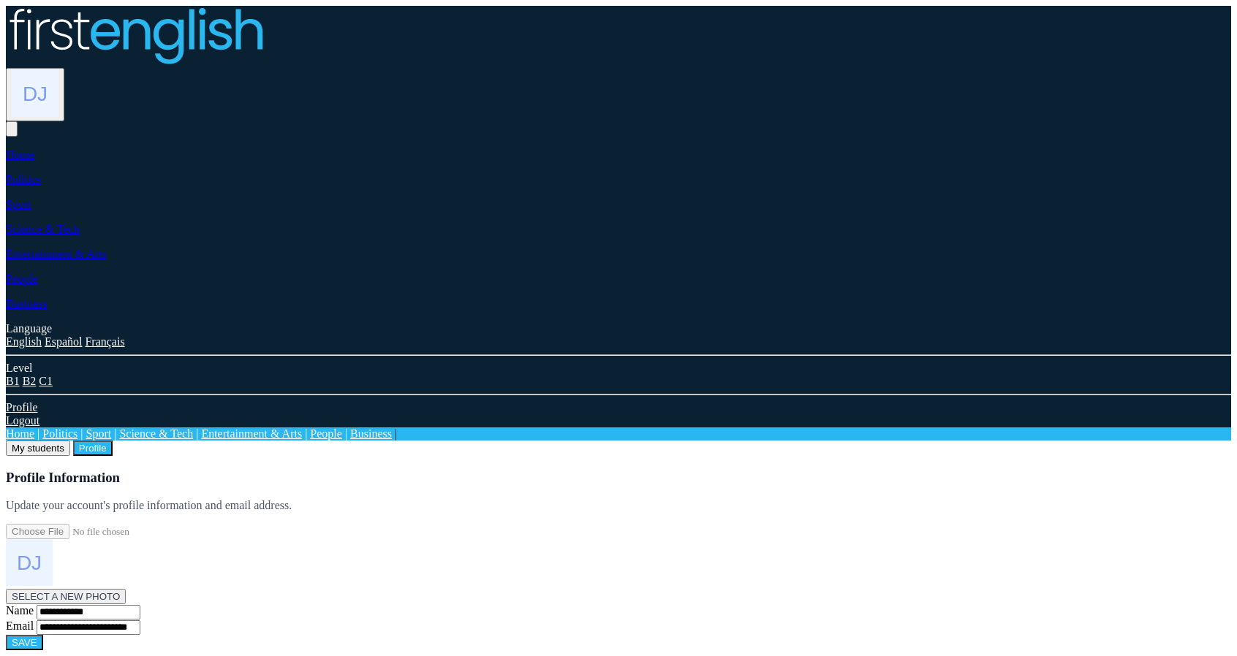
click at [70, 441] on button "My students" at bounding box center [38, 448] width 64 height 15
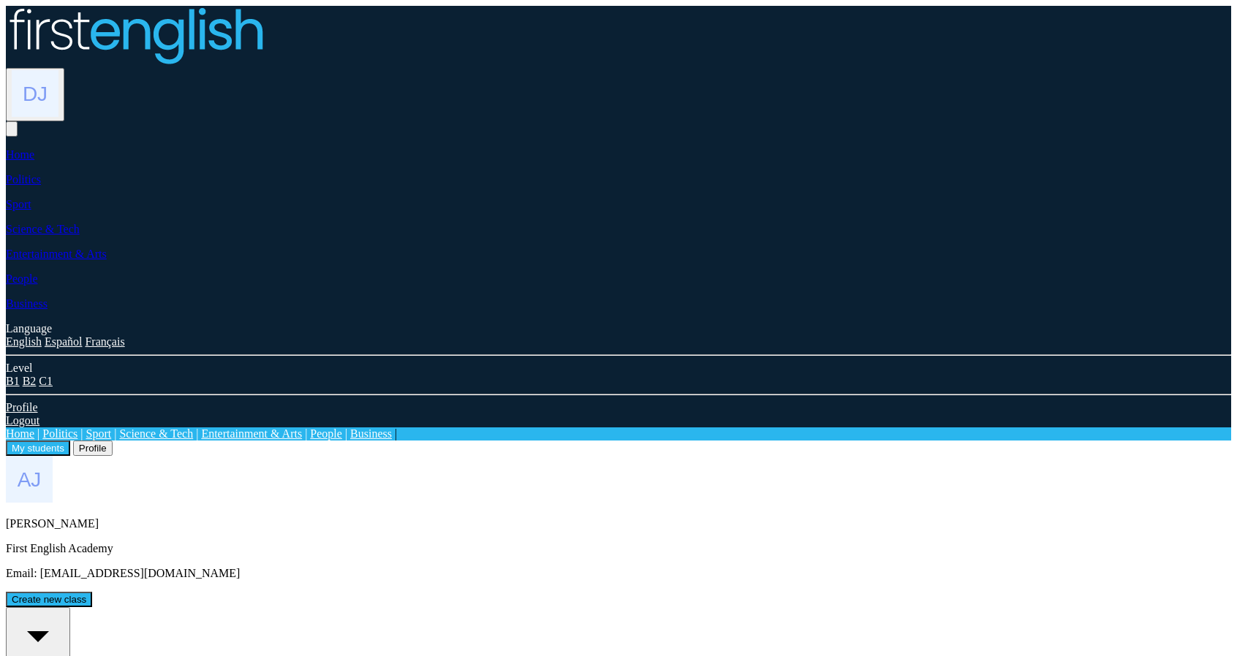
click at [70, 441] on button "My students" at bounding box center [38, 448] width 64 height 15
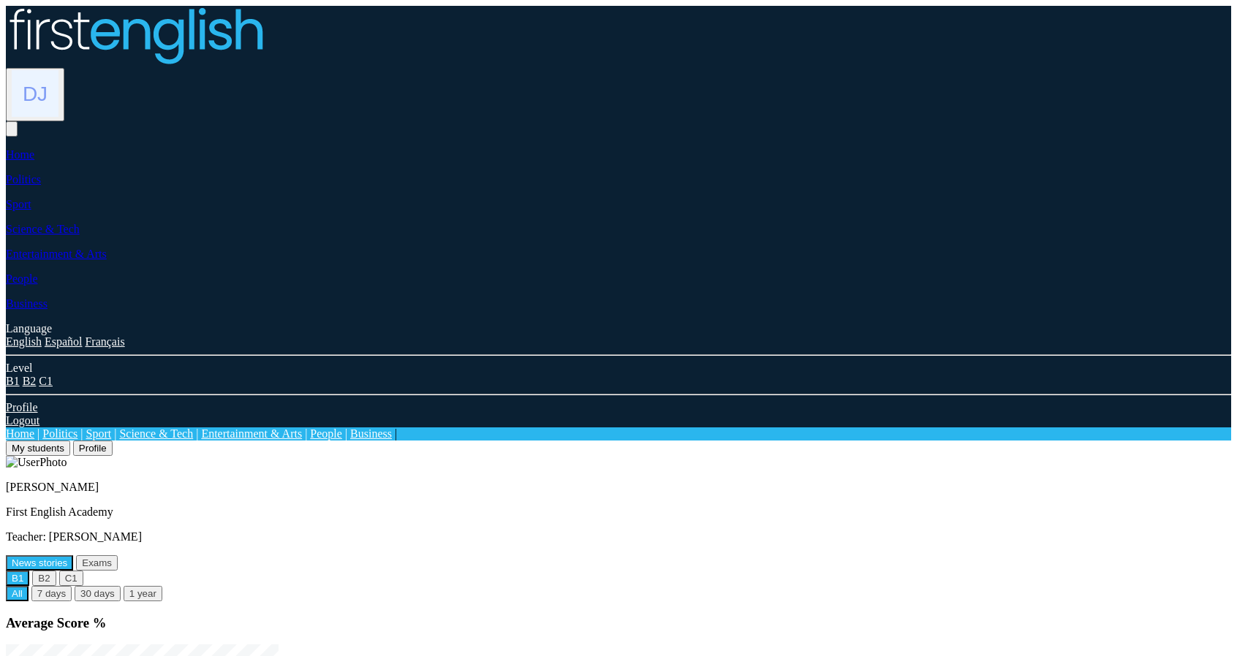
click at [113, 441] on button "Profile" at bounding box center [92, 448] width 39 height 15
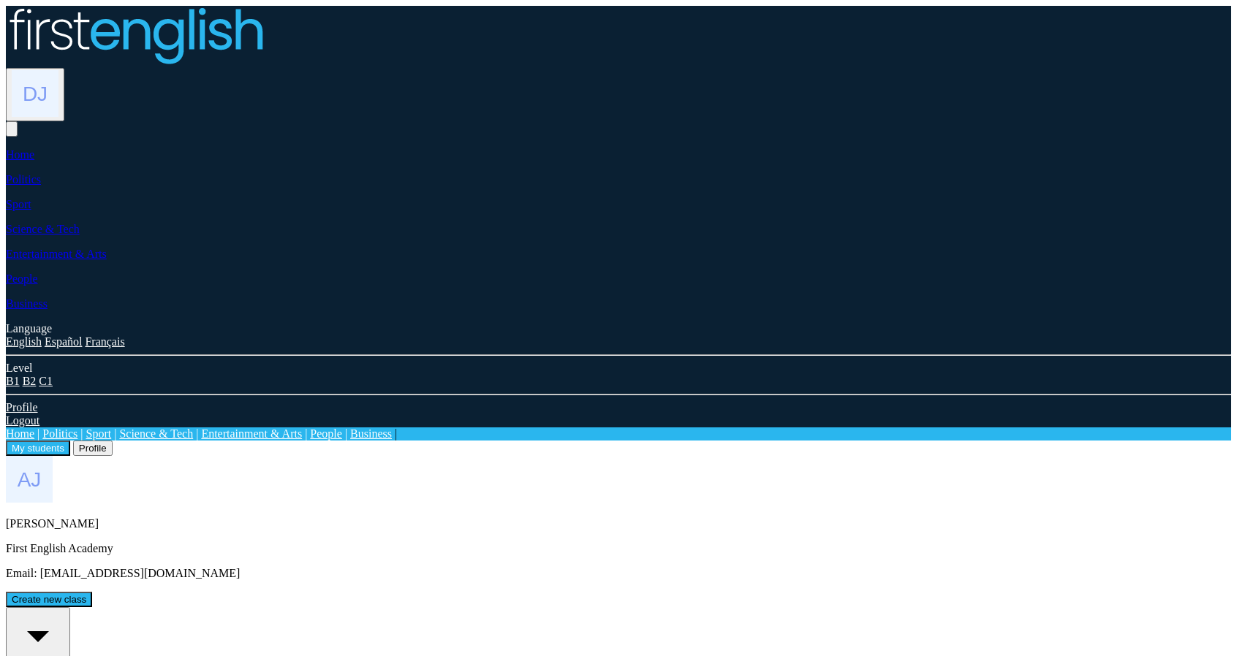
click at [58, 70] on img at bounding box center [35, 93] width 47 height 47
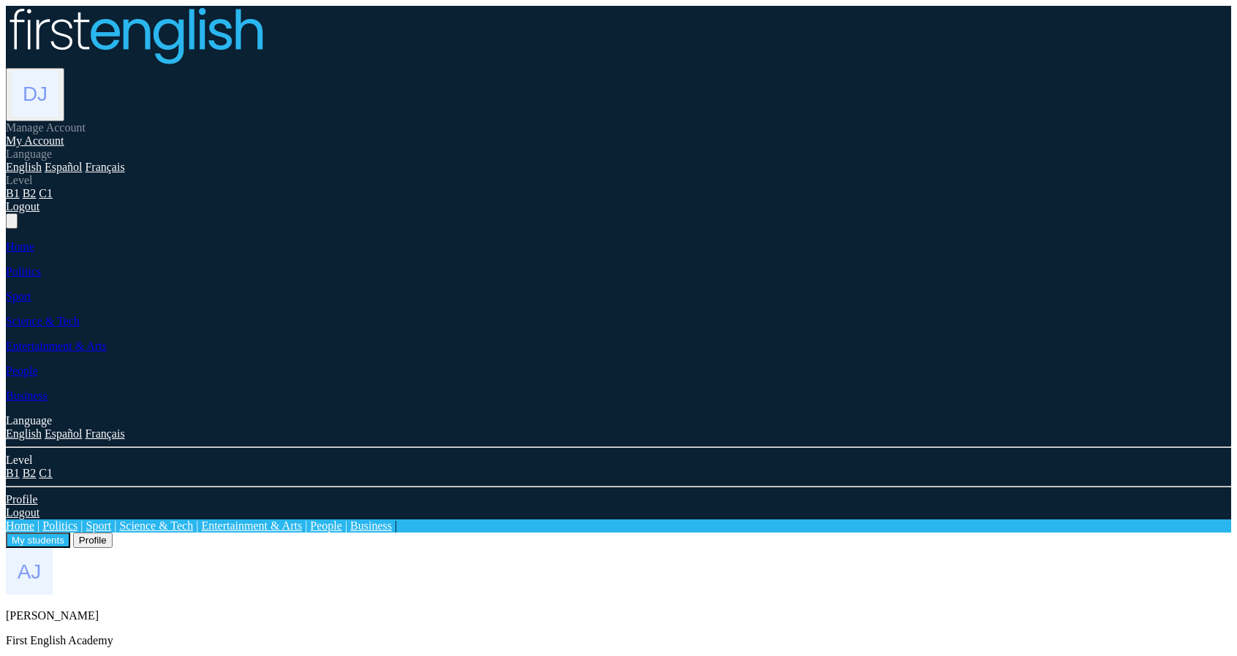
click at [64, 134] on link "My Account" at bounding box center [35, 140] width 58 height 12
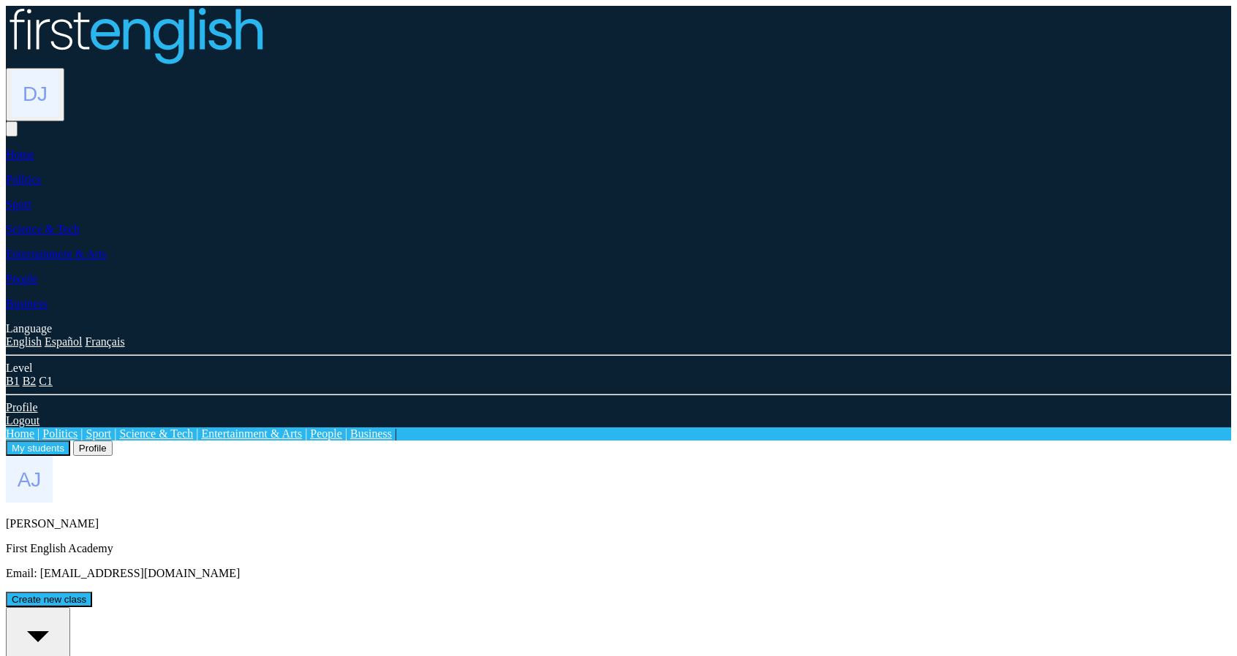
click at [64, 610] on div "All students" at bounding box center [38, 643] width 53 height 66
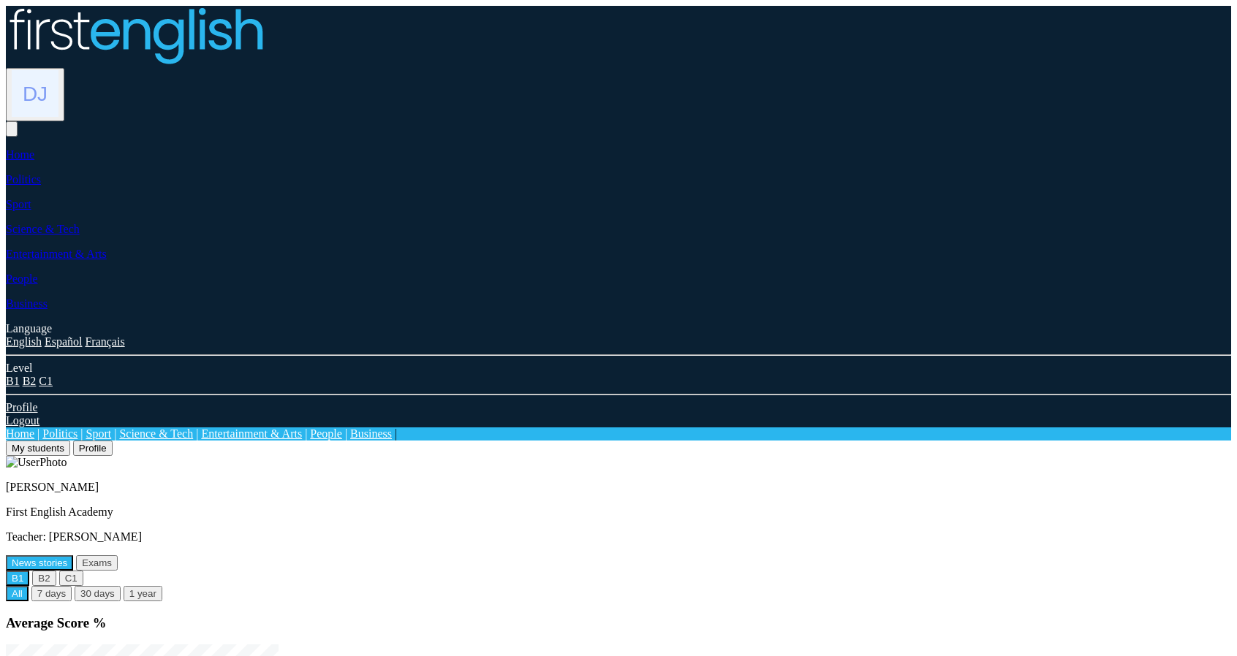
click at [240, 441] on div "My students Profile" at bounding box center [618, 448] width 1225 height 15
click at [70, 441] on button "My students" at bounding box center [38, 448] width 64 height 15
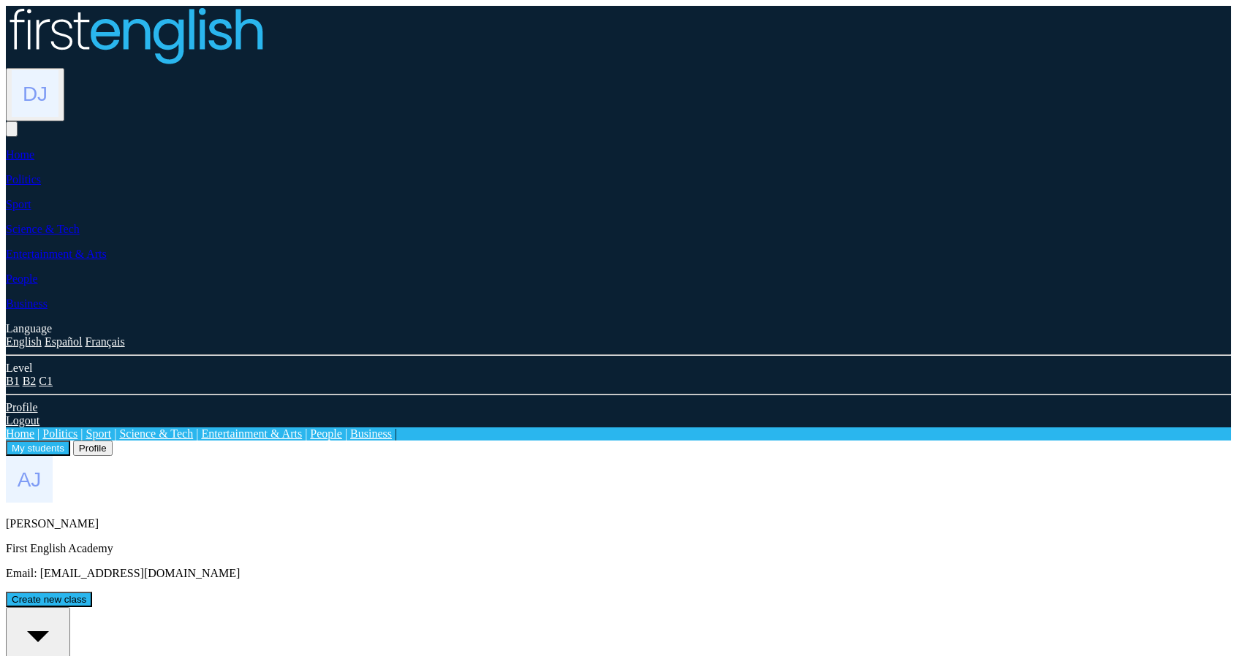
click at [113, 441] on button "Profile" at bounding box center [92, 448] width 39 height 15
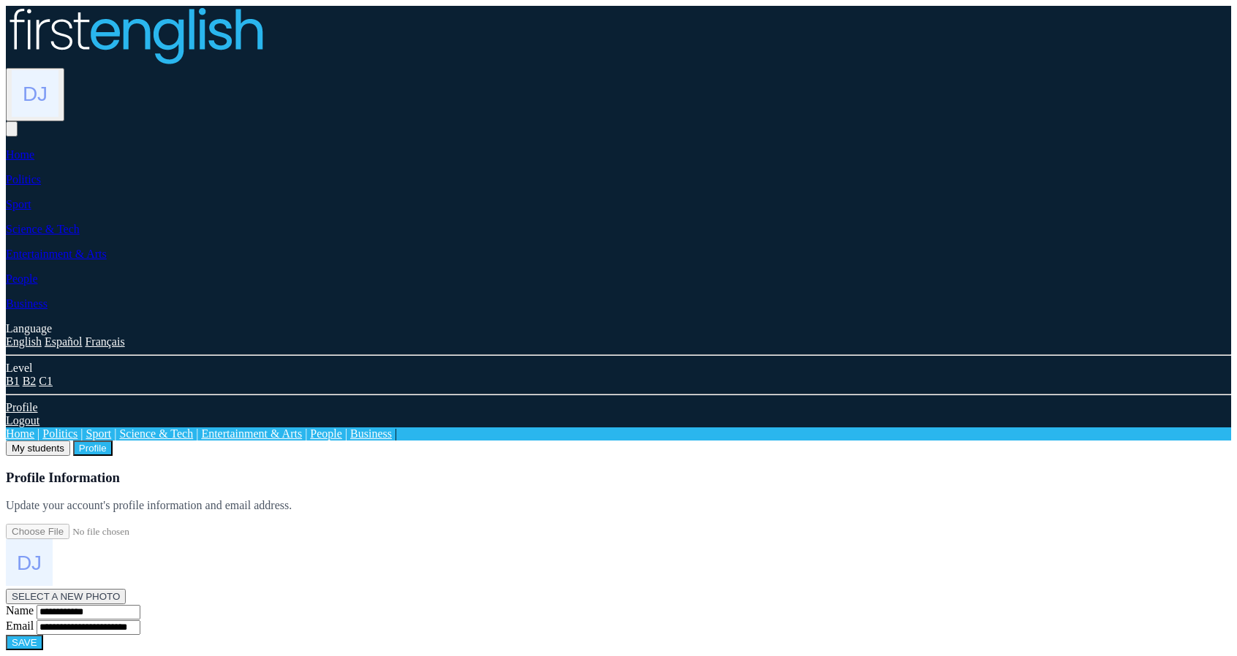
click at [70, 441] on button "My students" at bounding box center [38, 448] width 64 height 15
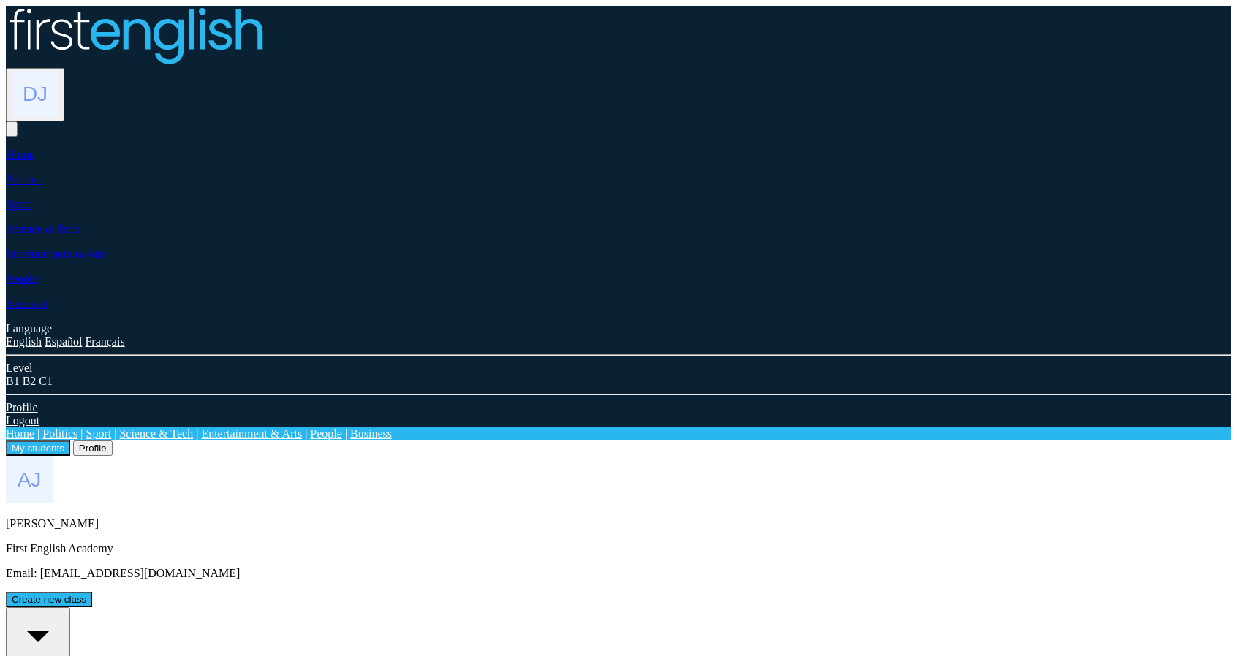
click at [64, 610] on div "All students" at bounding box center [38, 643] width 53 height 66
click at [92, 592] on button "Create new class" at bounding box center [49, 599] width 86 height 15
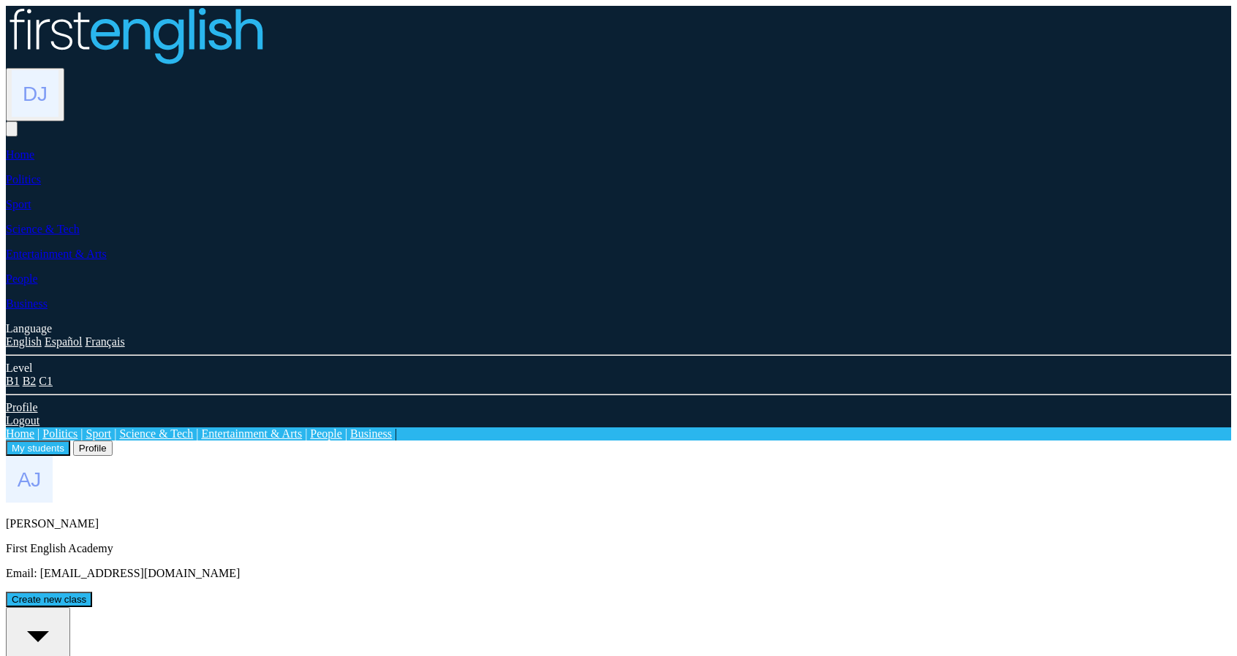
click at [605, 441] on div "My students Profile Anna Müller First English Academy" at bounding box center [618, 591] width 1225 height 300
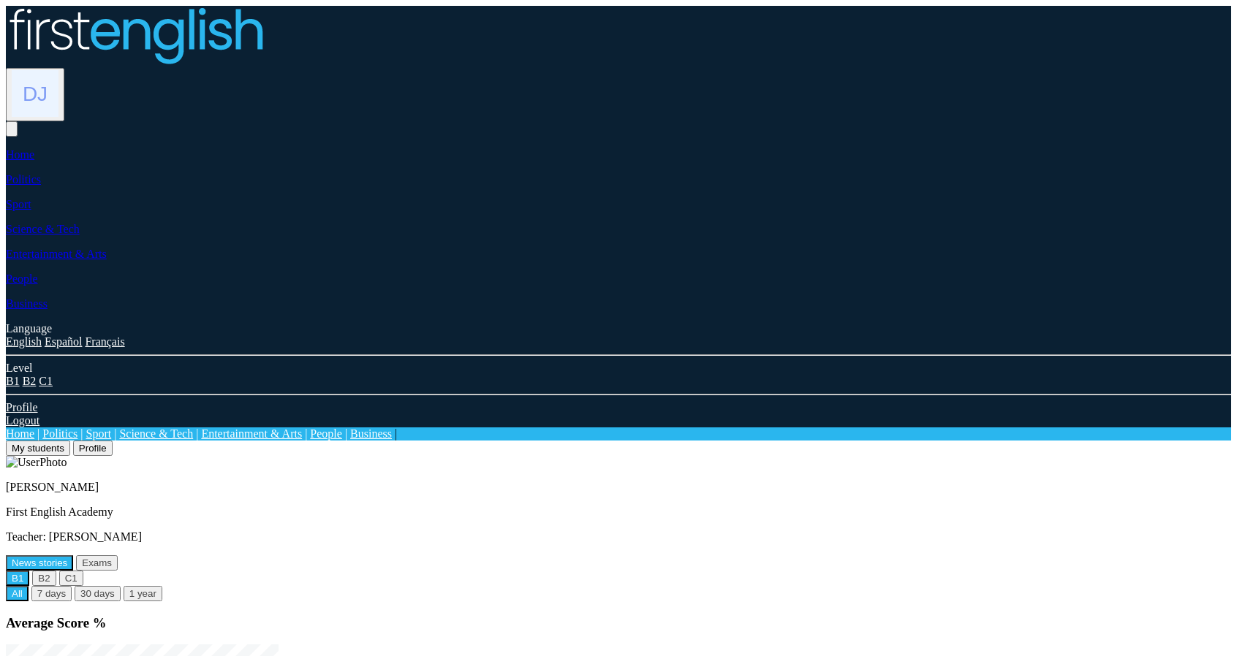
click at [70, 246] on button "My students" at bounding box center [38, 448] width 64 height 15
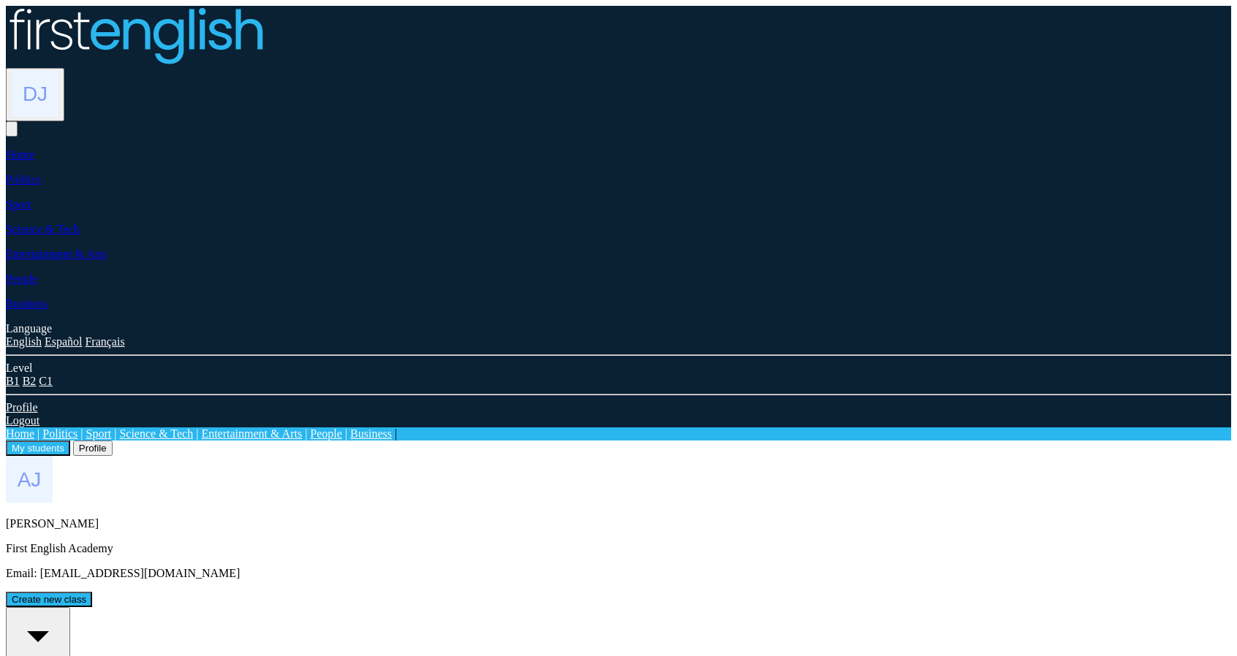
click at [70, 246] on button "My students" at bounding box center [38, 448] width 64 height 15
click at [64, 610] on div "All students" at bounding box center [38, 643] width 53 height 66
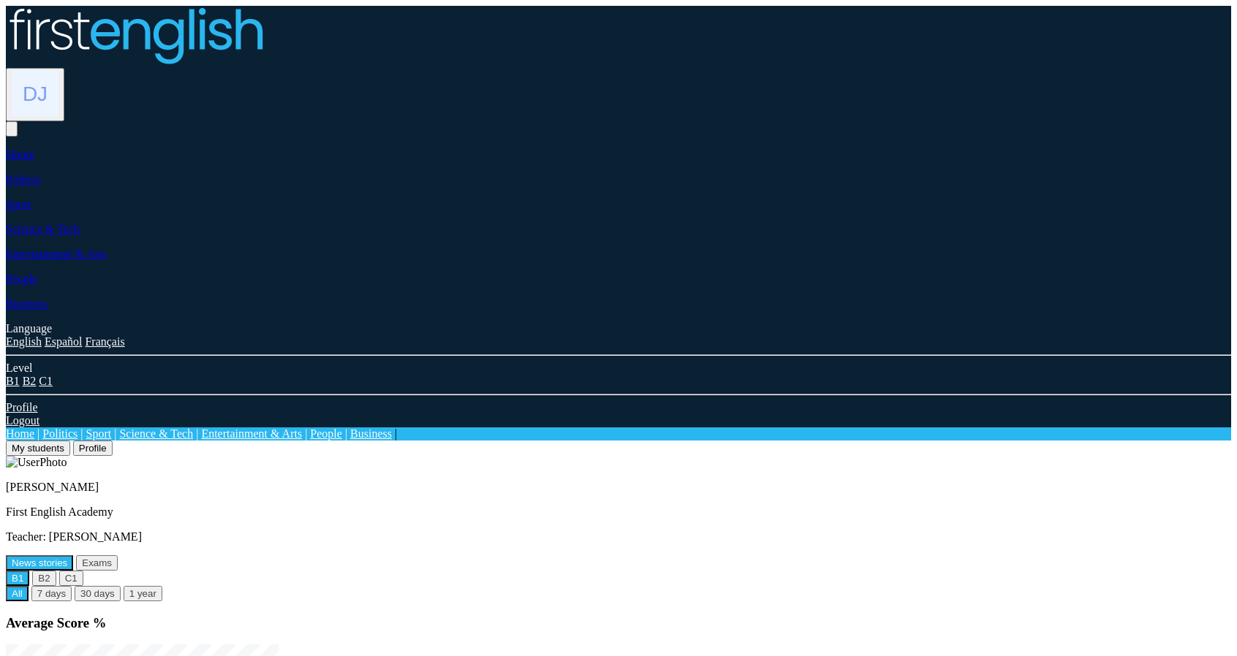
click at [70, 441] on button "My students" at bounding box center [38, 448] width 64 height 15
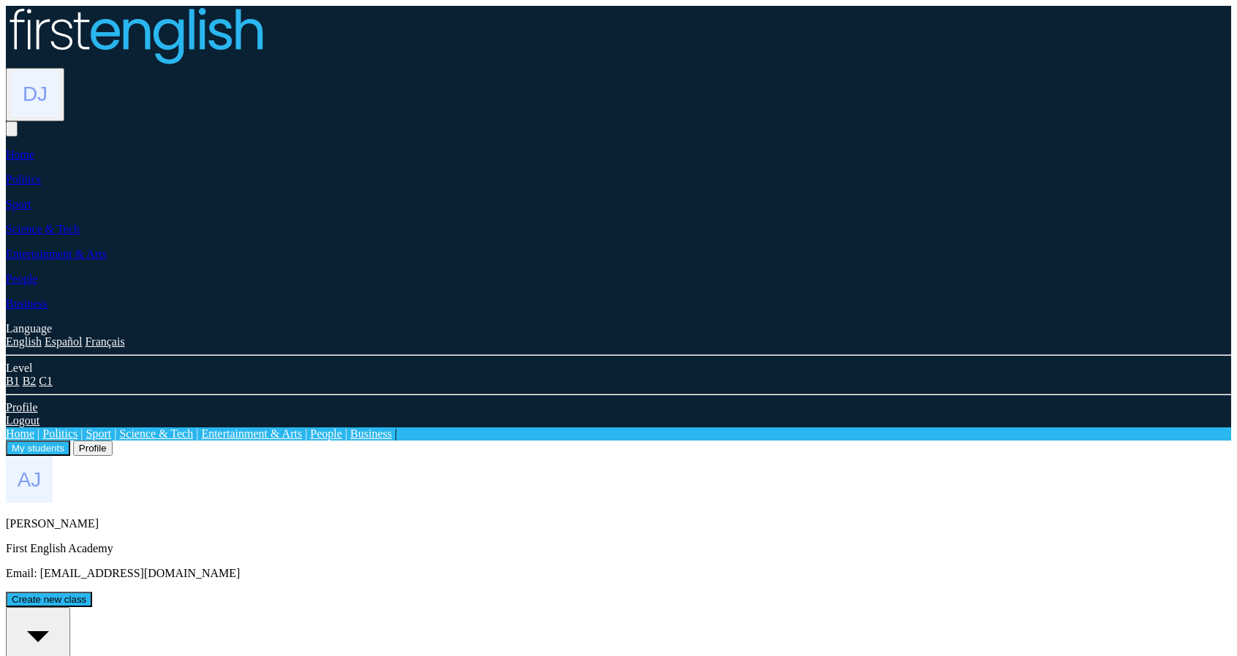
click at [70, 607] on button "All students 4" at bounding box center [38, 647] width 64 height 81
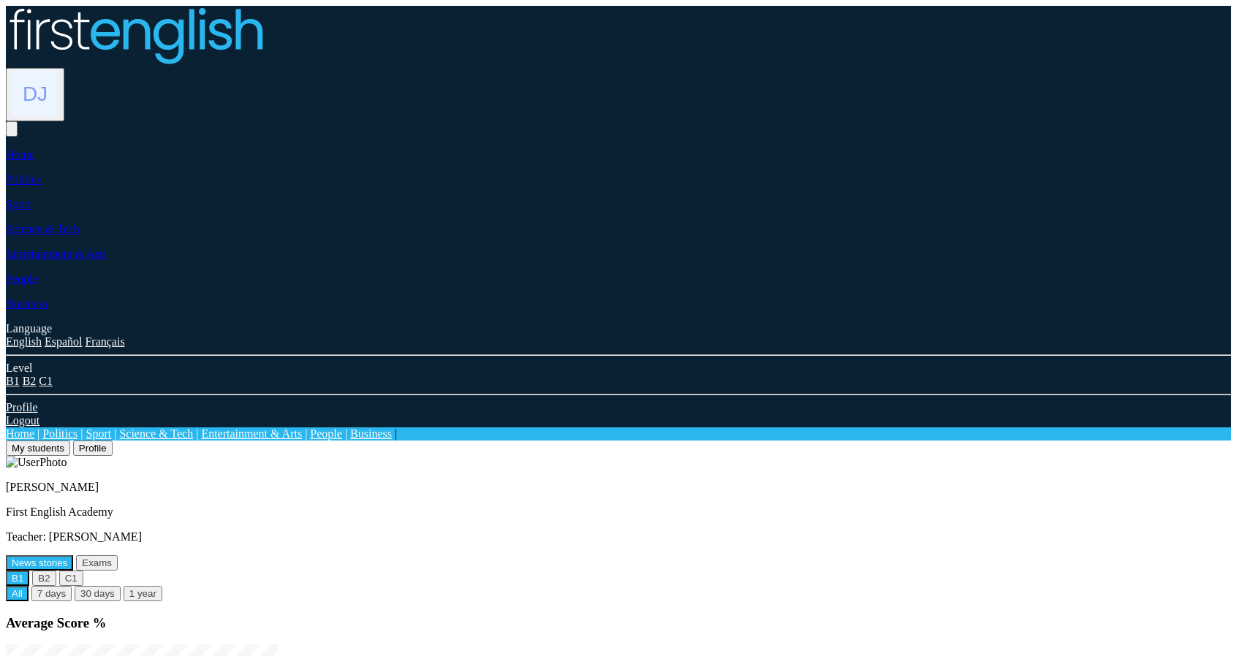
click at [70, 441] on button "My students" at bounding box center [38, 448] width 64 height 15
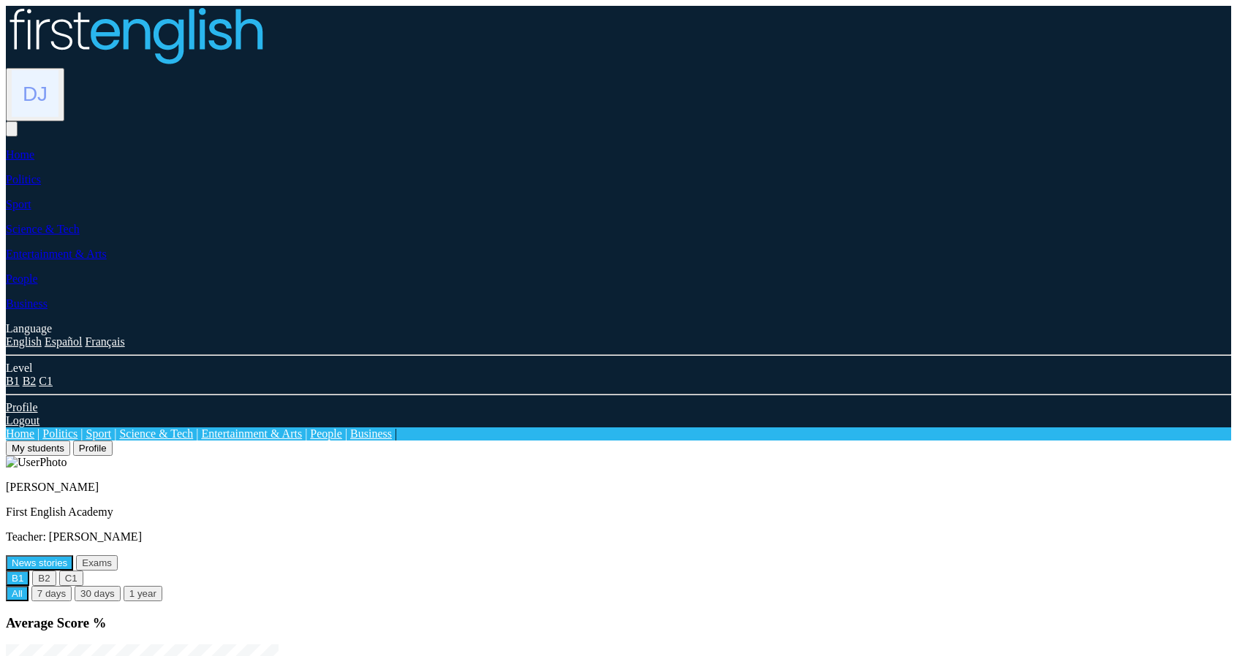
click at [70, 441] on button "My students" at bounding box center [38, 448] width 64 height 15
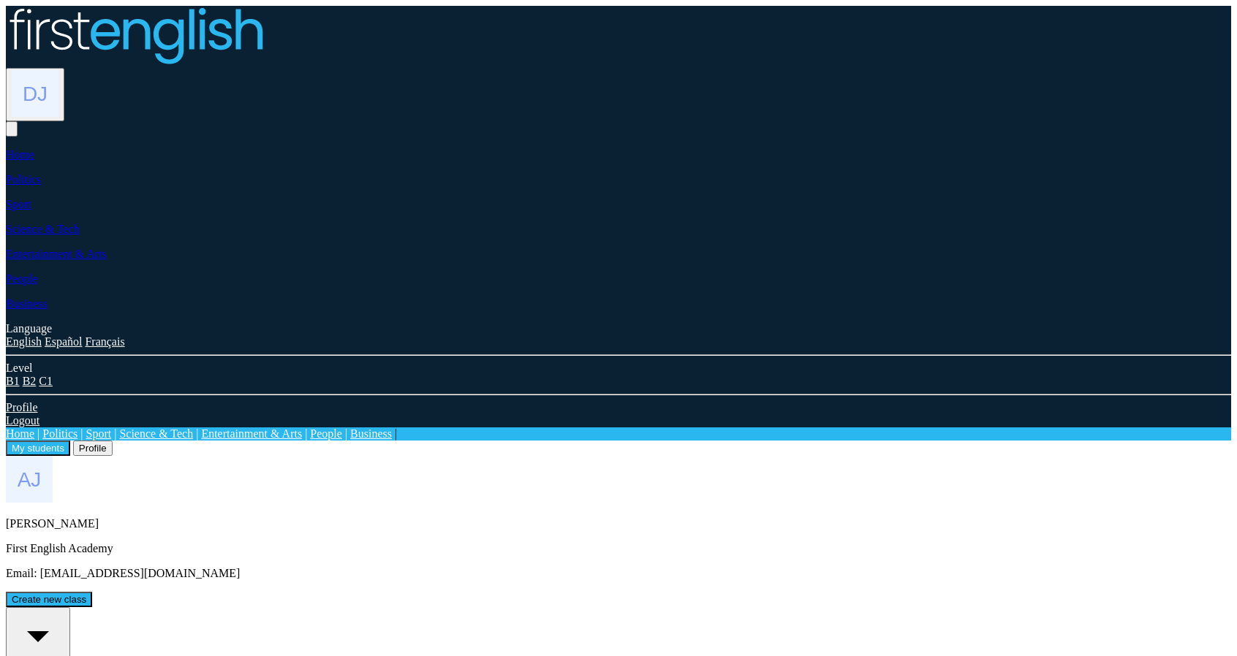
click at [92, 592] on button "Create new class" at bounding box center [49, 599] width 86 height 15
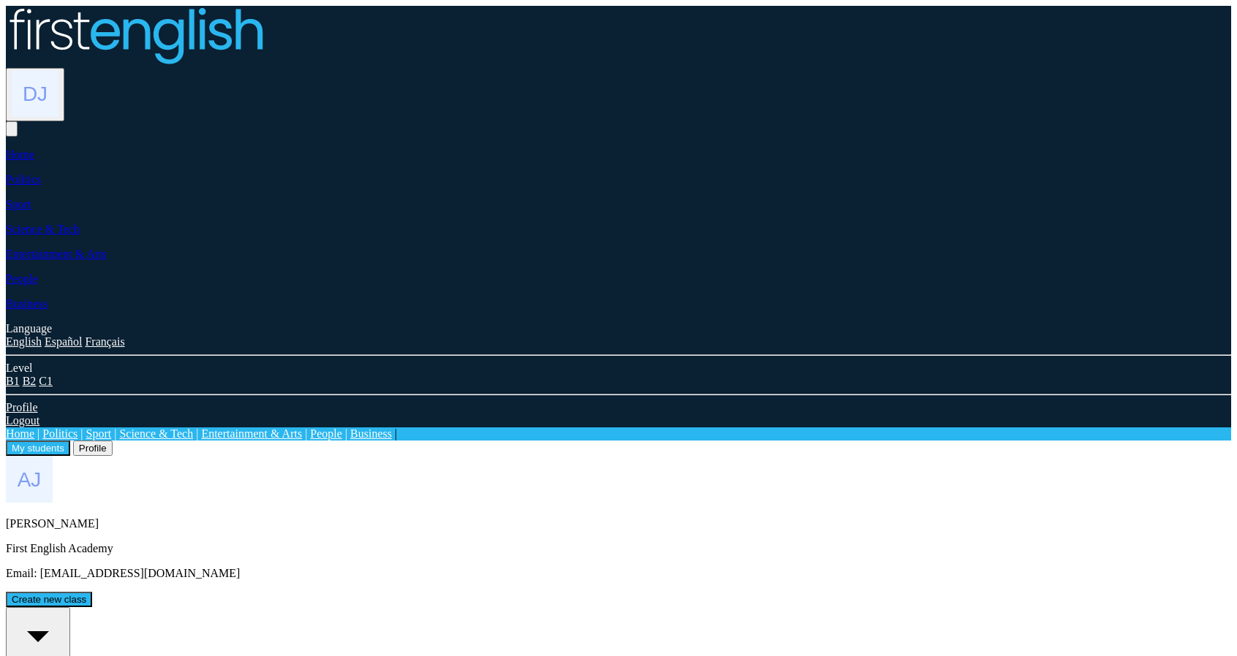
click at [70, 441] on button "My students" at bounding box center [38, 448] width 64 height 15
click at [250, 31] on img at bounding box center [135, 35] width 258 height 59
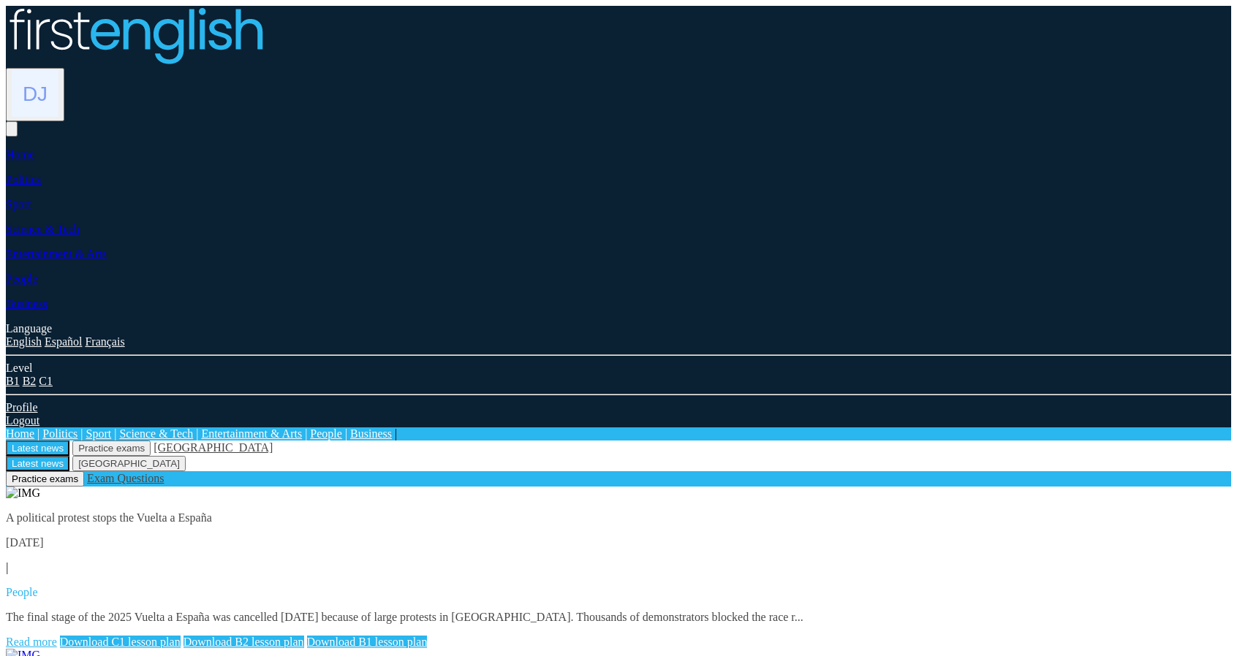
click at [58, 70] on img at bounding box center [35, 93] width 47 height 47
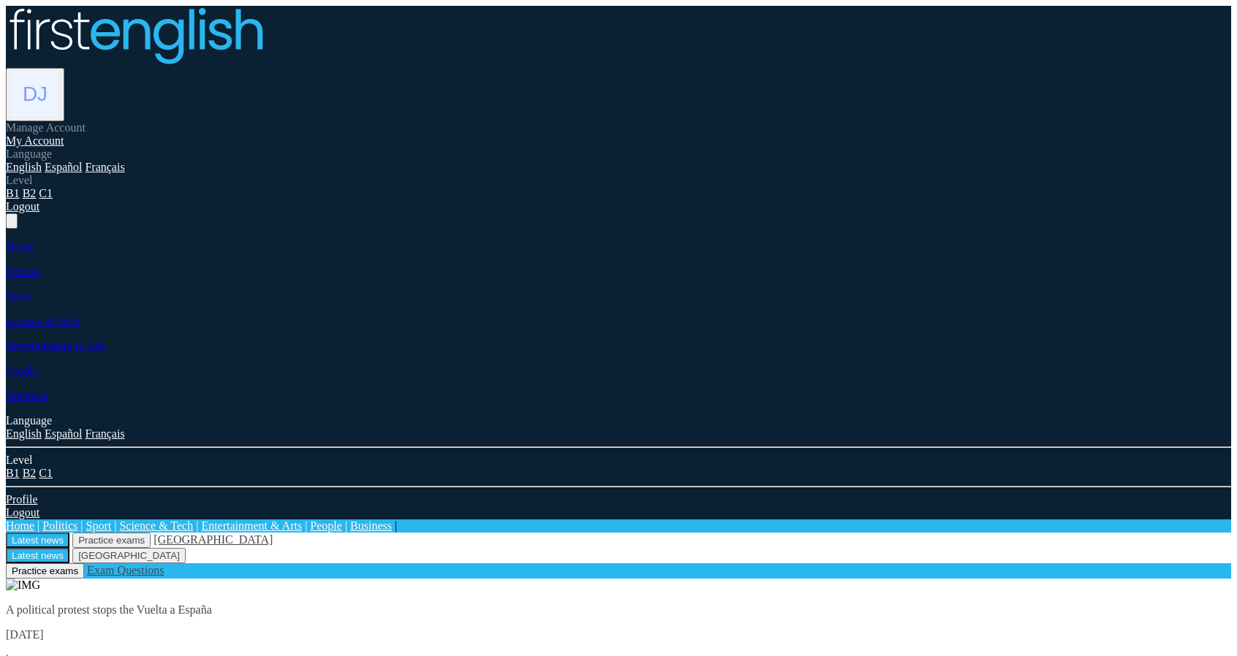
click at [64, 134] on link "My Account" at bounding box center [35, 140] width 58 height 12
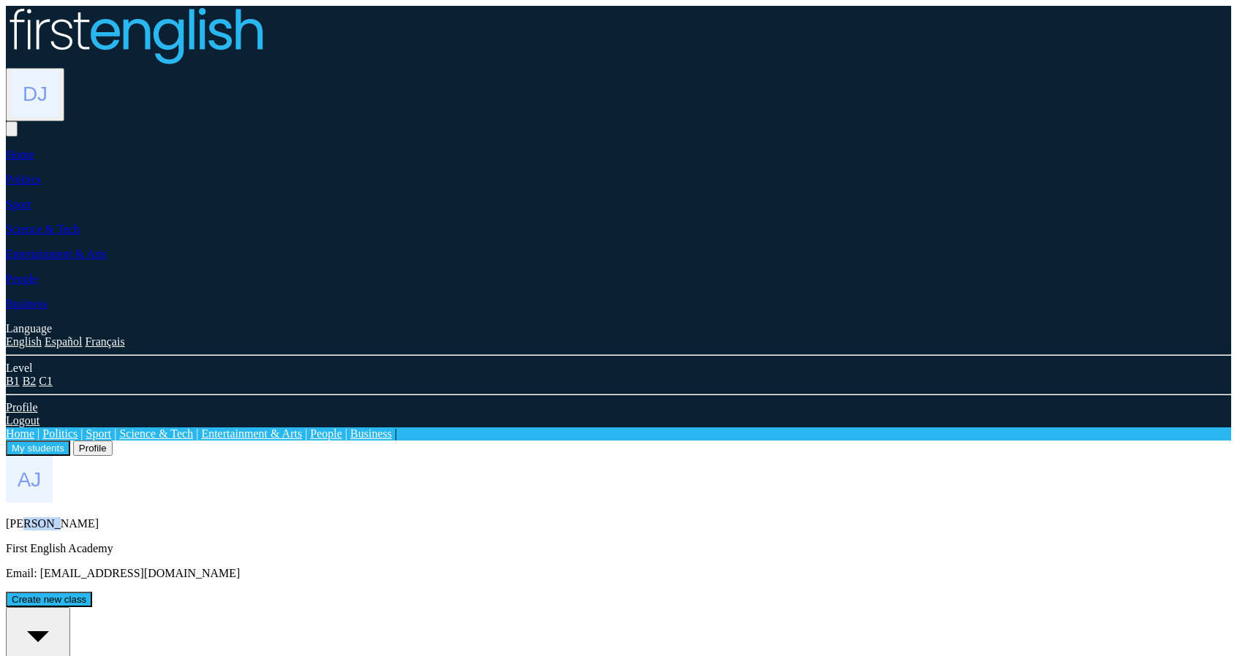
drag, startPoint x: 318, startPoint y: 181, endPoint x: 294, endPoint y: 183, distance: 24.2
click at [294, 517] on p "[PERSON_NAME]" at bounding box center [618, 523] width 1225 height 13
click at [279, 517] on p "[PERSON_NAME]" at bounding box center [618, 523] width 1225 height 13
click at [113, 441] on button "Profile" at bounding box center [92, 448] width 39 height 15
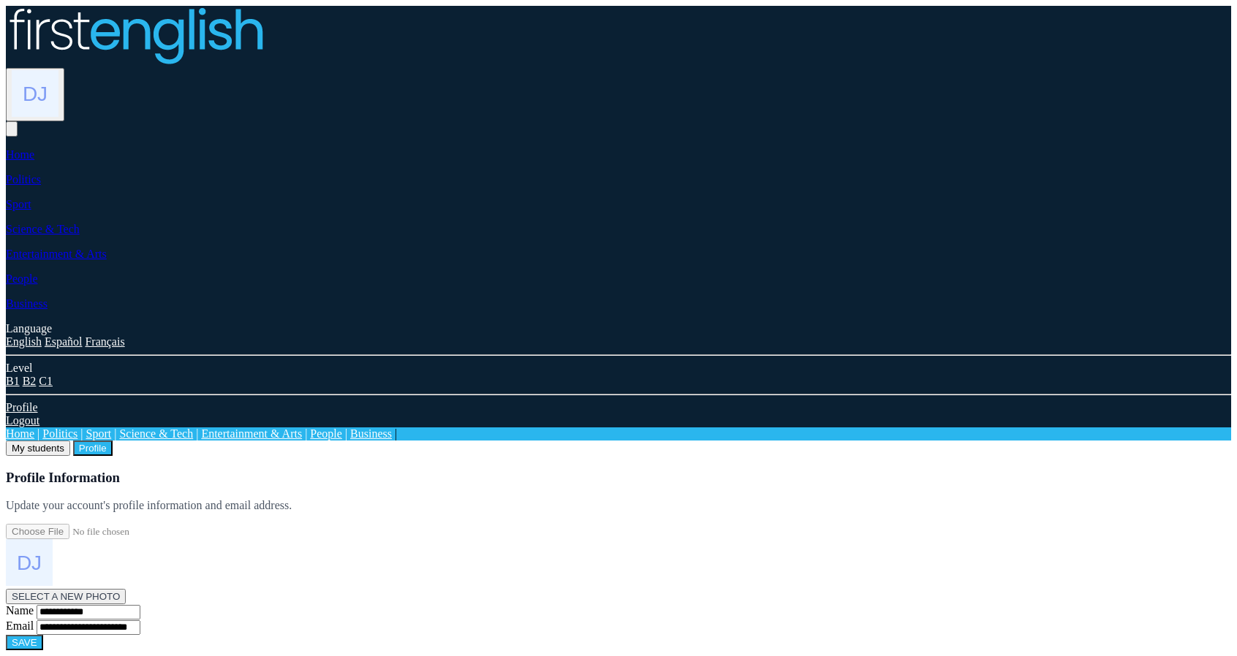
click at [70, 441] on button "My students" at bounding box center [38, 448] width 64 height 15
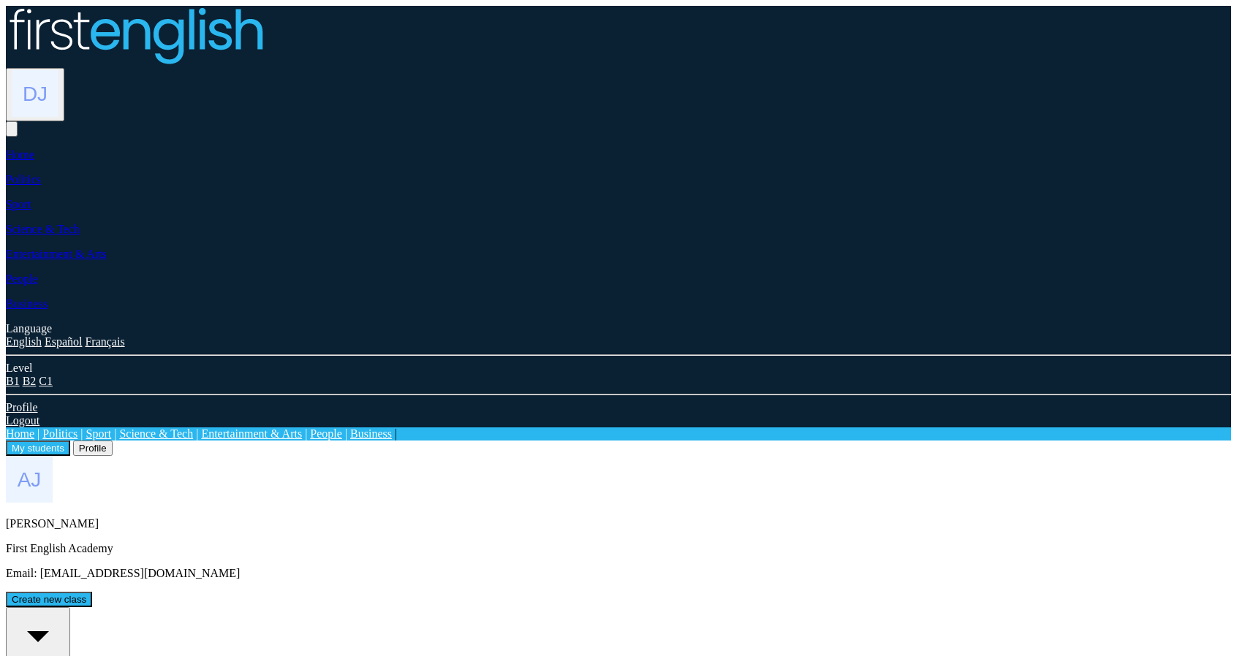
click at [113, 441] on button "Profile" at bounding box center [92, 448] width 39 height 15
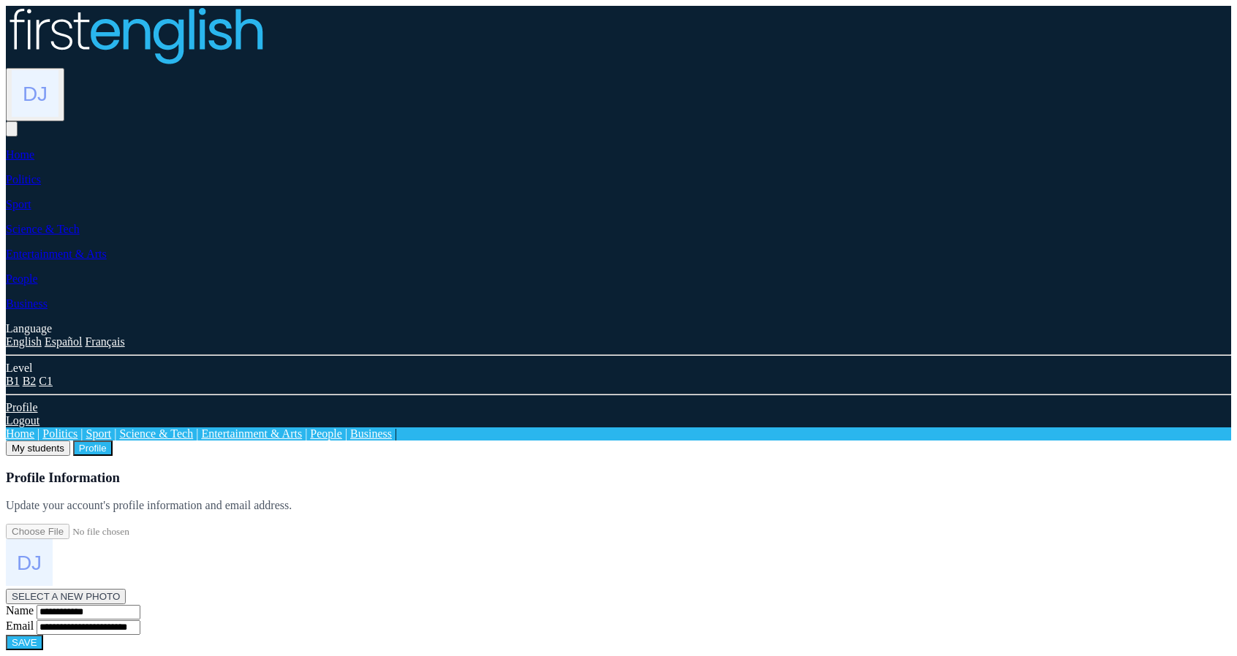
click at [70, 441] on button "My students" at bounding box center [38, 448] width 64 height 15
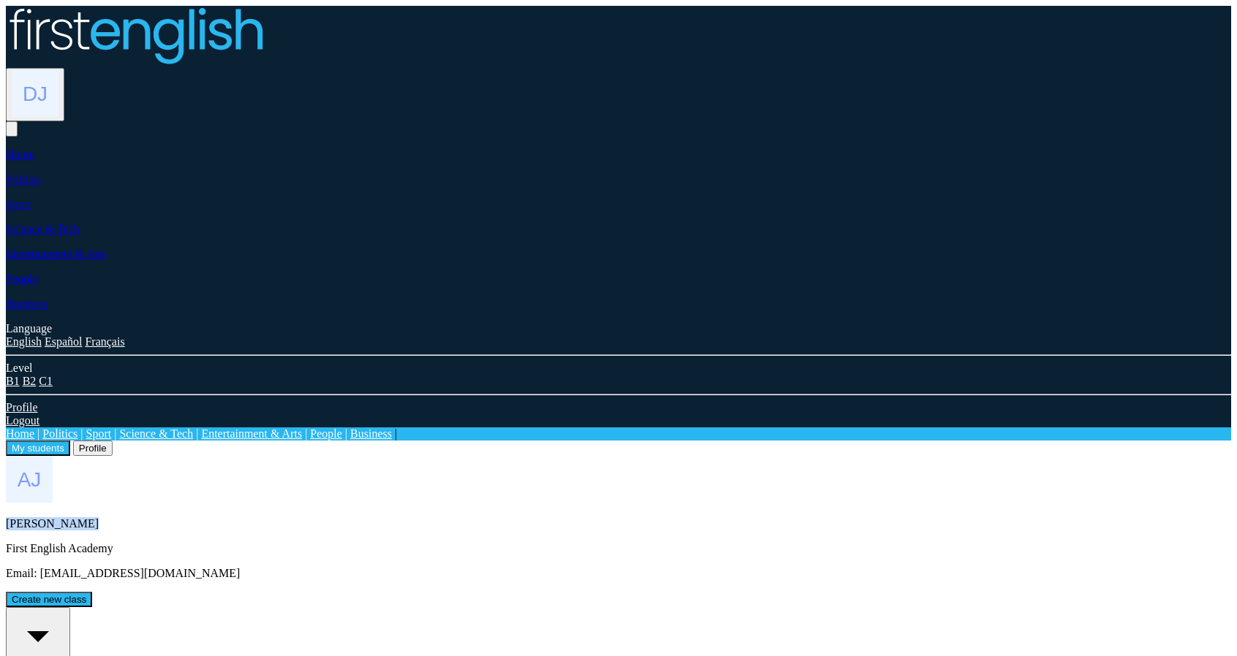
drag, startPoint x: 266, startPoint y: 170, endPoint x: 467, endPoint y: 171, distance: 201.0
click at [466, 456] on div "[PERSON_NAME] First English Academy Email: [EMAIL_ADDRESS][DOMAIN_NAME] Create …" at bounding box center [618, 531] width 1225 height 151
click at [670, 456] on div "[PERSON_NAME] First English Academy Email: [EMAIL_ADDRESS][DOMAIN_NAME] Create …" at bounding box center [618, 531] width 1225 height 151
click at [64, 610] on div "All students" at bounding box center [38, 643] width 53 height 66
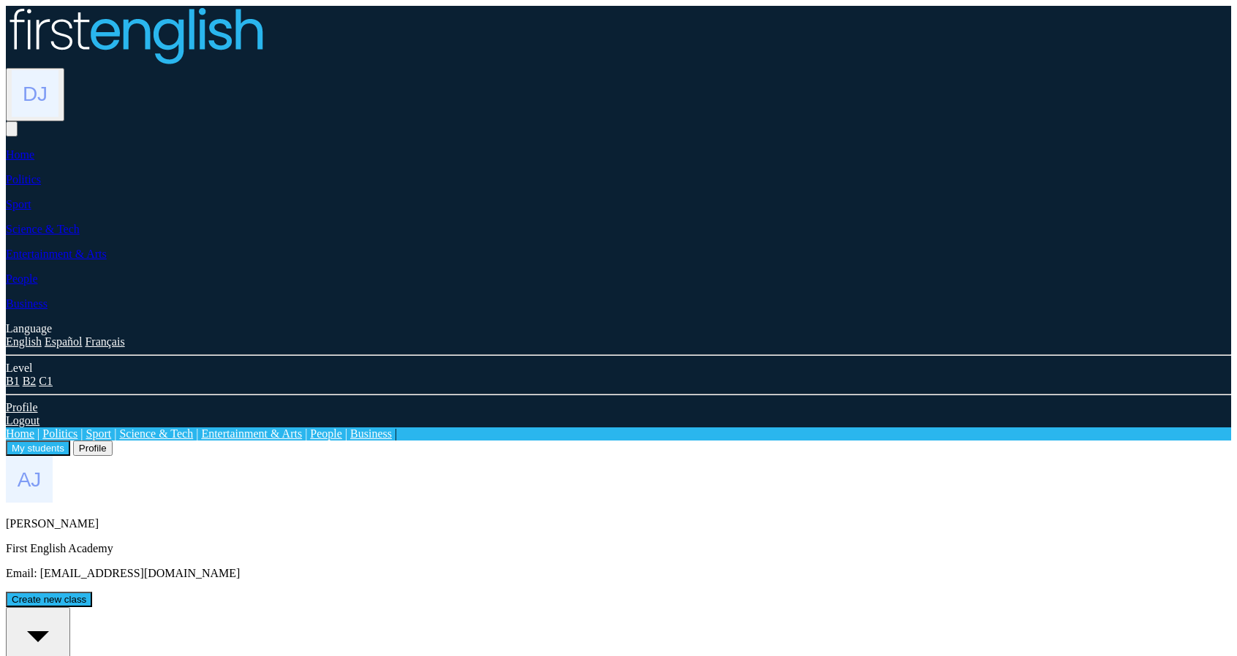
click at [64, 610] on div "All students" at bounding box center [38, 643] width 53 height 66
drag, startPoint x: 276, startPoint y: 448, endPoint x: 301, endPoint y: 397, distance: 56.9
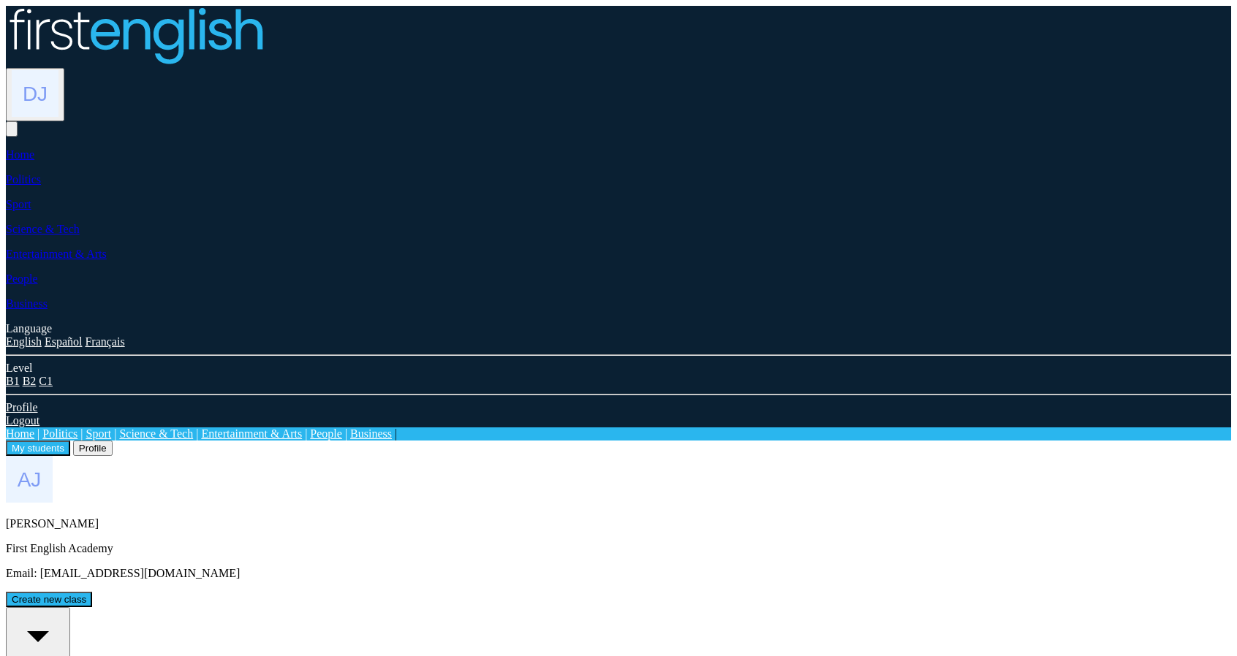
drag, startPoint x: 282, startPoint y: 496, endPoint x: 300, endPoint y: 447, distance: 52.0
click at [70, 607] on button "All students 4" at bounding box center [38, 647] width 64 height 81
drag, startPoint x: 140, startPoint y: 371, endPoint x: 140, endPoint y: 387, distance: 16.8
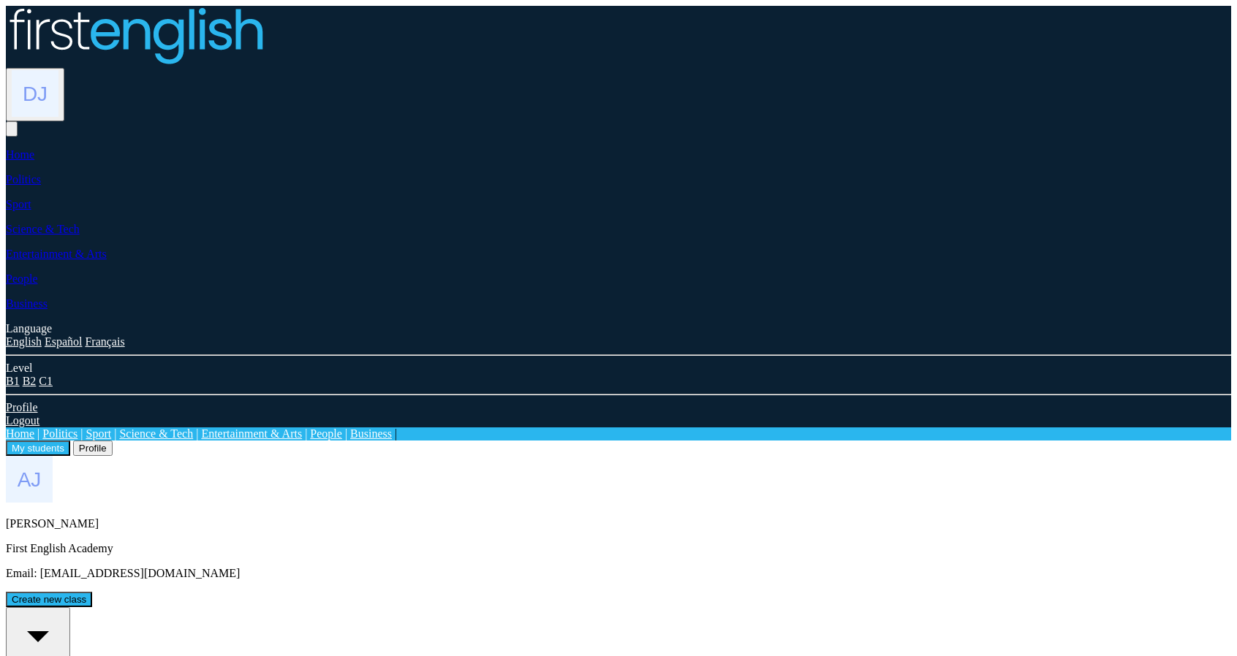
drag, startPoint x: 838, startPoint y: 436, endPoint x: 831, endPoint y: 441, distance: 7.9
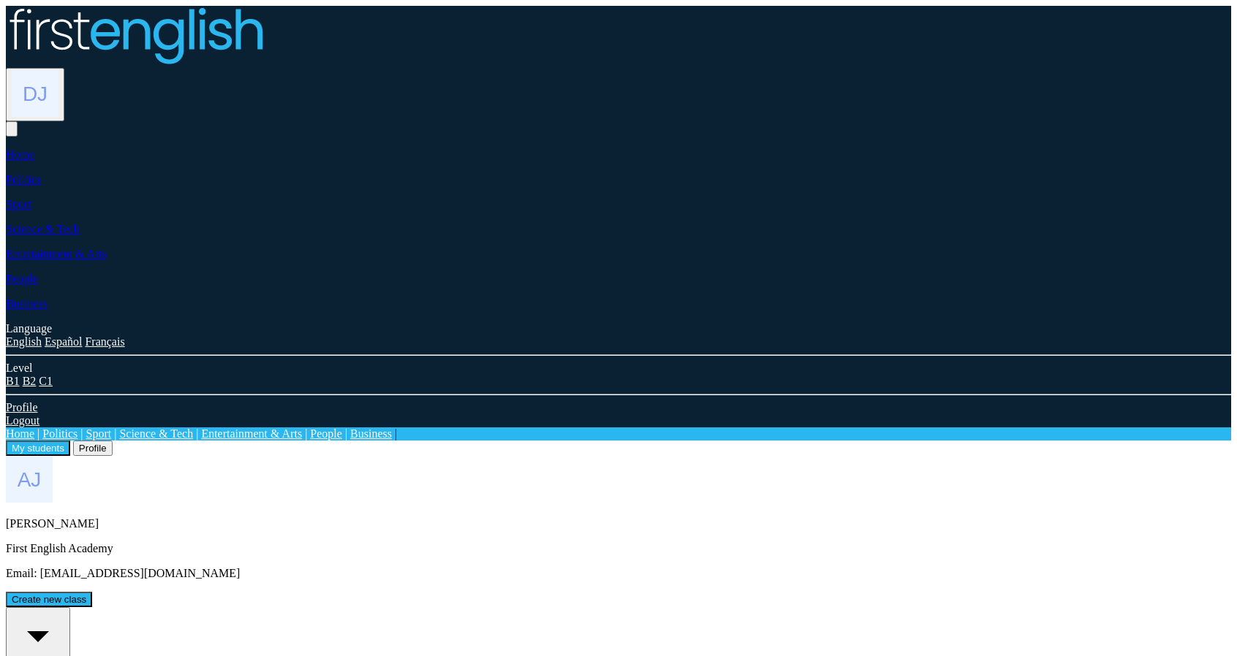
drag, startPoint x: 360, startPoint y: 531, endPoint x: 400, endPoint y: 501, distance: 50.1
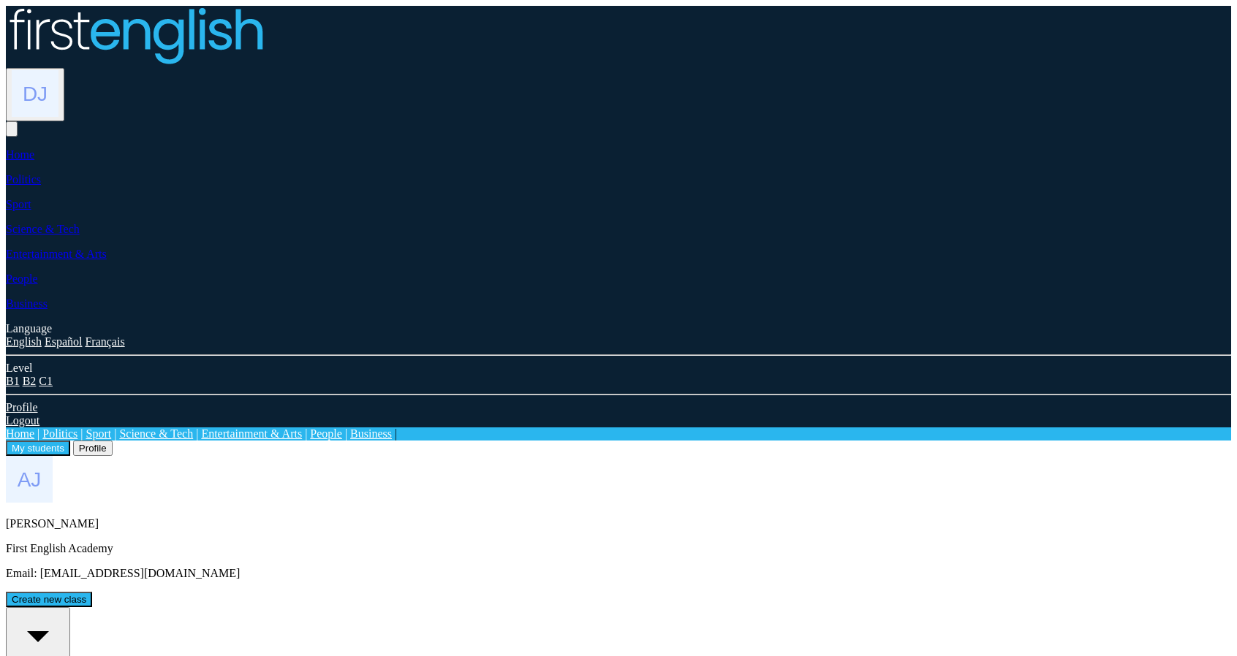
click at [70, 441] on button "My students" at bounding box center [38, 448] width 64 height 15
click at [64, 610] on div "All students" at bounding box center [38, 643] width 53 height 66
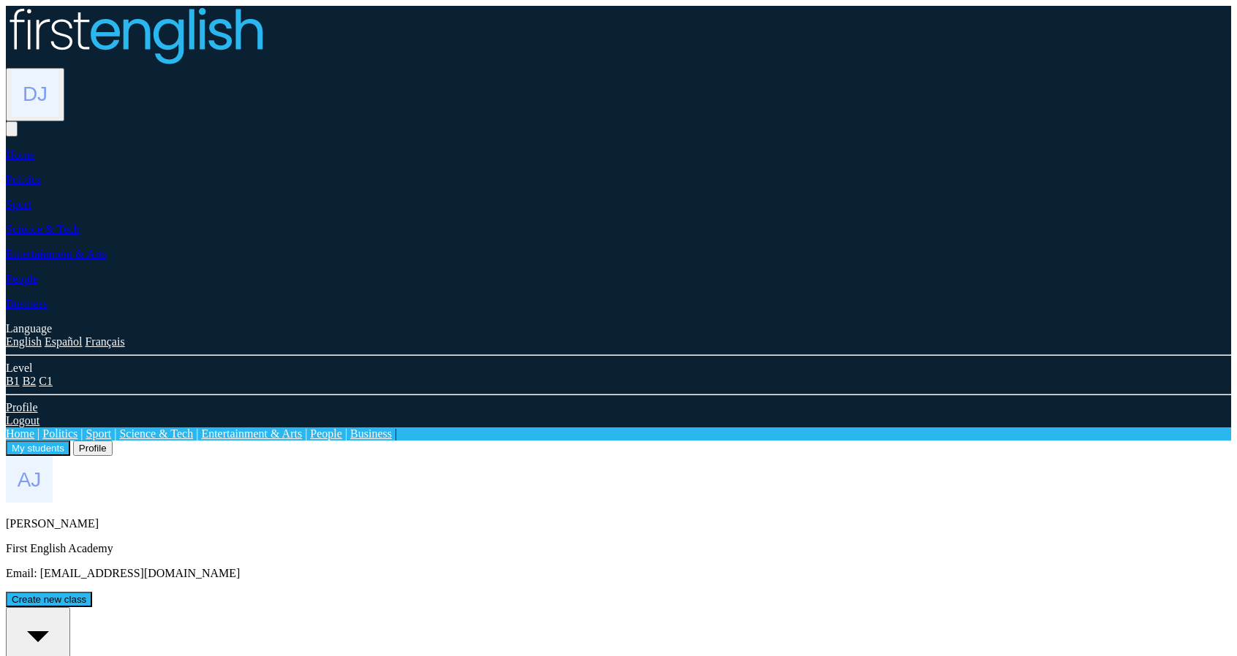
click at [64, 610] on div "All students" at bounding box center [38, 643] width 53 height 66
click at [58, 70] on img at bounding box center [35, 93] width 47 height 47
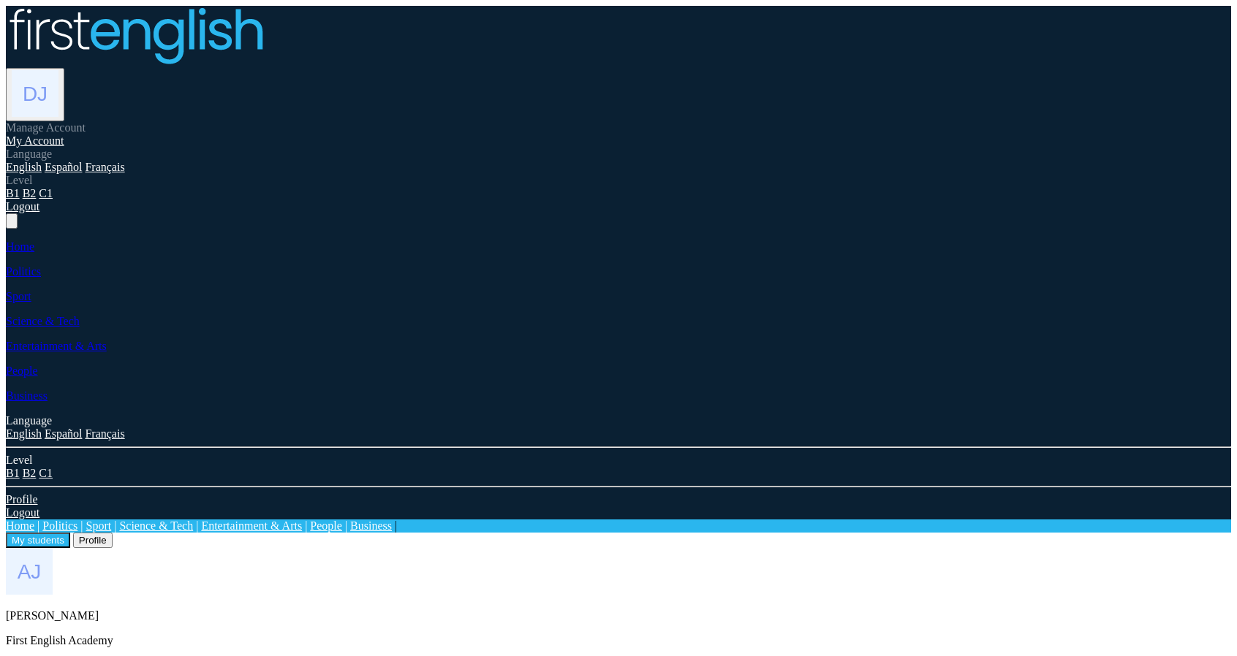
click at [39, 213] on link "Logout" at bounding box center [23, 206] width 34 height 12
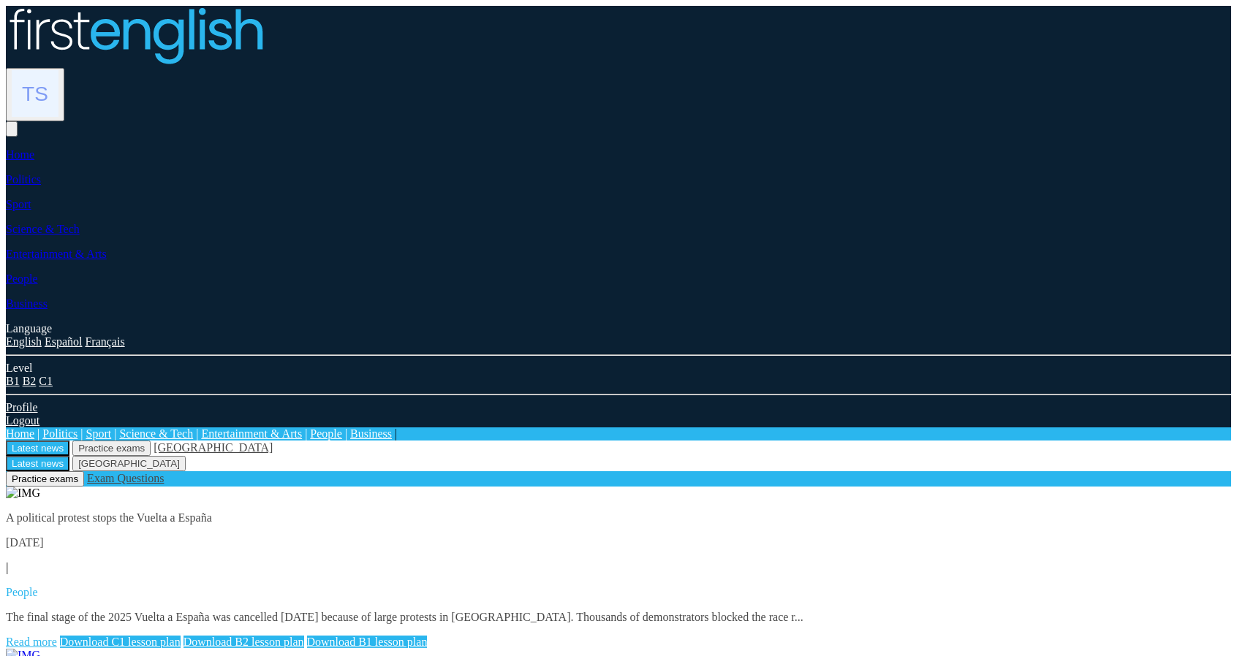
click at [58, 70] on img at bounding box center [35, 93] width 47 height 47
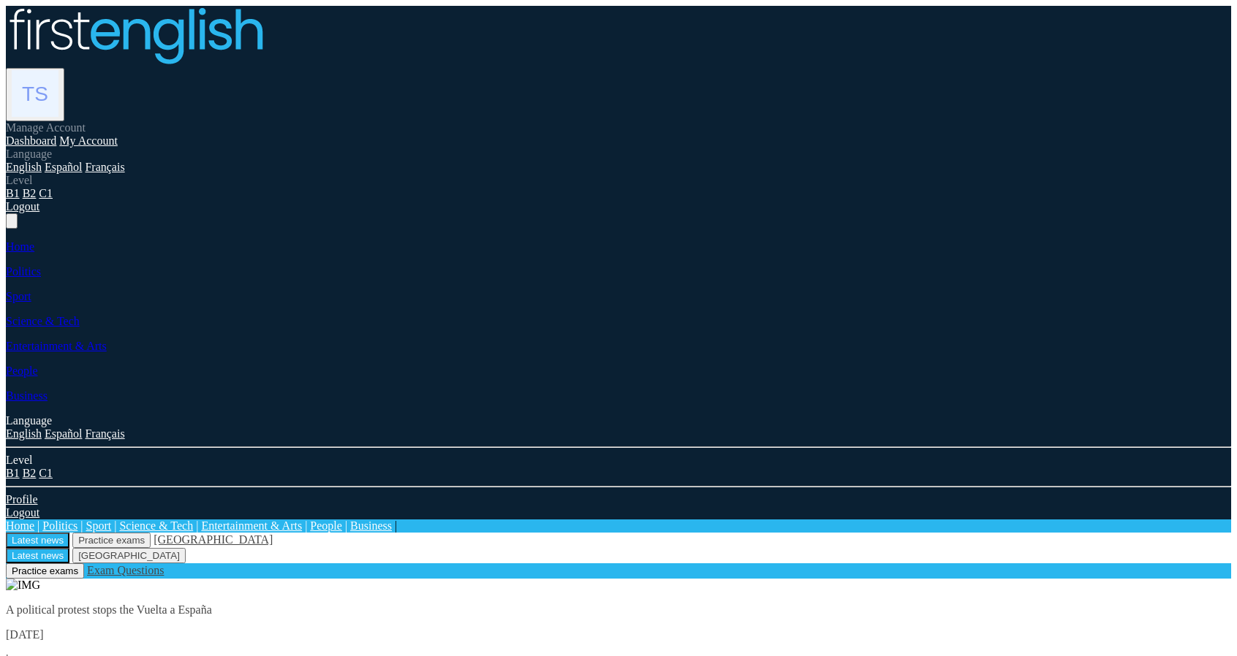
click at [118, 134] on link "My Account" at bounding box center [88, 140] width 58 height 12
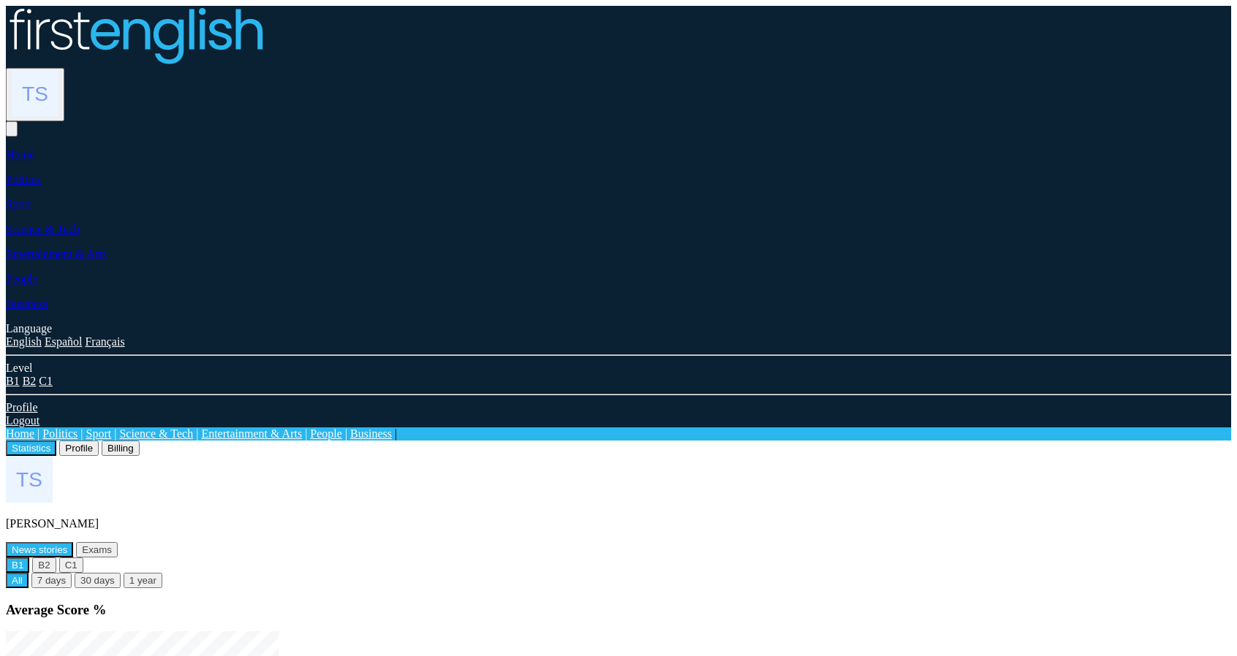
click at [99, 441] on button "Profile" at bounding box center [78, 448] width 39 height 15
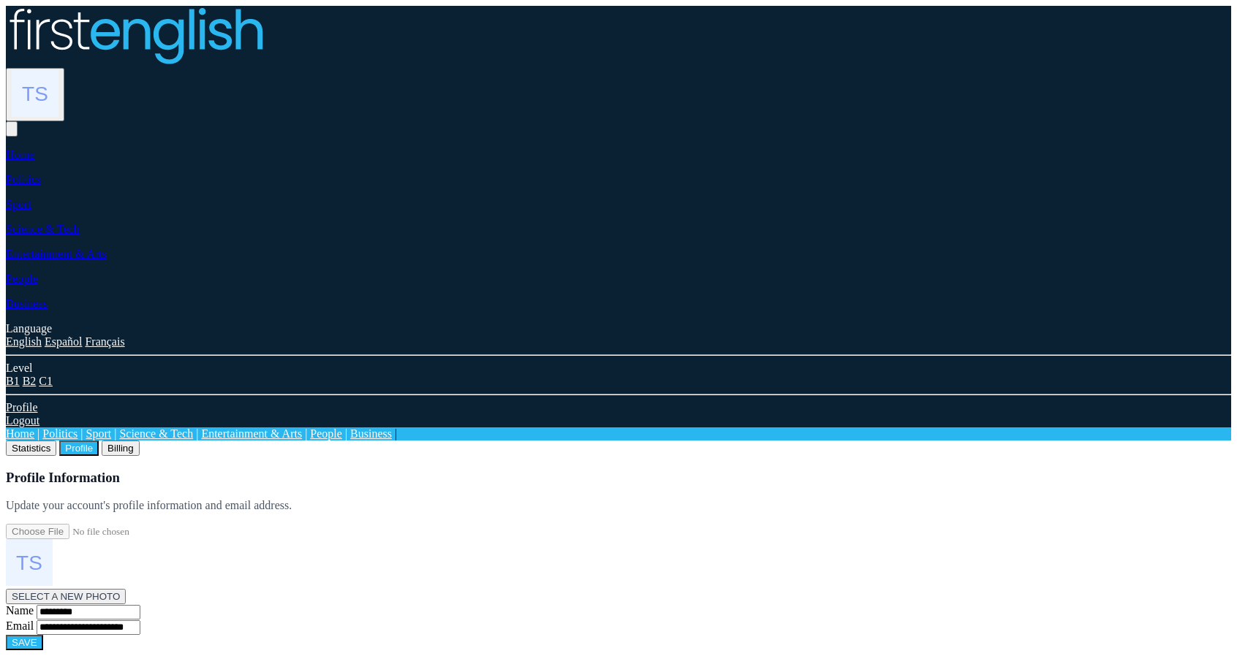
click at [140, 441] on button "Billing" at bounding box center [121, 448] width 38 height 15
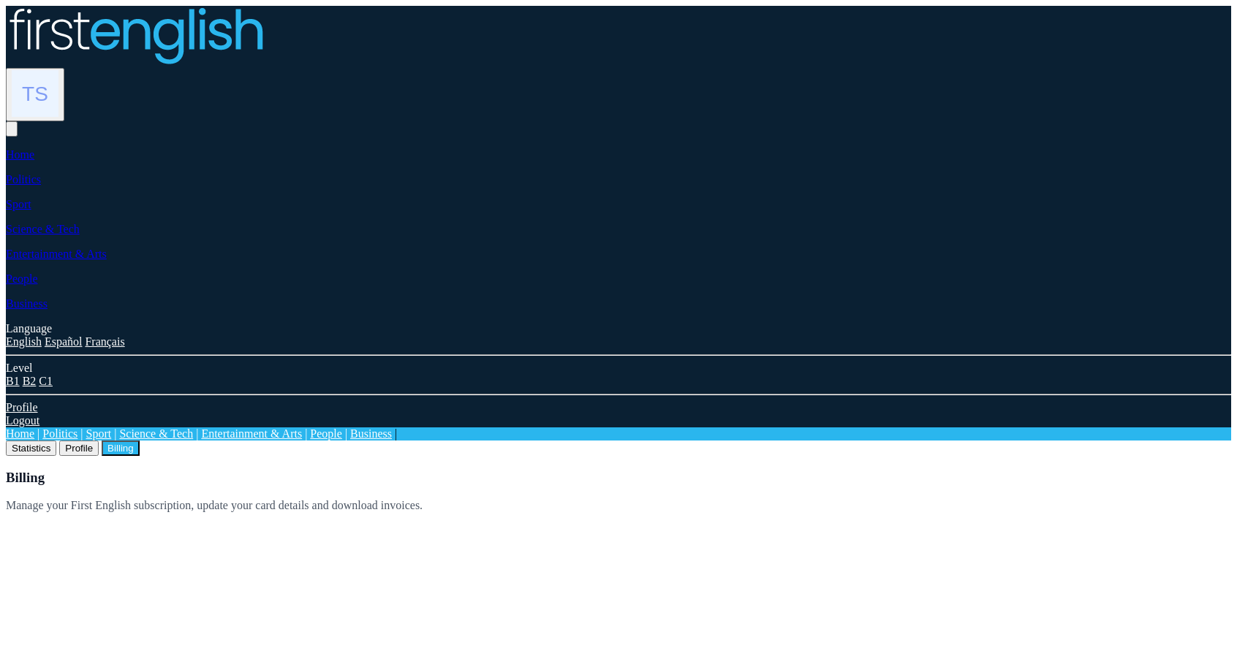
click at [56, 441] on button "Statistics" at bounding box center [31, 448] width 50 height 15
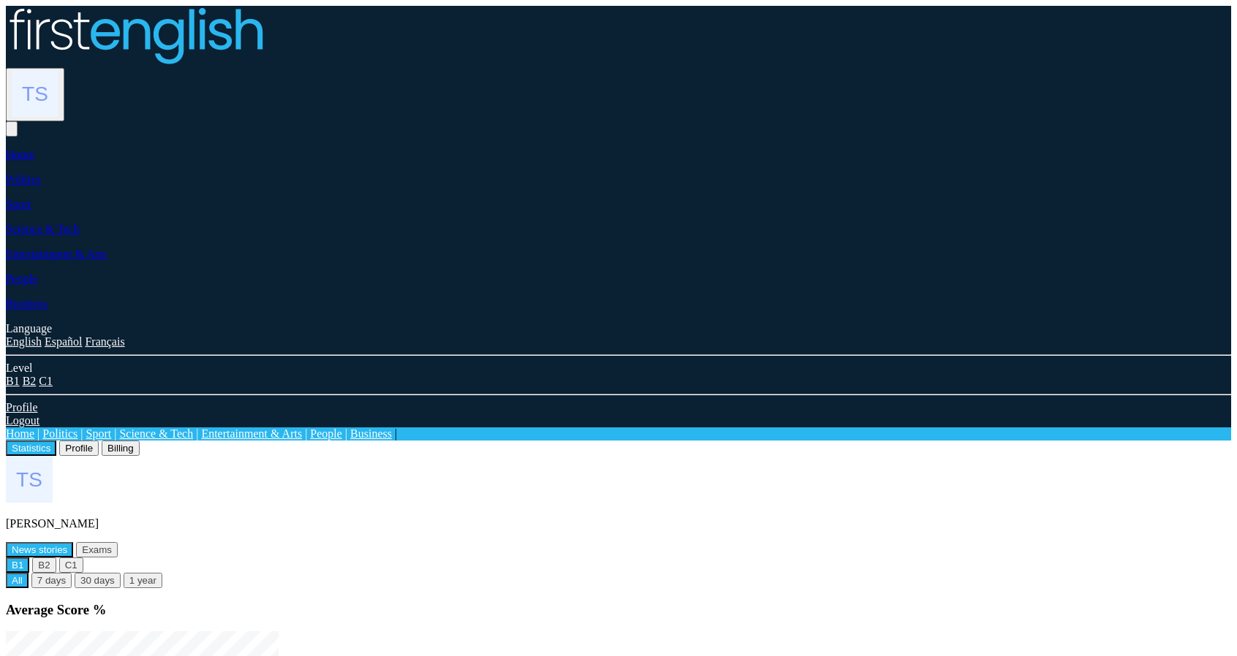
drag, startPoint x: 1056, startPoint y: 27, endPoint x: 982, endPoint y: 136, distance: 131.6
click at [58, 70] on img at bounding box center [35, 93] width 47 height 47
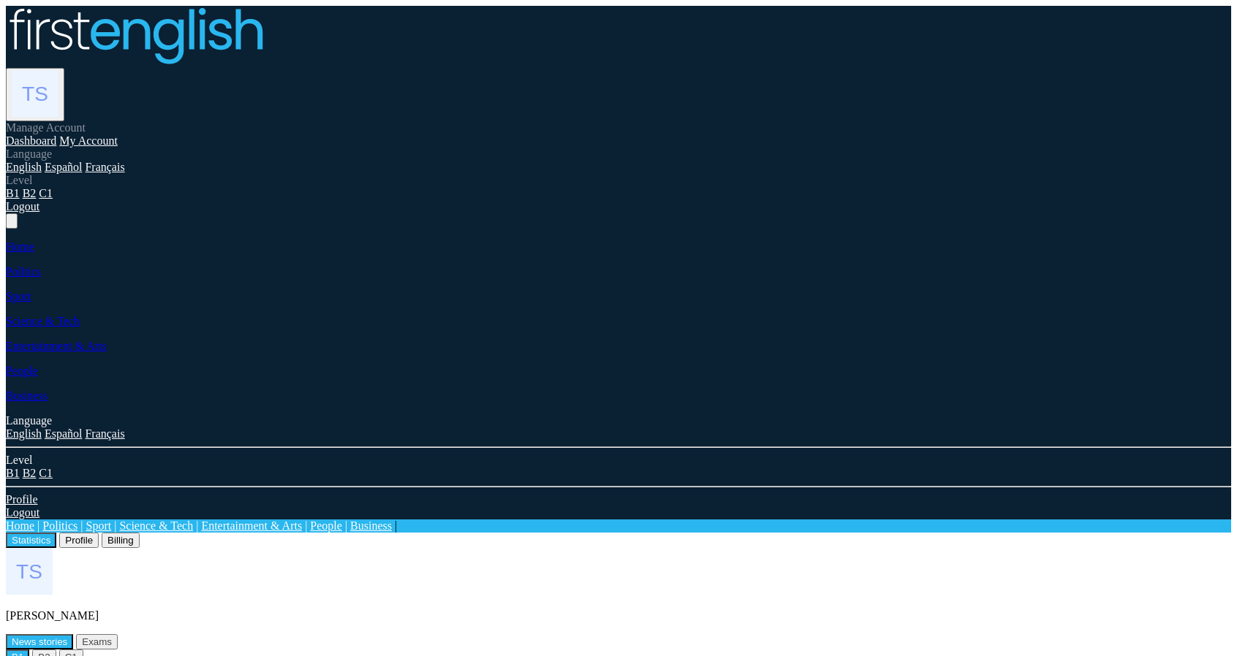
click at [39, 213] on link "Logout" at bounding box center [23, 206] width 34 height 12
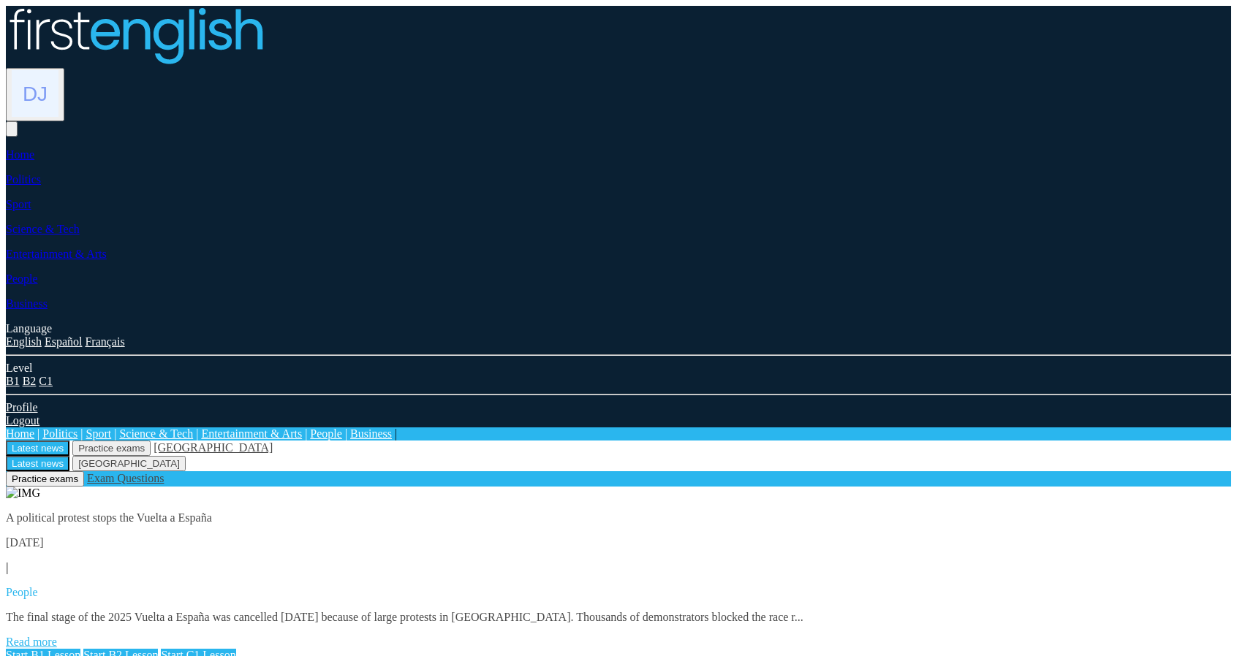
click at [58, 70] on img at bounding box center [35, 93] width 47 height 47
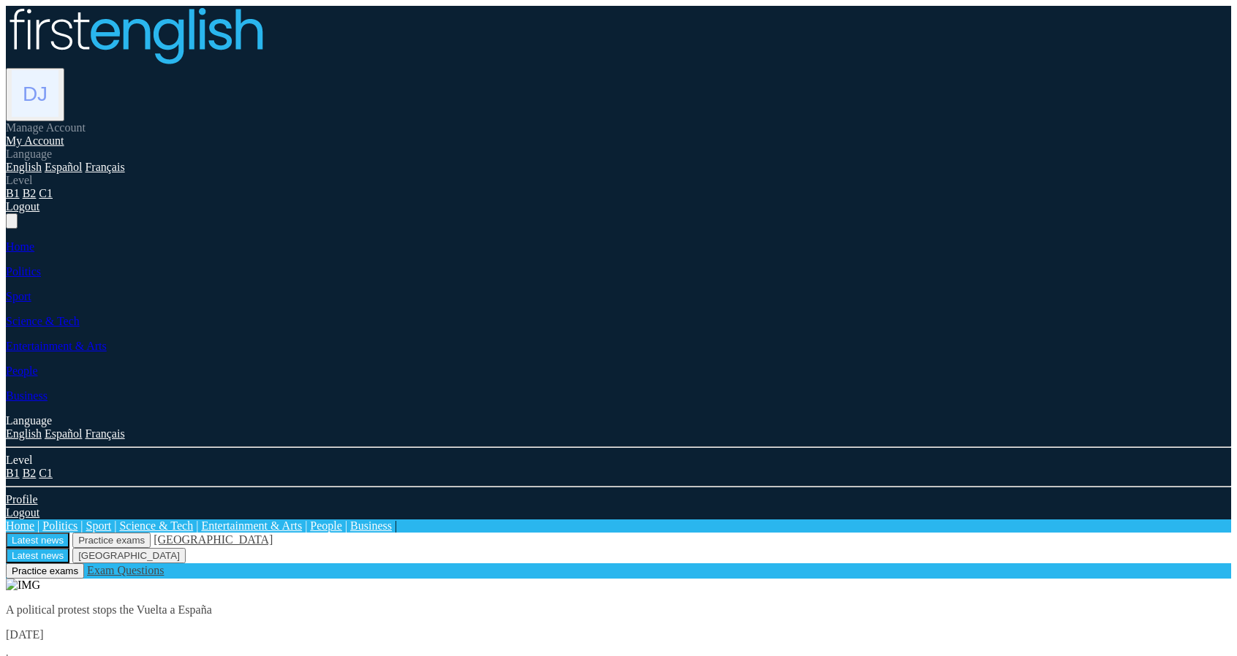
click at [64, 134] on link "My Account" at bounding box center [35, 140] width 58 height 12
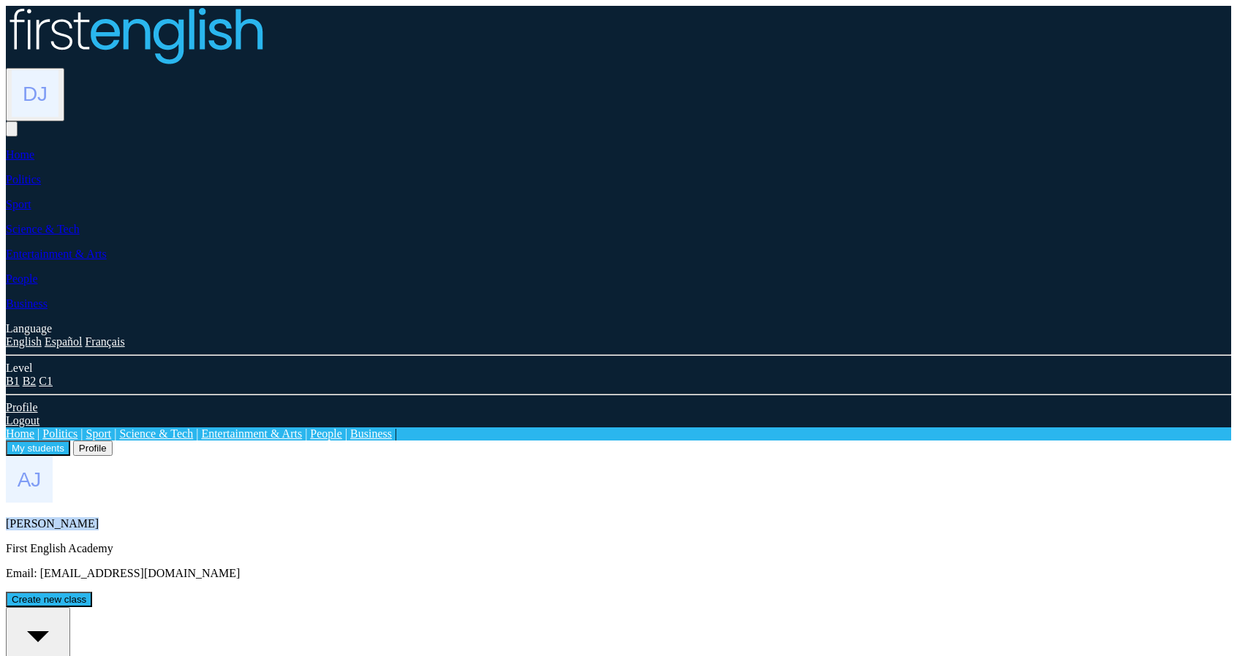
drag, startPoint x: 425, startPoint y: 173, endPoint x: 259, endPoint y: 172, distance: 166.6
click at [259, 456] on div "[PERSON_NAME] First English Academy Email: [EMAIL_ADDRESS][DOMAIN_NAME]" at bounding box center [618, 518] width 1225 height 124
drag, startPoint x: 405, startPoint y: 181, endPoint x: 259, endPoint y: 185, distance: 146.2
click at [259, 456] on div "[PERSON_NAME] First English Academy Email: [EMAIL_ADDRESS][DOMAIN_NAME]" at bounding box center [618, 518] width 1225 height 124
click at [392, 542] on p "First English Academy" at bounding box center [618, 548] width 1225 height 13
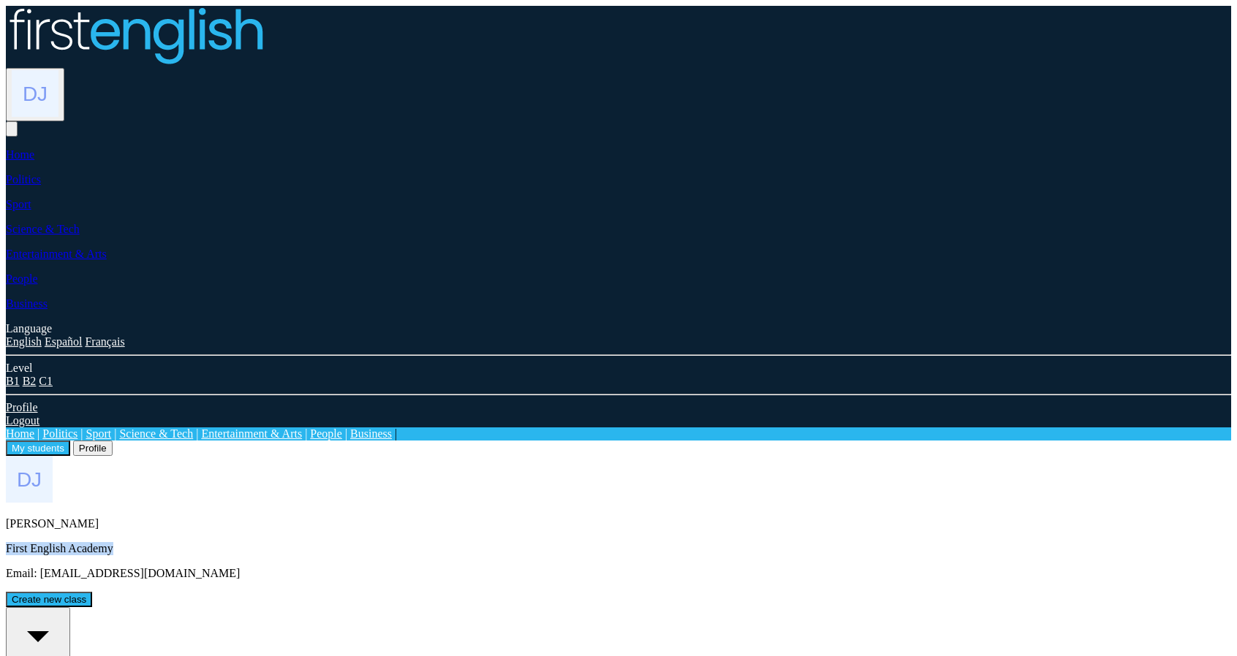
drag, startPoint x: 408, startPoint y: 205, endPoint x: 262, endPoint y: 211, distance: 145.6
click at [262, 542] on p "First English Academy" at bounding box center [618, 548] width 1225 height 13
click at [431, 542] on p "First English Academy" at bounding box center [618, 548] width 1225 height 13
click at [64, 610] on div "All students" at bounding box center [38, 643] width 53 height 66
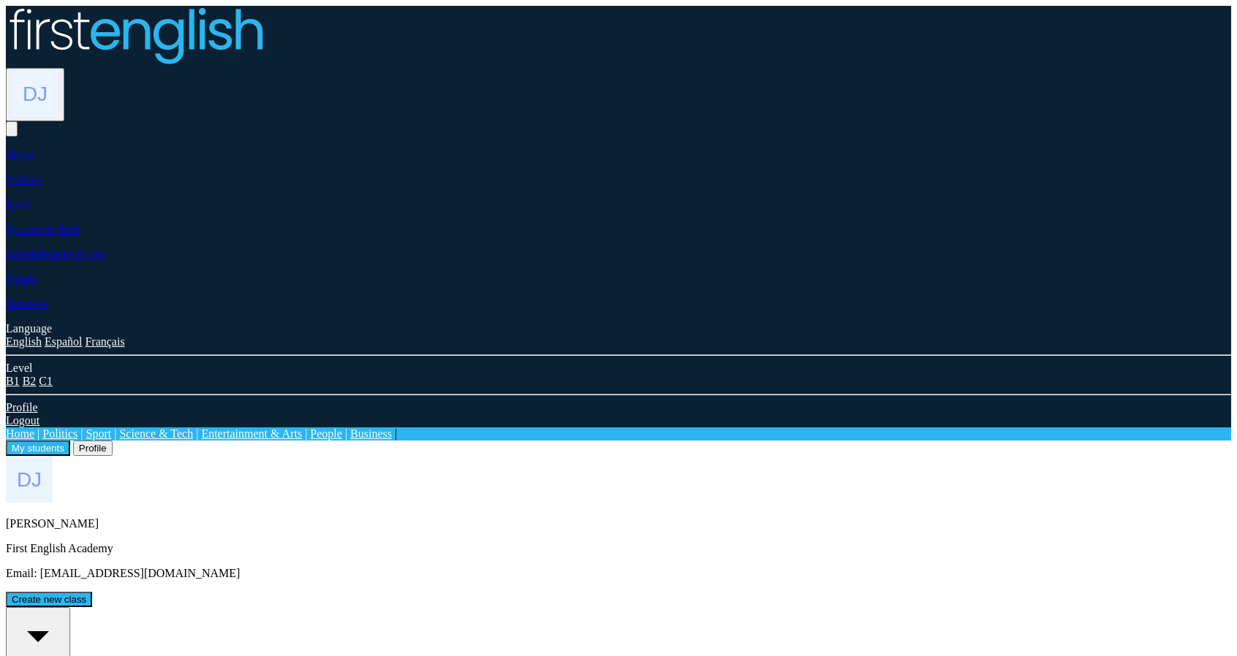
click at [335, 542] on p "First English Academy" at bounding box center [618, 548] width 1225 height 13
click at [58, 70] on img at bounding box center [35, 93] width 47 height 47
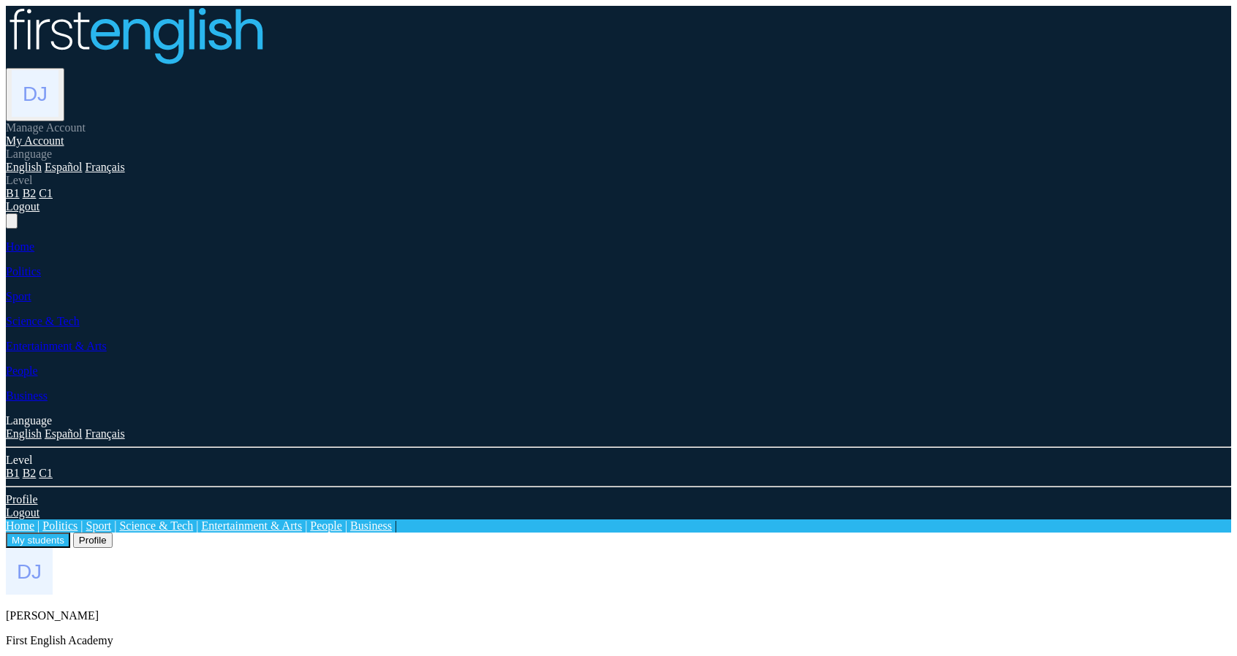
click at [39, 213] on link "Logout" at bounding box center [23, 206] width 34 height 12
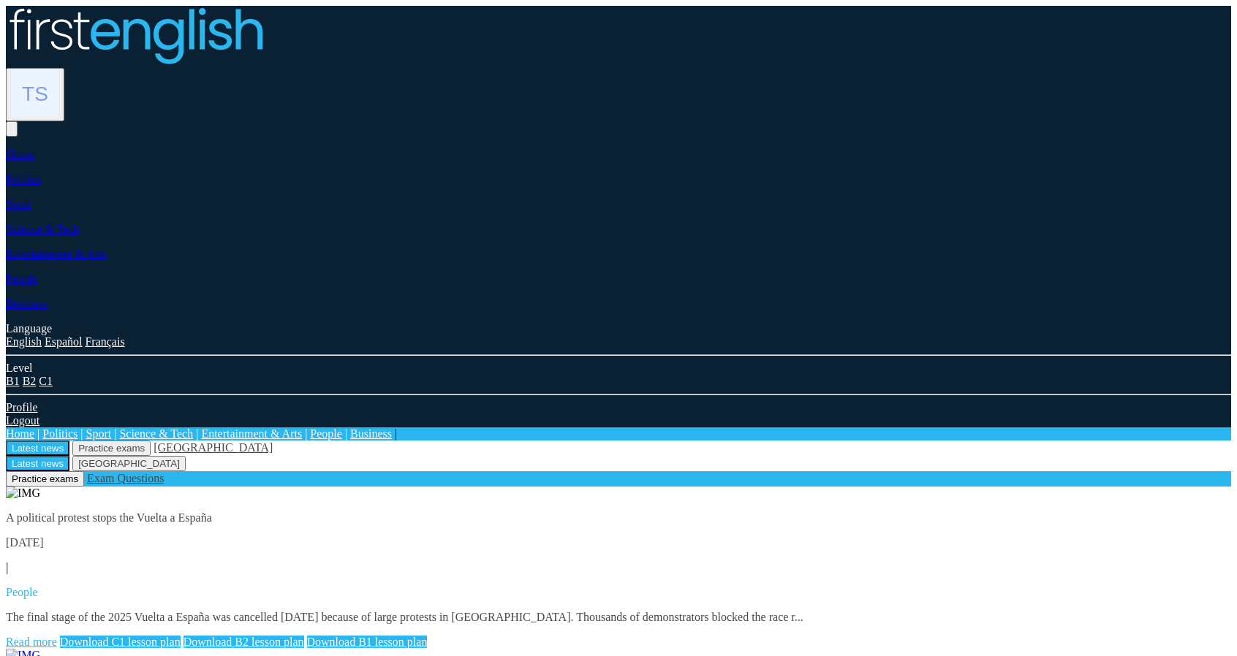
click at [58, 70] on img at bounding box center [35, 93] width 47 height 47
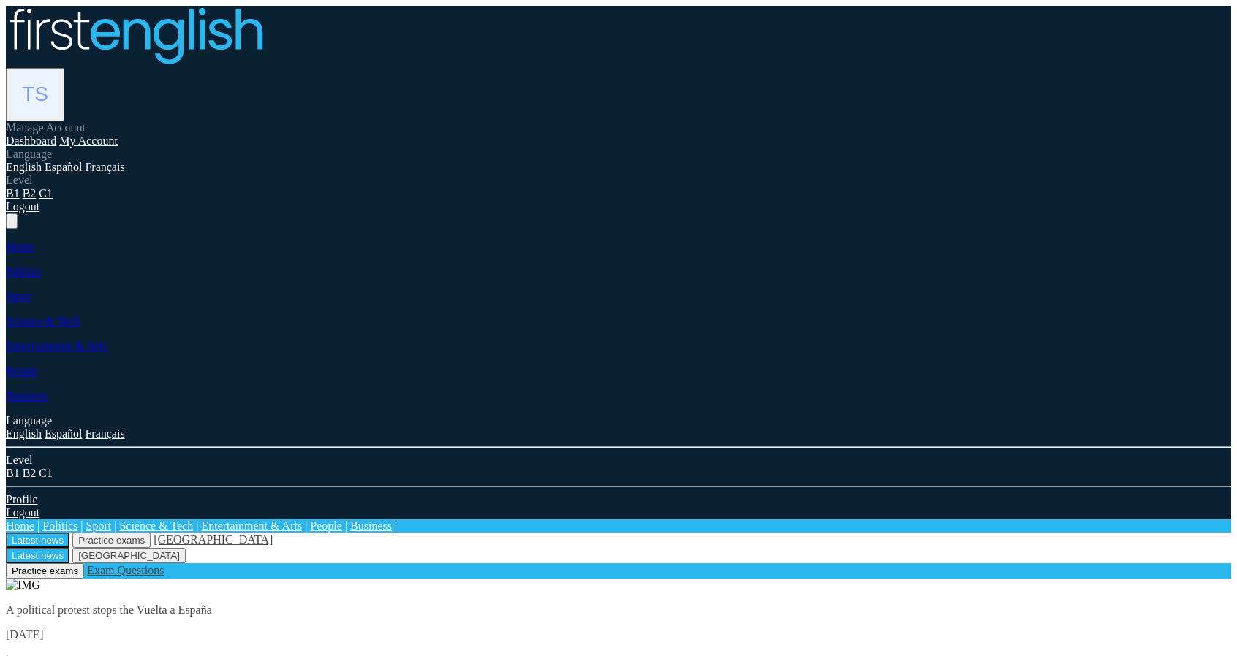
click at [118, 134] on link "My Account" at bounding box center [88, 140] width 58 height 12
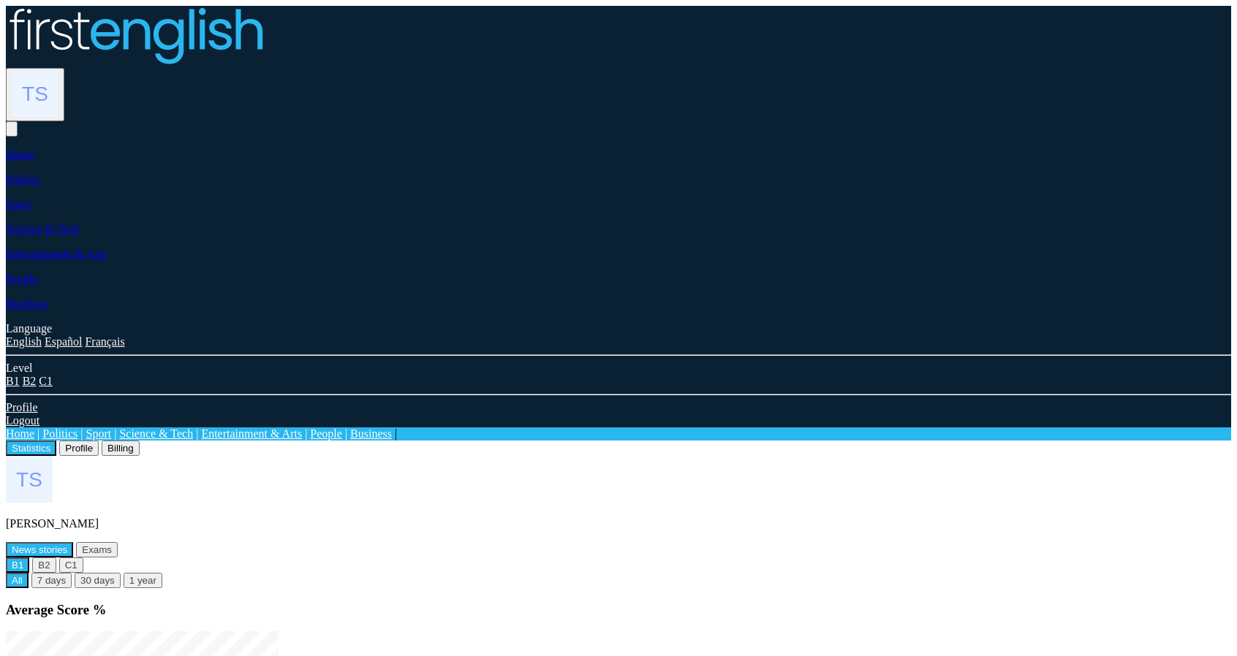
click at [99, 441] on button "Profile" at bounding box center [78, 448] width 39 height 15
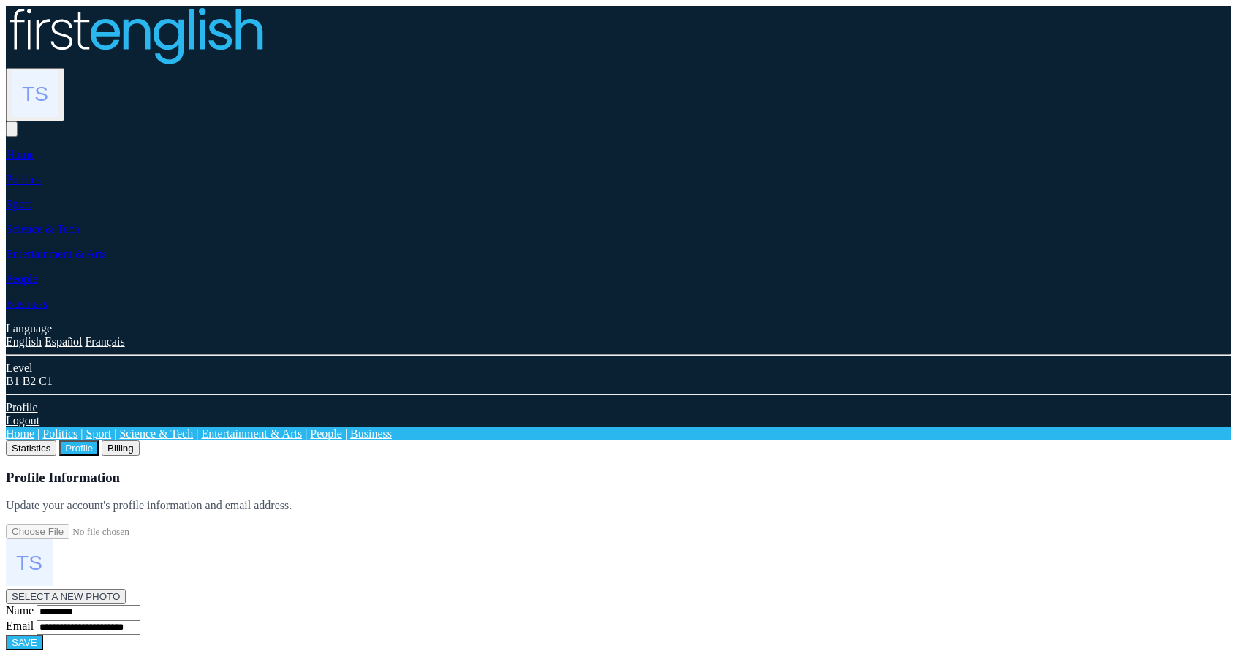
click at [140, 441] on button "Billing" at bounding box center [121, 448] width 38 height 15
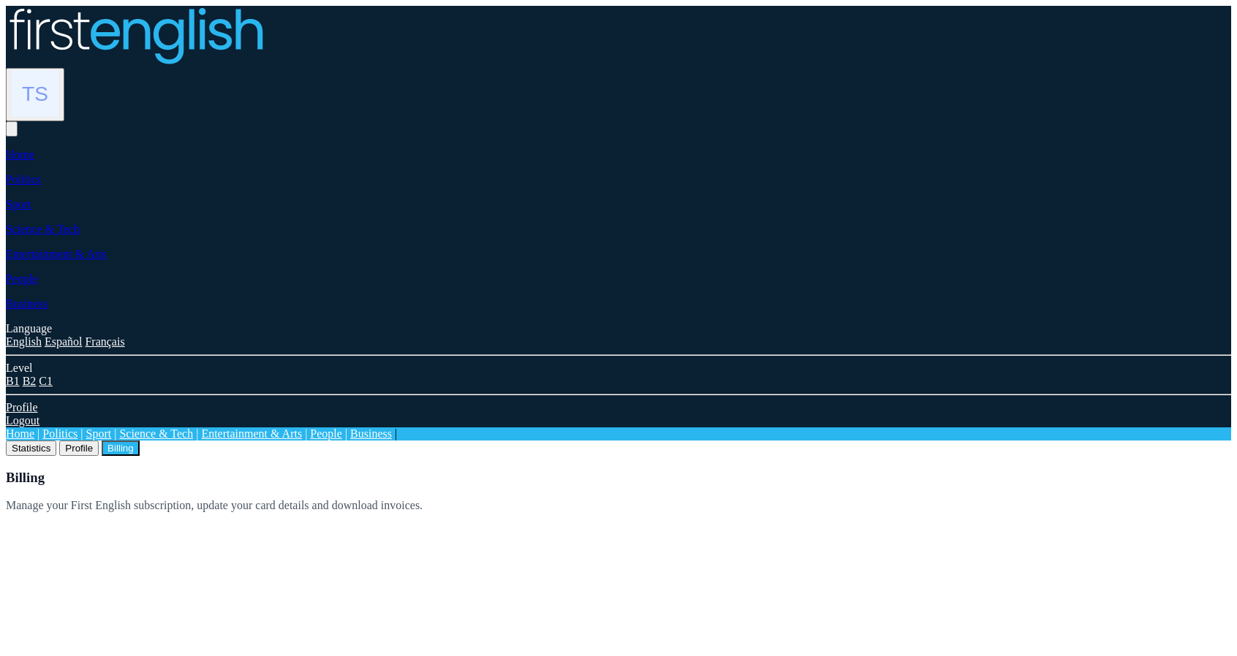
click at [56, 441] on button "Statistics" at bounding box center [31, 448] width 50 height 15
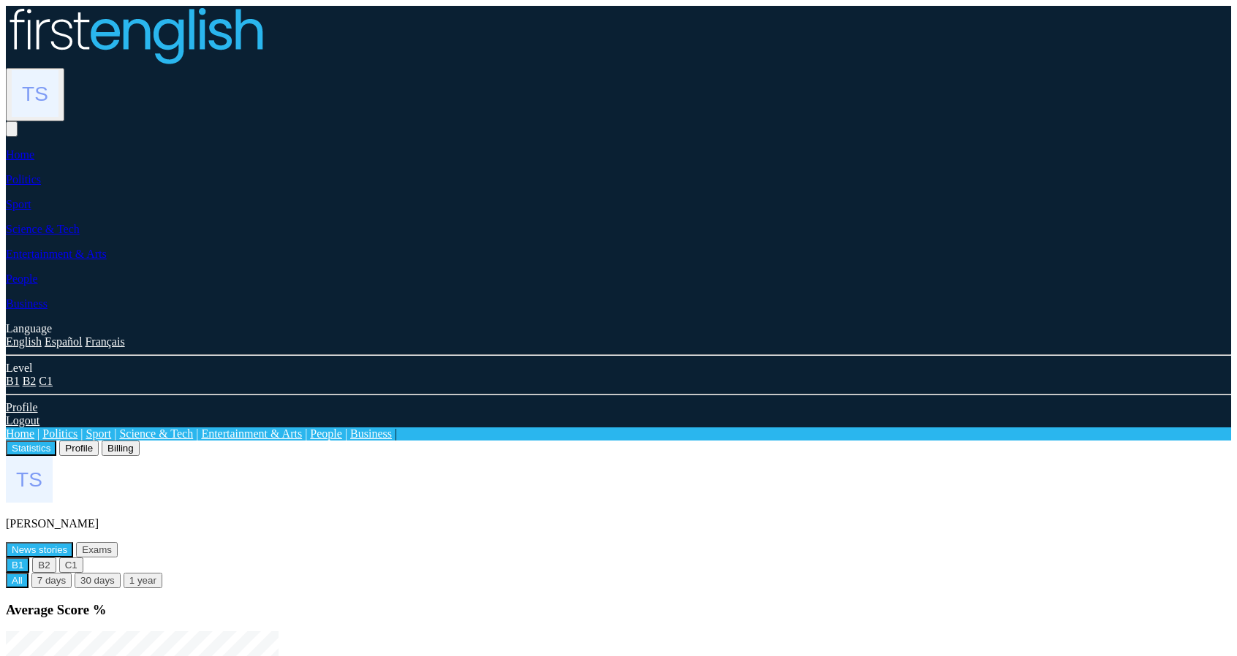
click at [58, 70] on img at bounding box center [35, 93] width 47 height 47
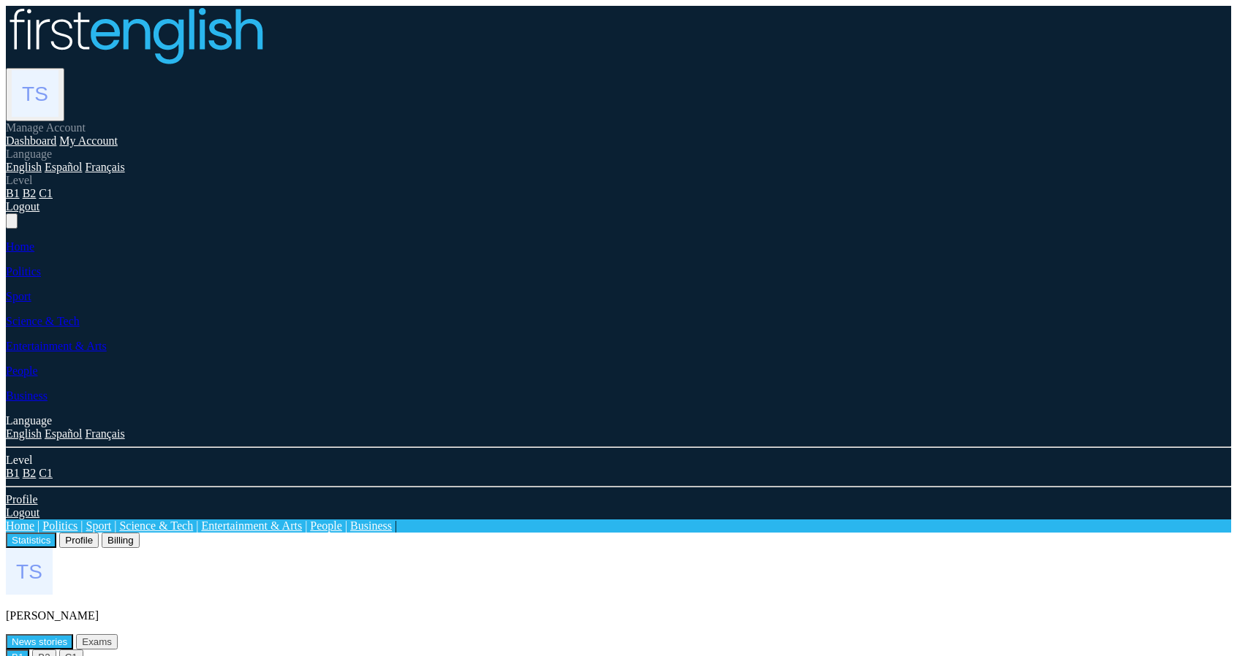
click at [39, 213] on link "Logout" at bounding box center [23, 206] width 34 height 12
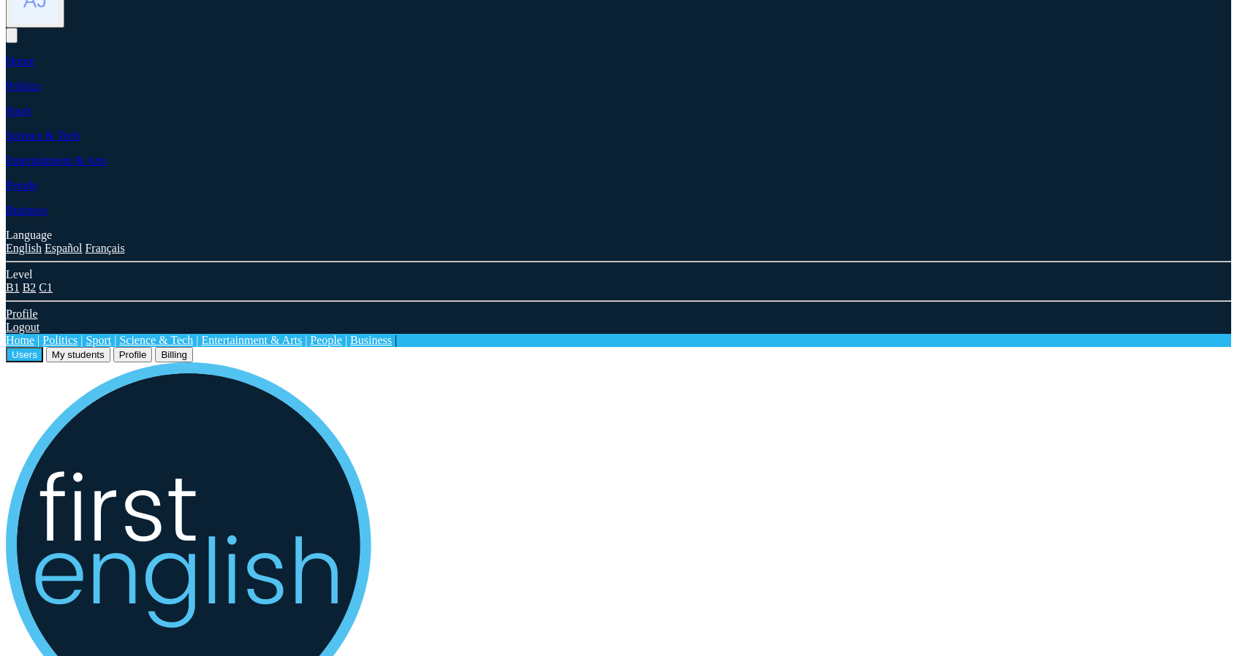
scroll to position [365, 0]
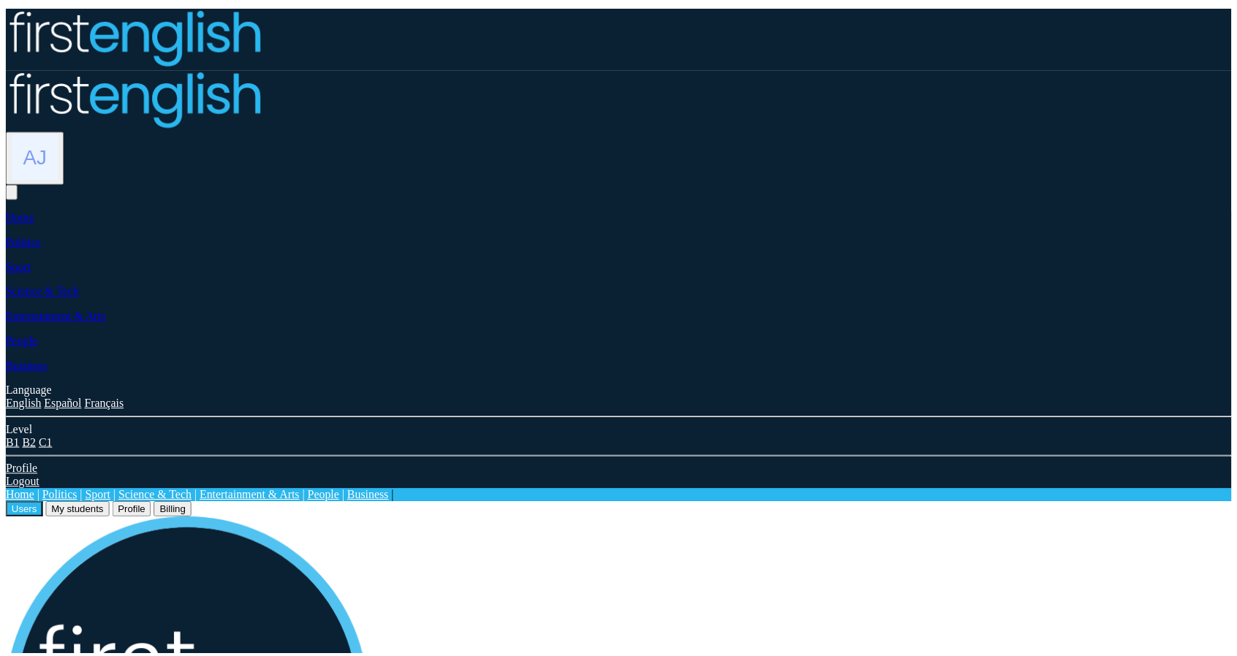
scroll to position [365, 0]
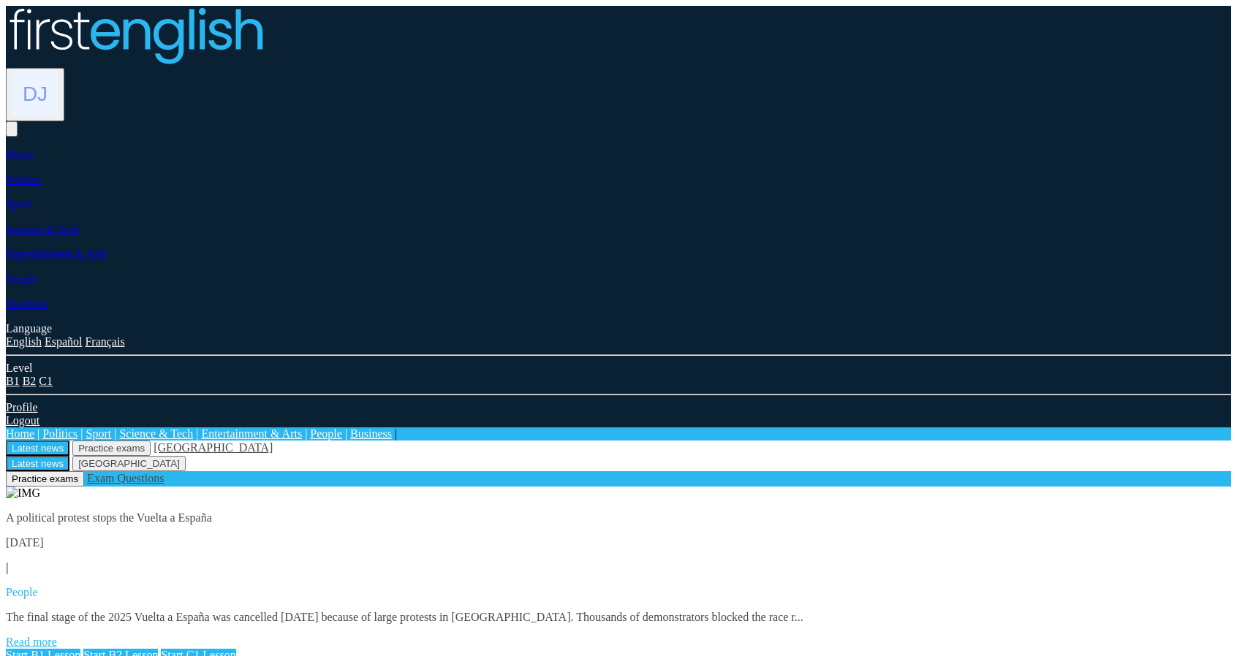
click at [58, 70] on img at bounding box center [35, 93] width 47 height 47
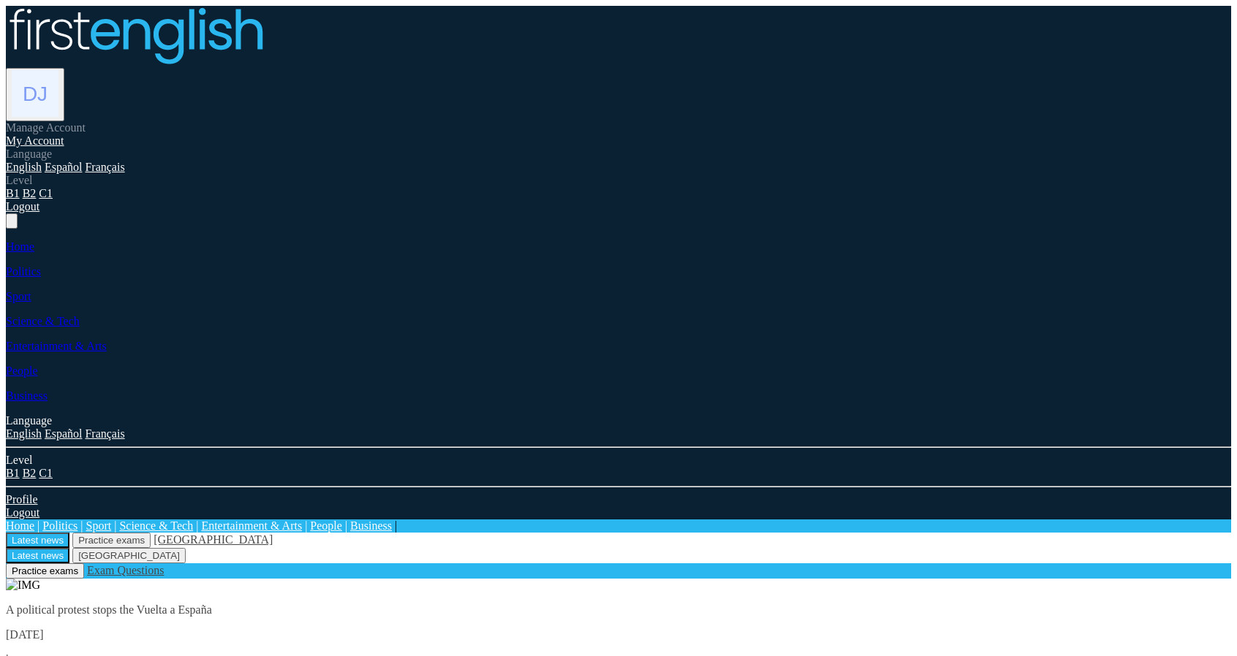
click at [64, 134] on link "My Account" at bounding box center [35, 140] width 58 height 12
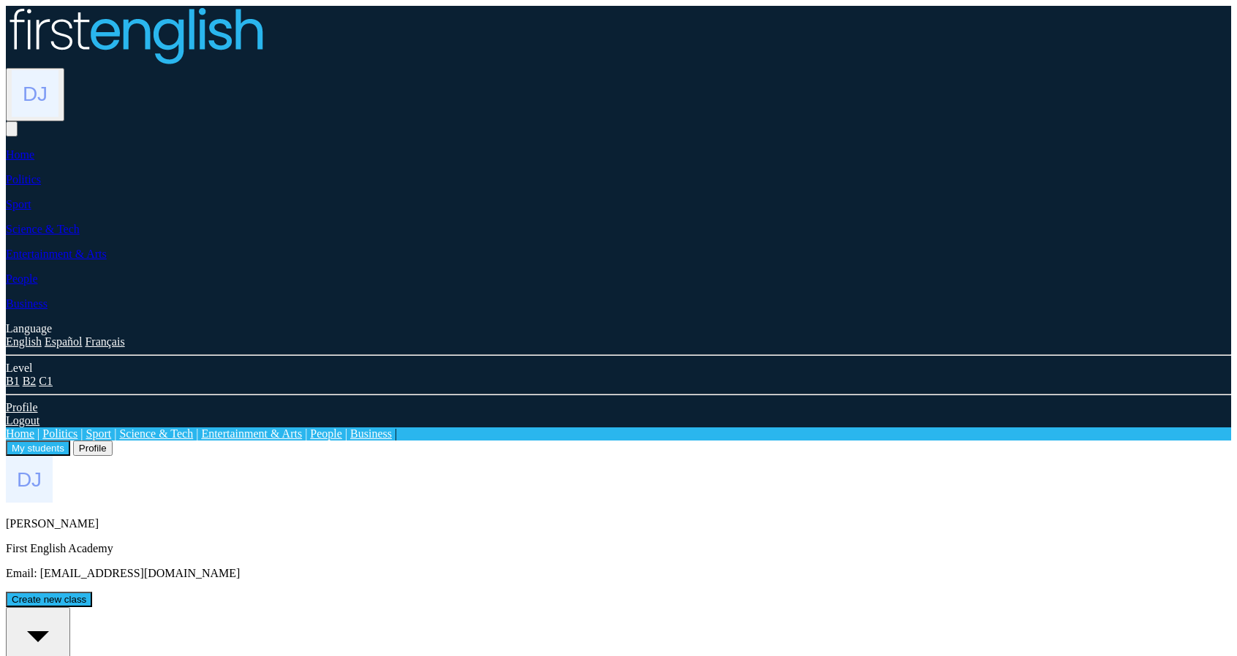
click at [64, 610] on div "All students" at bounding box center [38, 643] width 53 height 66
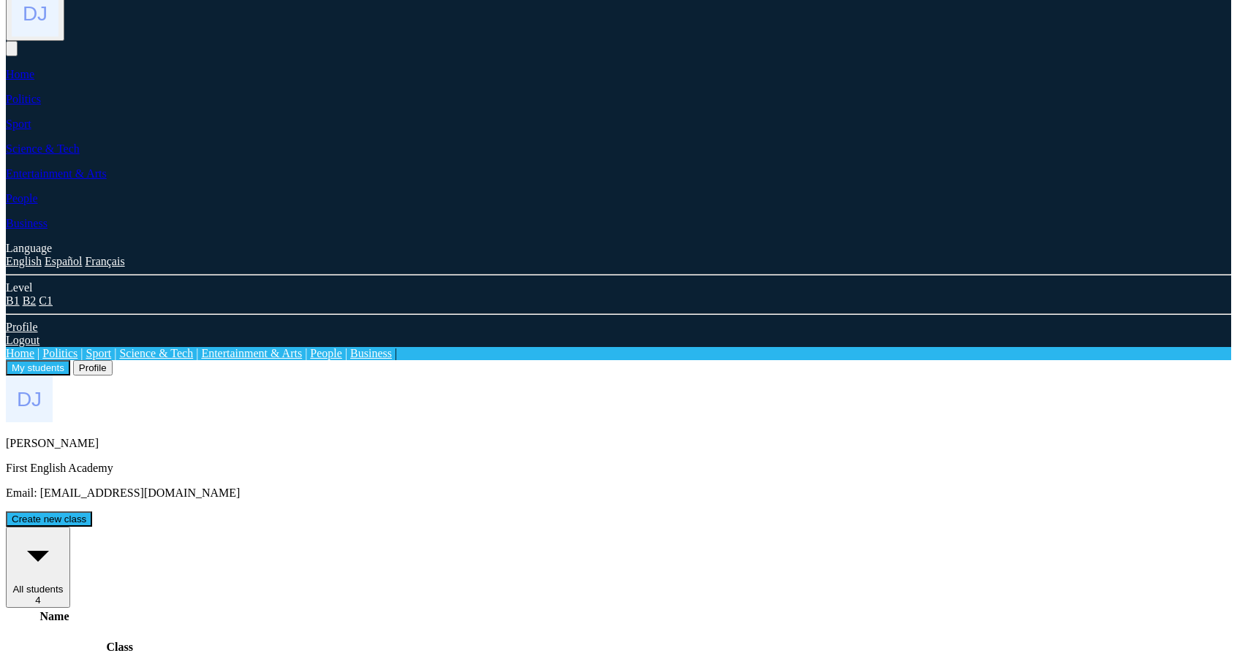
scroll to position [82, 0]
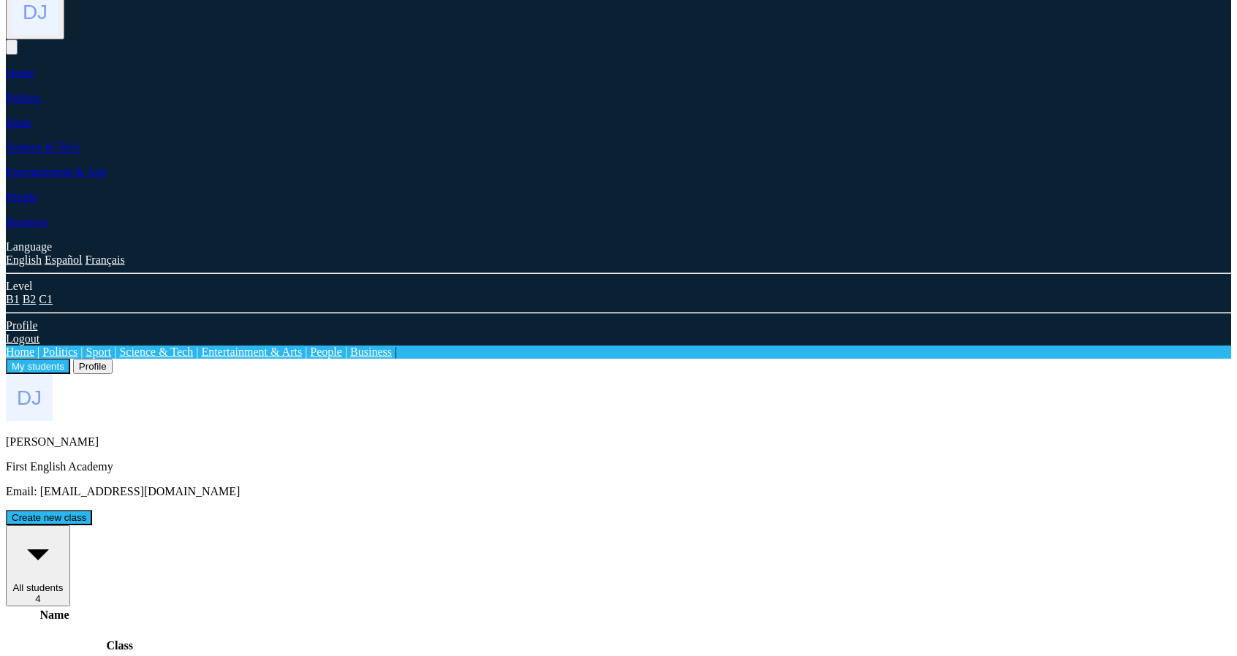
click at [63, 583] on span "All students" at bounding box center [37, 588] width 50 height 11
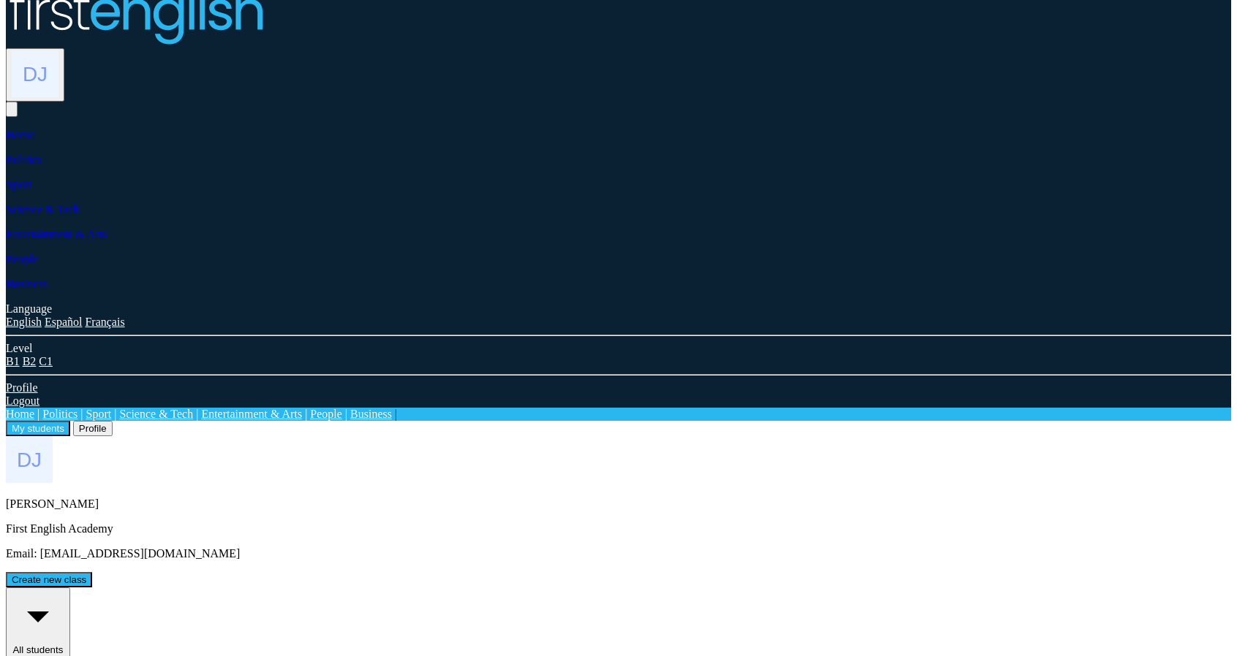
scroll to position [0, 0]
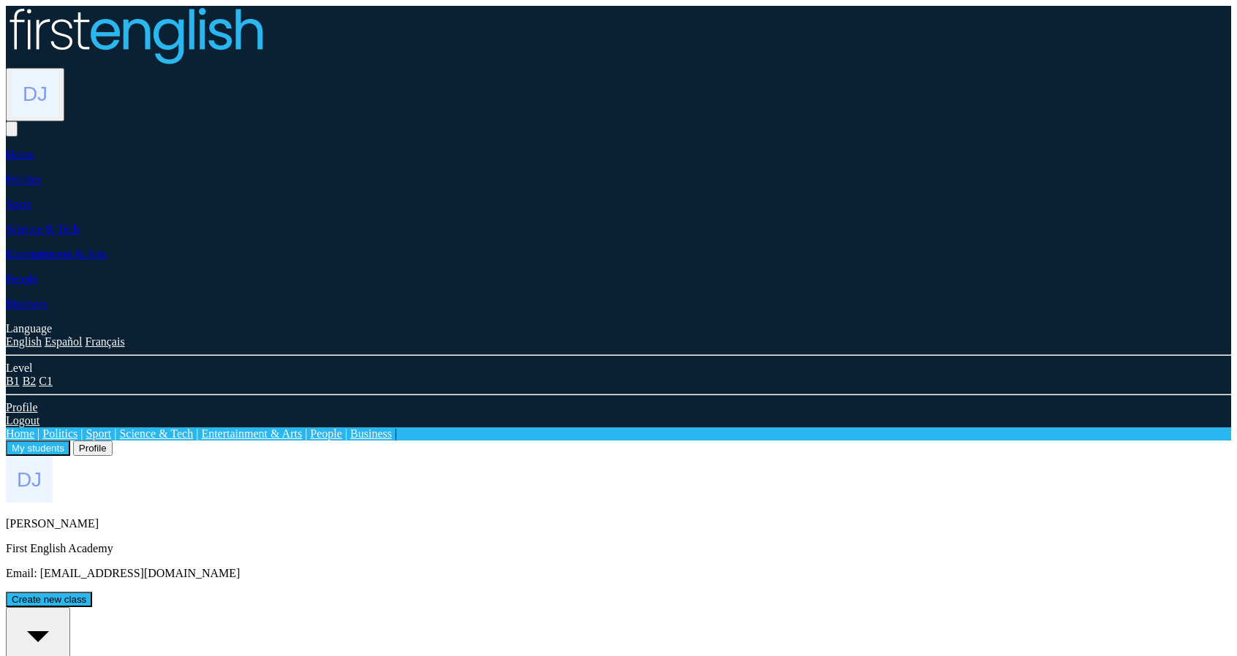
click at [64, 610] on div "All students" at bounding box center [38, 643] width 53 height 66
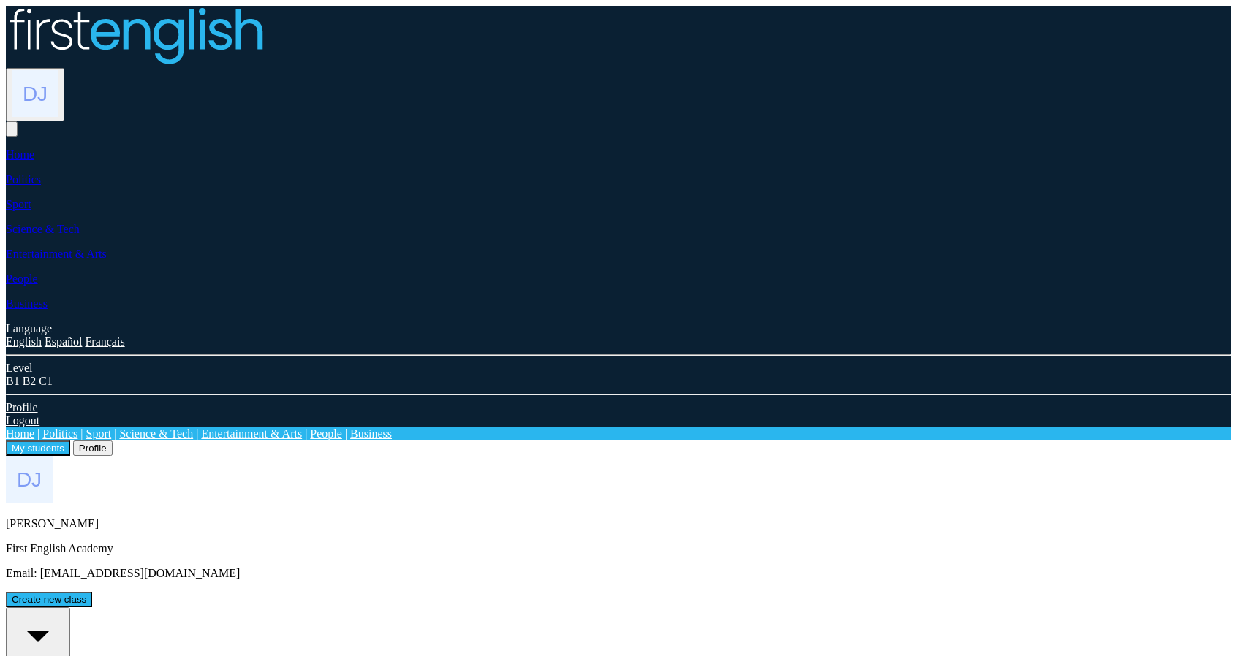
click at [64, 610] on div "All students" at bounding box center [38, 643] width 53 height 66
